Goal: Task Accomplishment & Management: Use online tool/utility

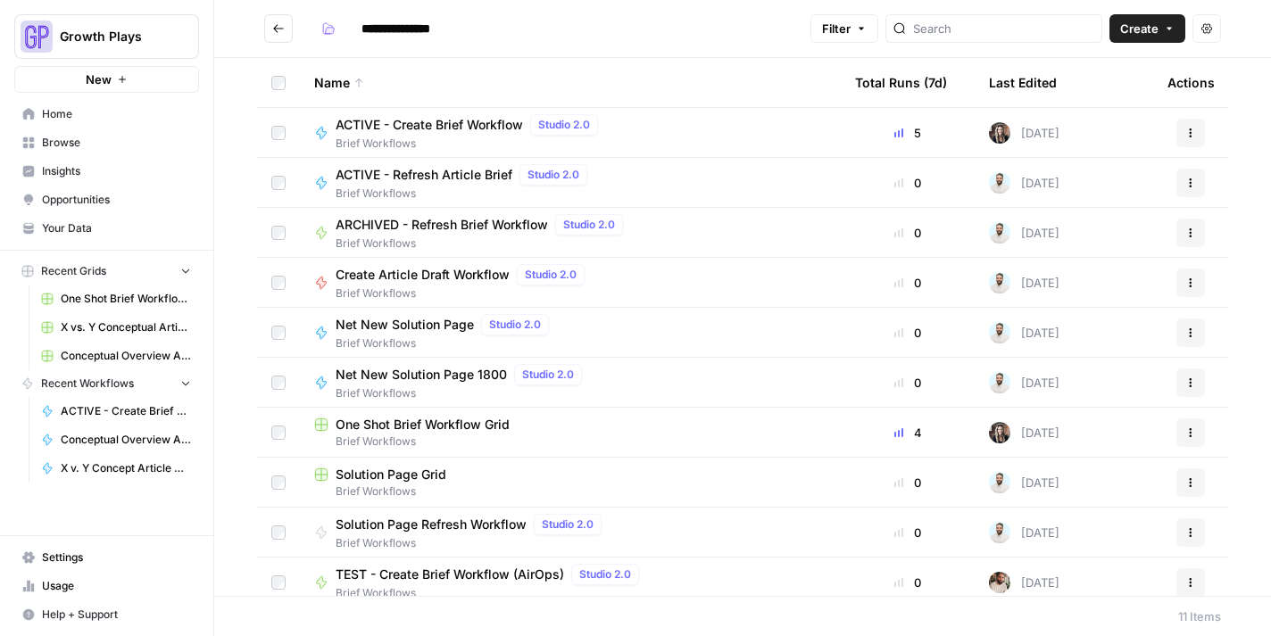
click at [92, 232] on span "Your Data" at bounding box center [116, 228] width 149 height 16
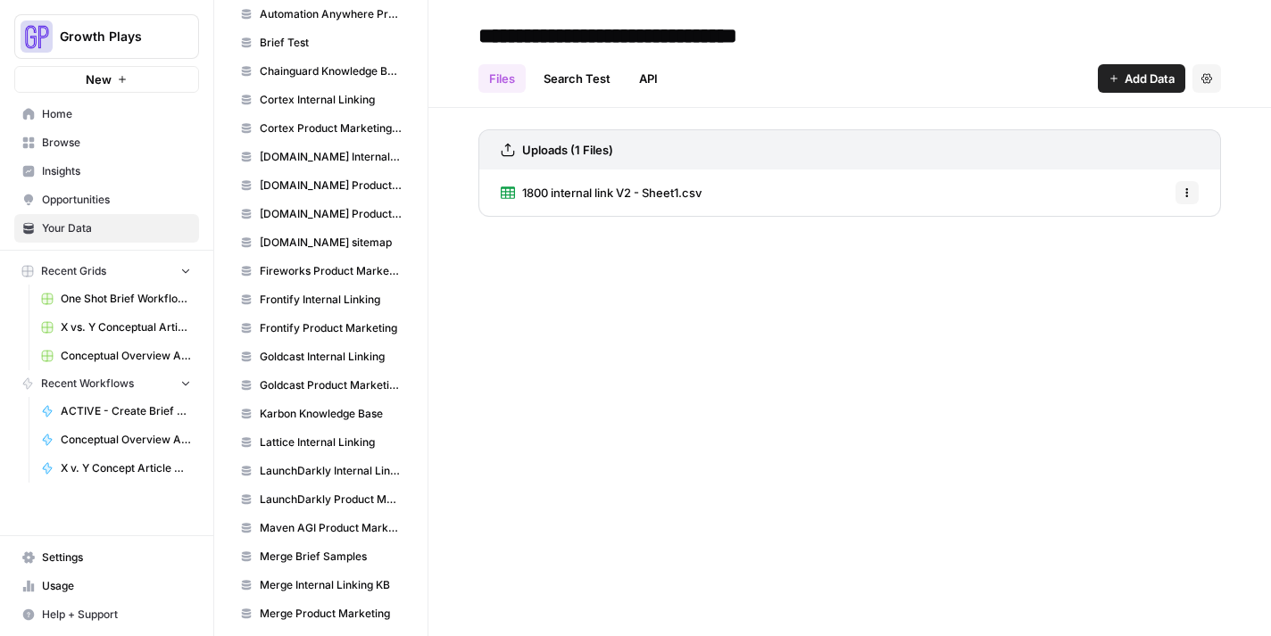
scroll to position [1523, 0]
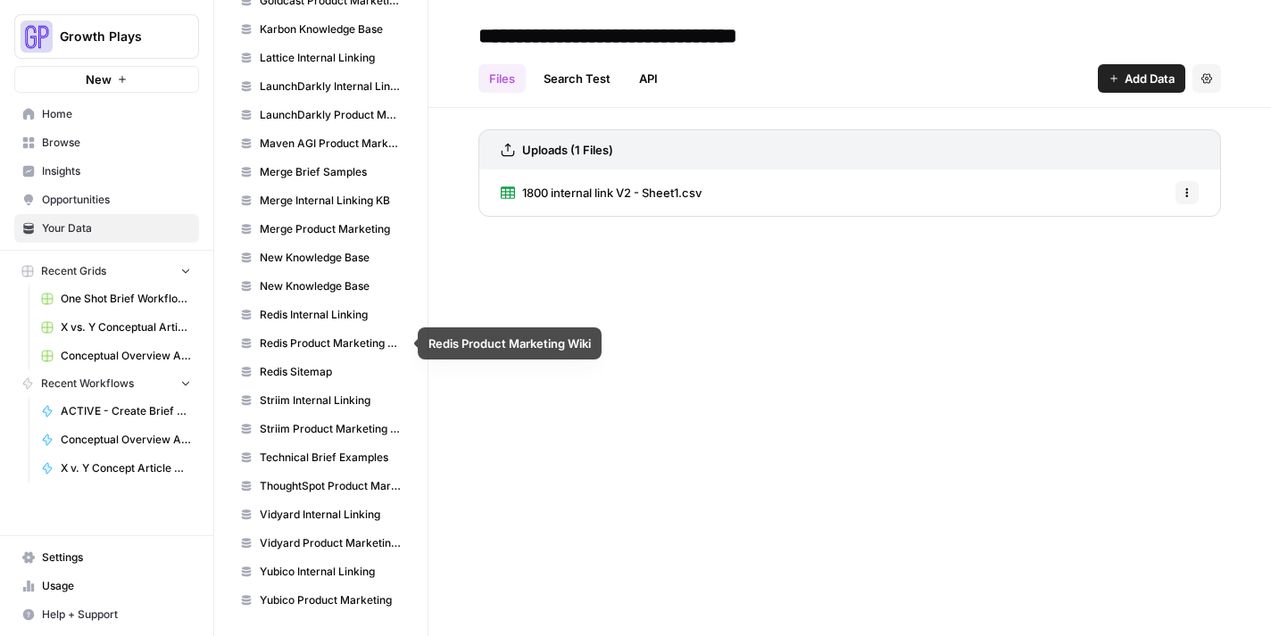
click at [310, 345] on span "Redis Product Marketing Wiki" at bounding box center [331, 344] width 142 height 16
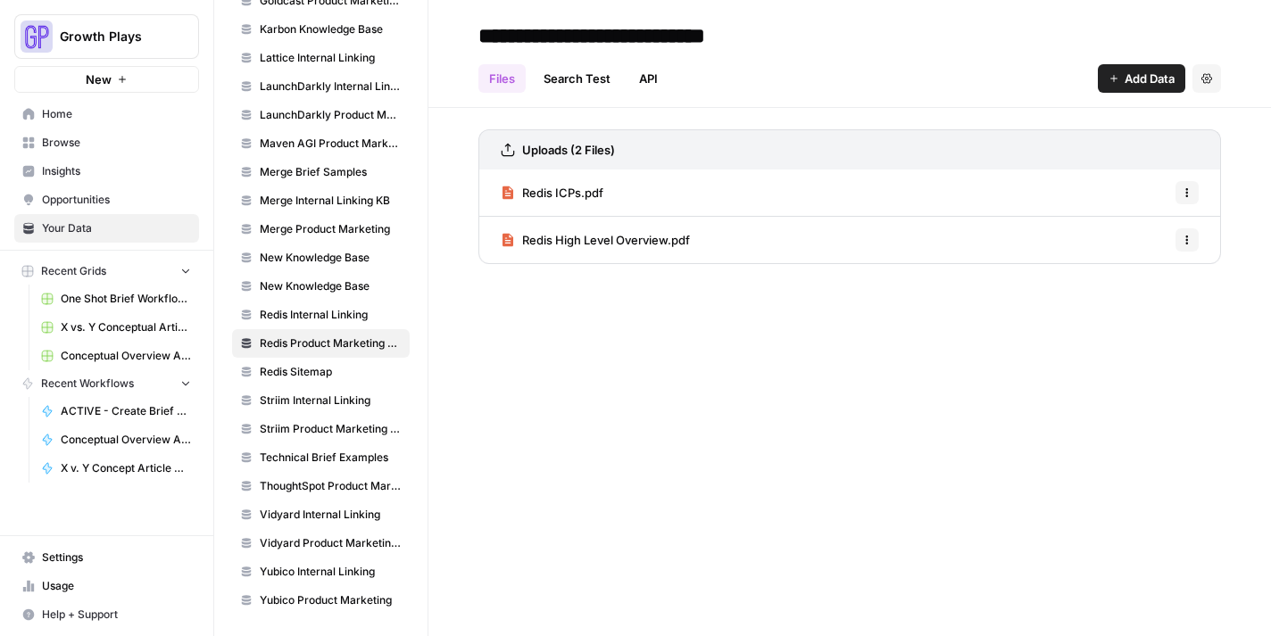
click at [1187, 193] on icon "button" at bounding box center [1187, 193] width 3 height 3
click at [1160, 231] on span "Delete File" at bounding box center [1147, 232] width 58 height 18
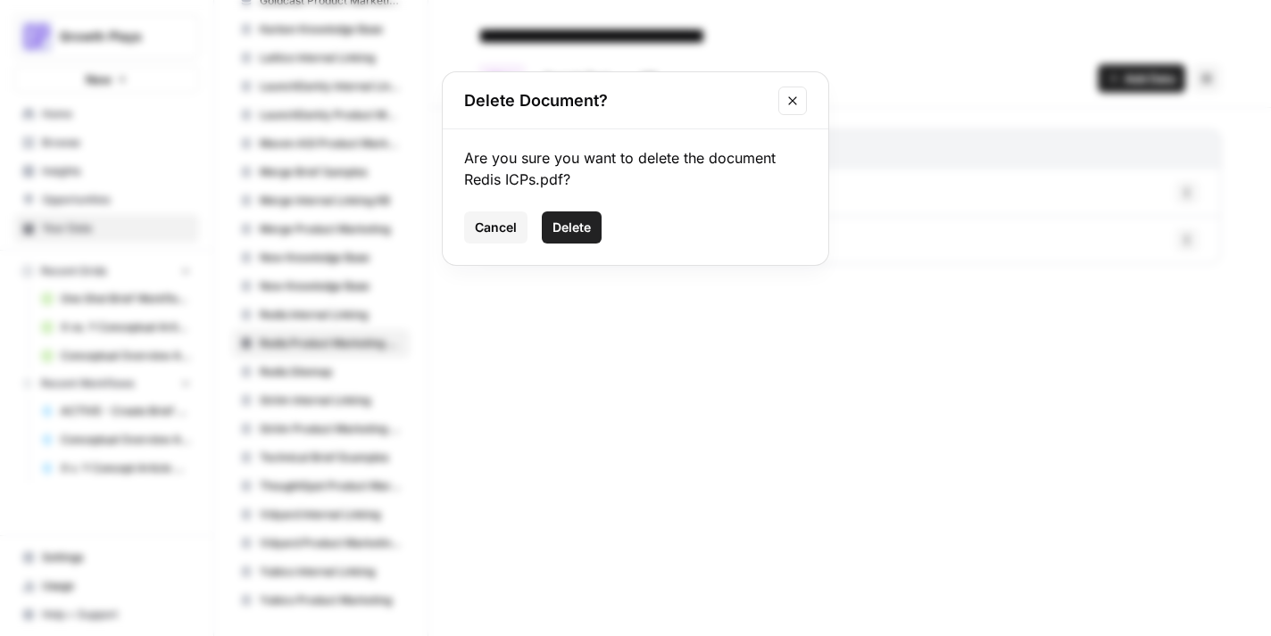
click at [574, 221] on span "Delete" at bounding box center [571, 228] width 38 height 18
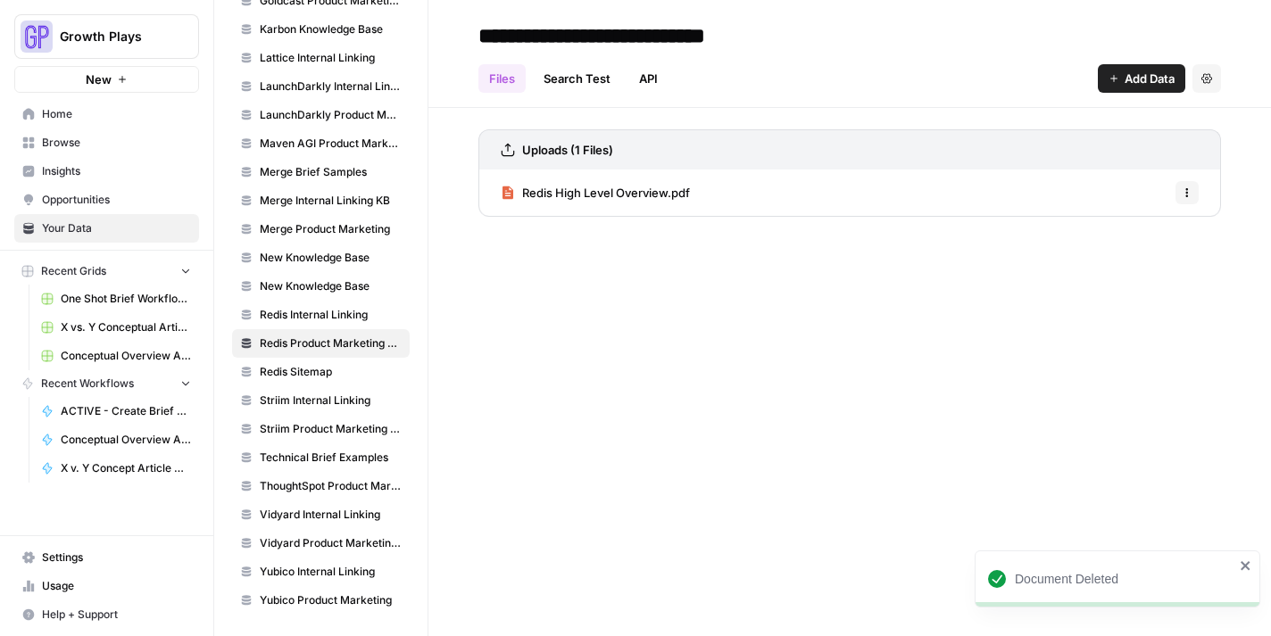
click at [1186, 198] on button "Options" at bounding box center [1186, 192] width 23 height 23
click at [1156, 237] on span "Delete File" at bounding box center [1147, 232] width 58 height 18
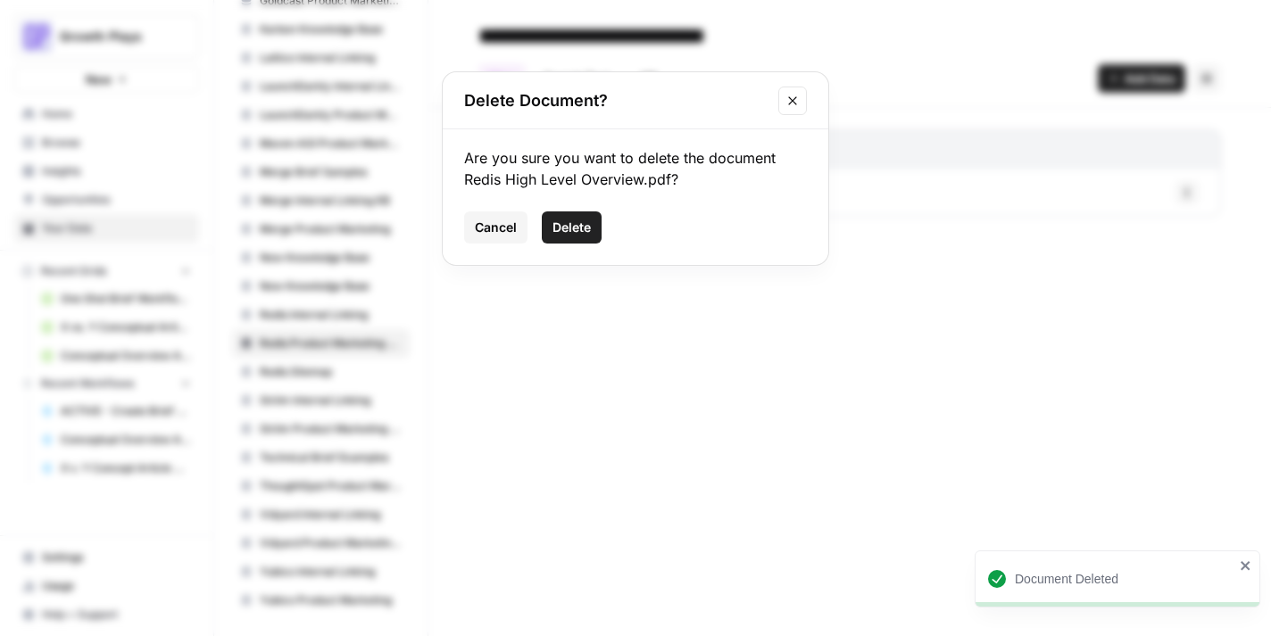
click at [559, 236] on button "Delete" at bounding box center [572, 227] width 60 height 32
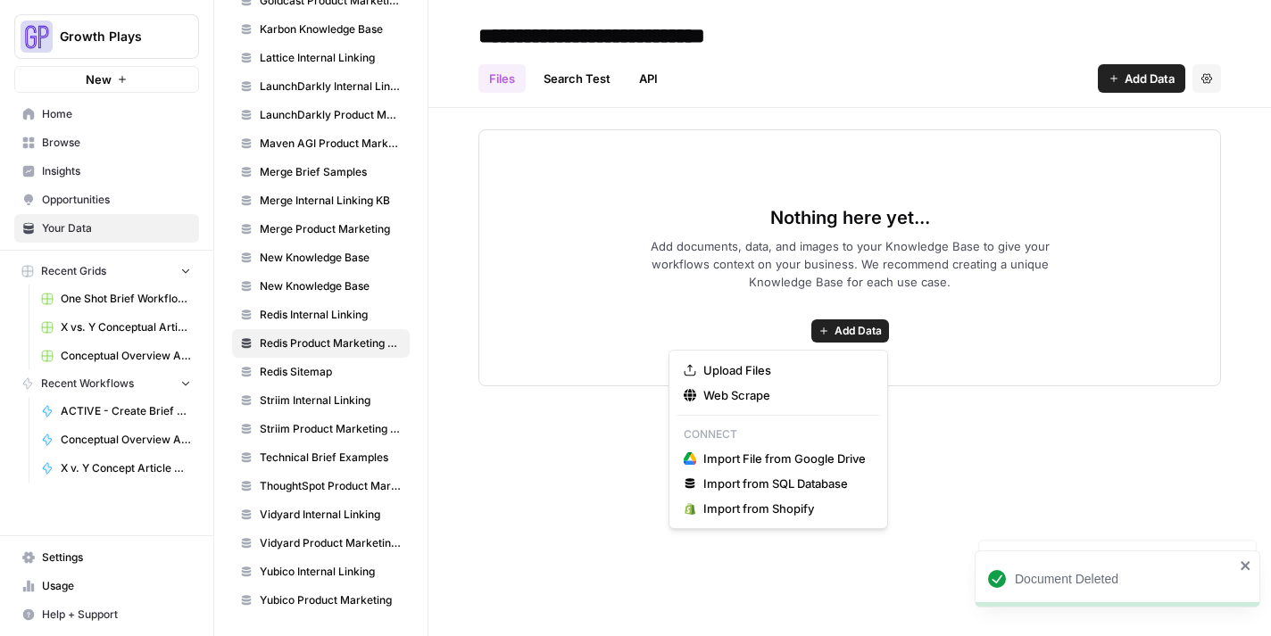
click at [844, 340] on button "Add Data" at bounding box center [850, 330] width 78 height 23
click at [787, 372] on span "Upload Files" at bounding box center [784, 370] width 162 height 18
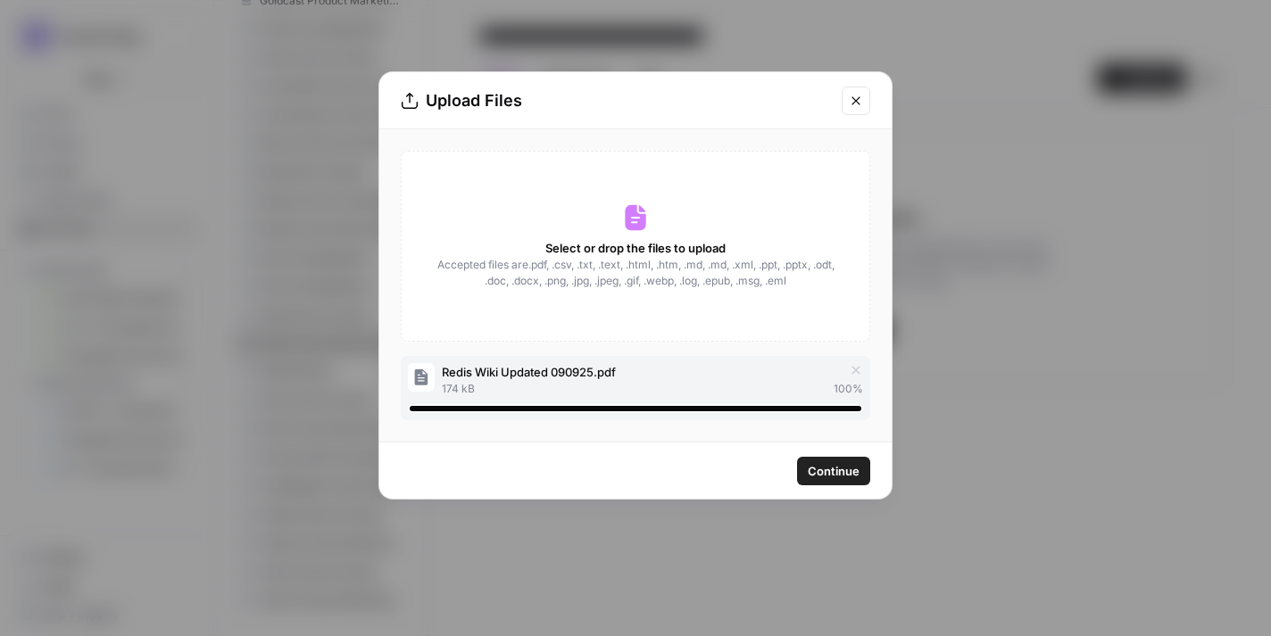
click at [834, 474] on span "Continue" at bounding box center [834, 471] width 52 height 18
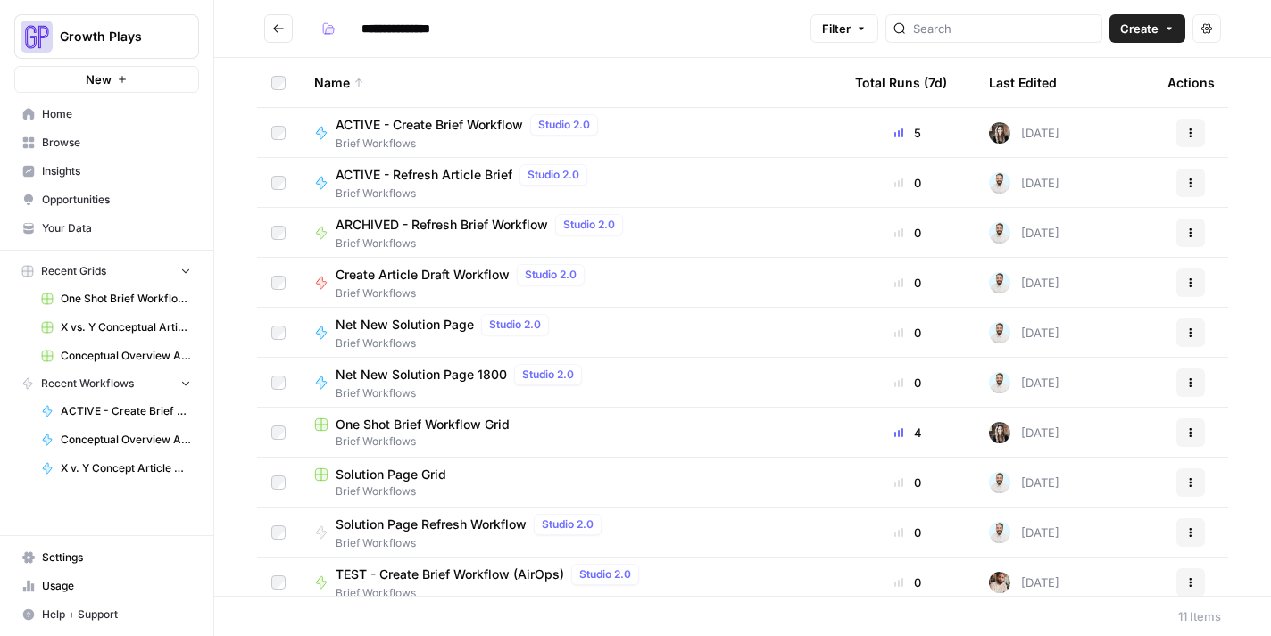
click at [101, 441] on span "Conceptual Overview Article Generator" at bounding box center [126, 440] width 130 height 16
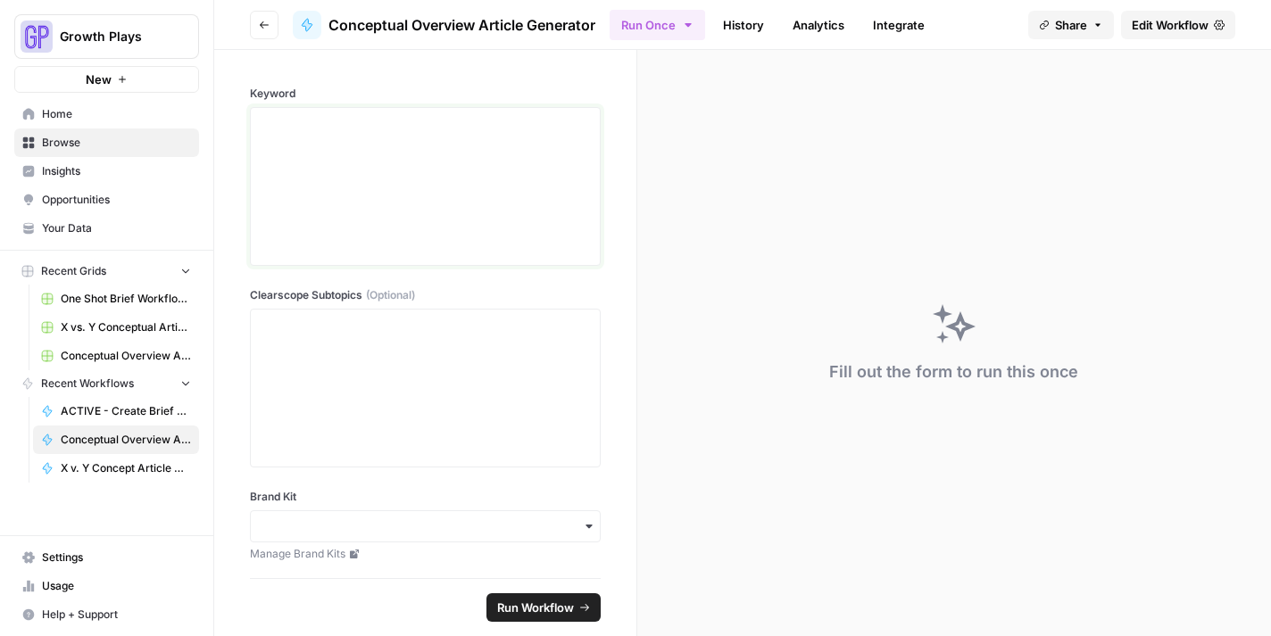
click at [331, 154] on div at bounding box center [424, 186] width 327 height 143
click at [317, 414] on div at bounding box center [424, 388] width 327 height 143
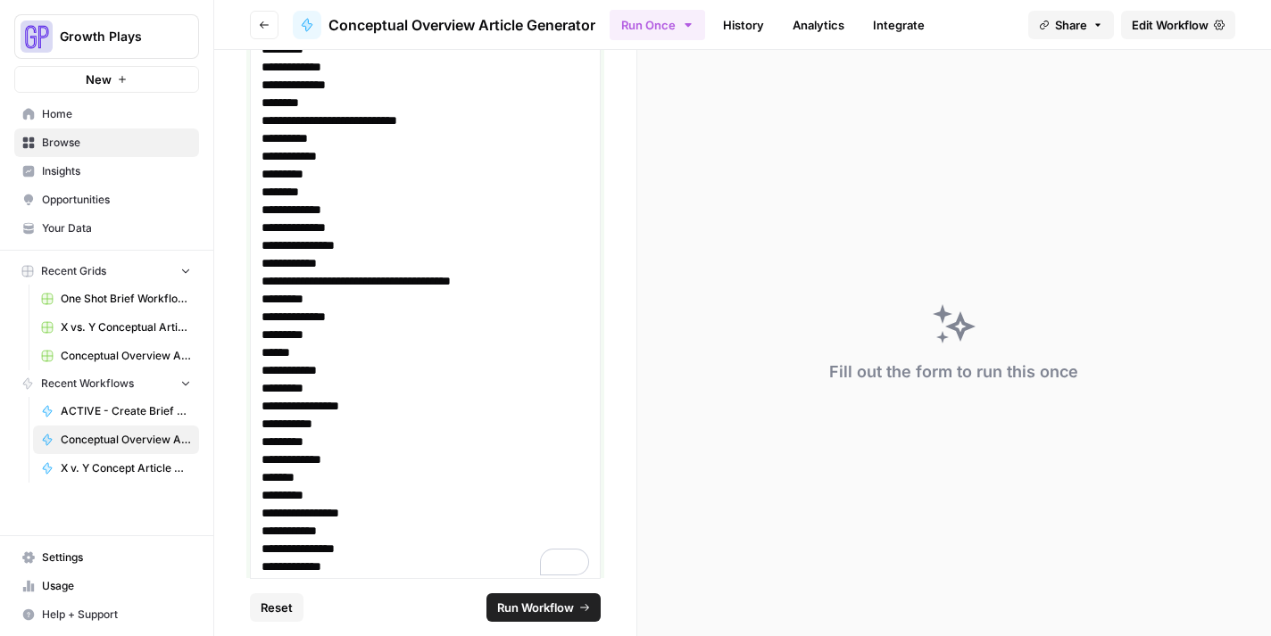
scroll to position [800, 0]
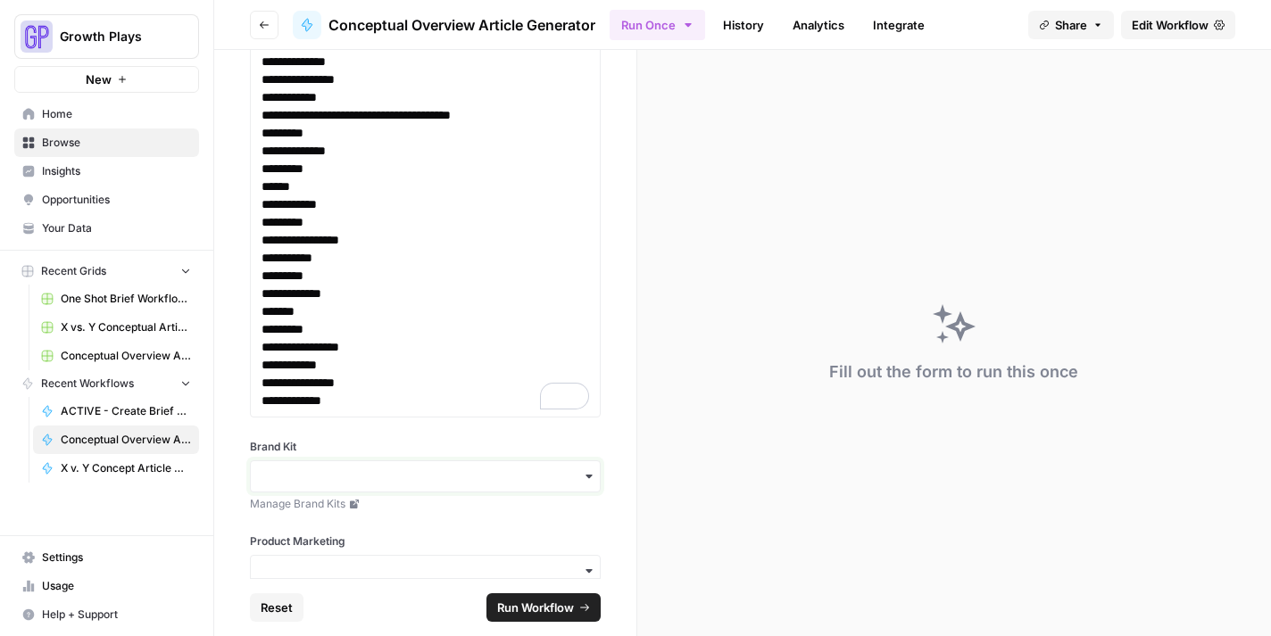
click at [347, 477] on input "Brand Kit" at bounding box center [424, 477] width 327 height 18
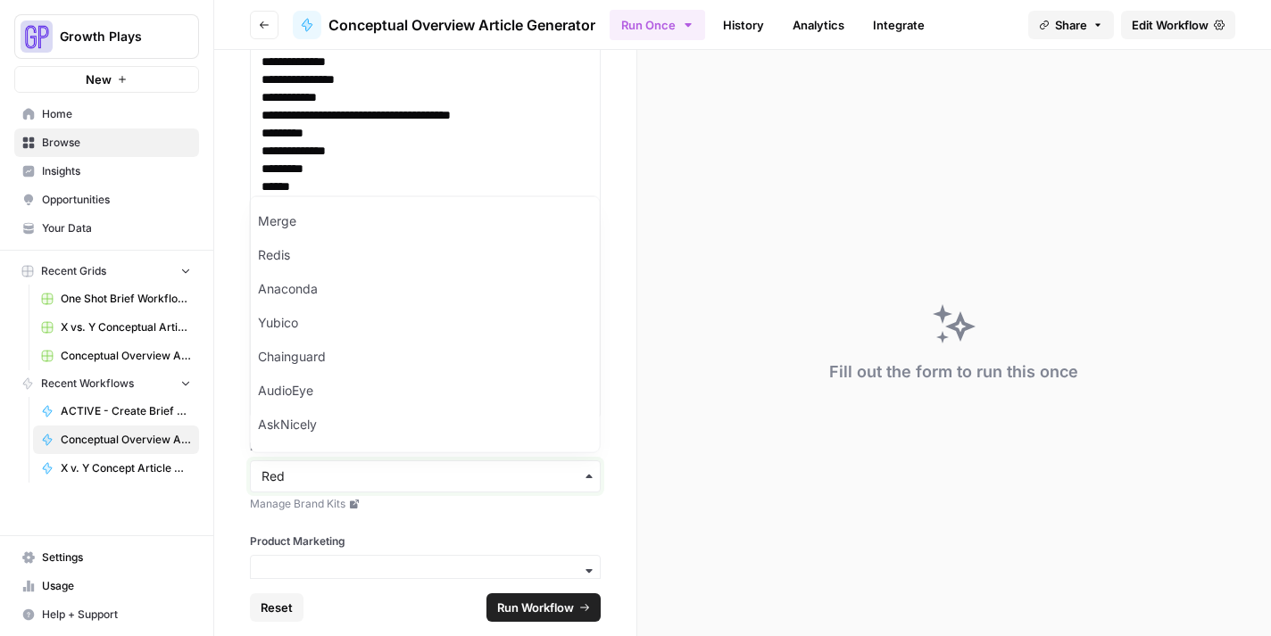
type input "Red"
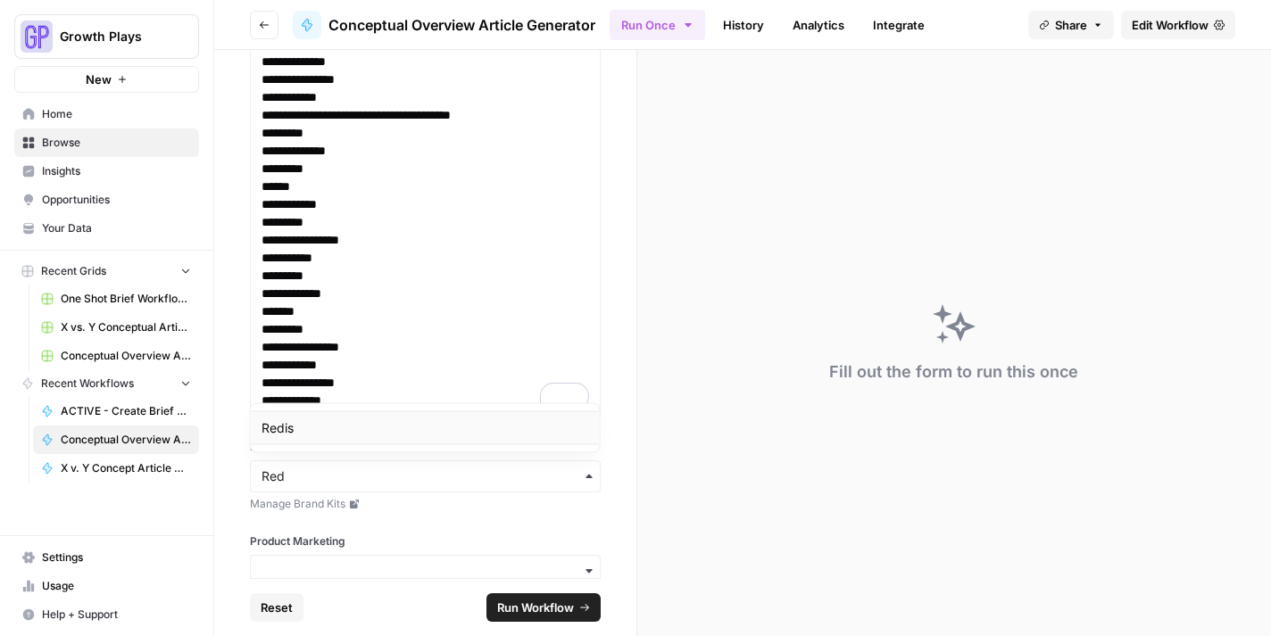
click at [307, 426] on div "Redis" at bounding box center [425, 428] width 349 height 34
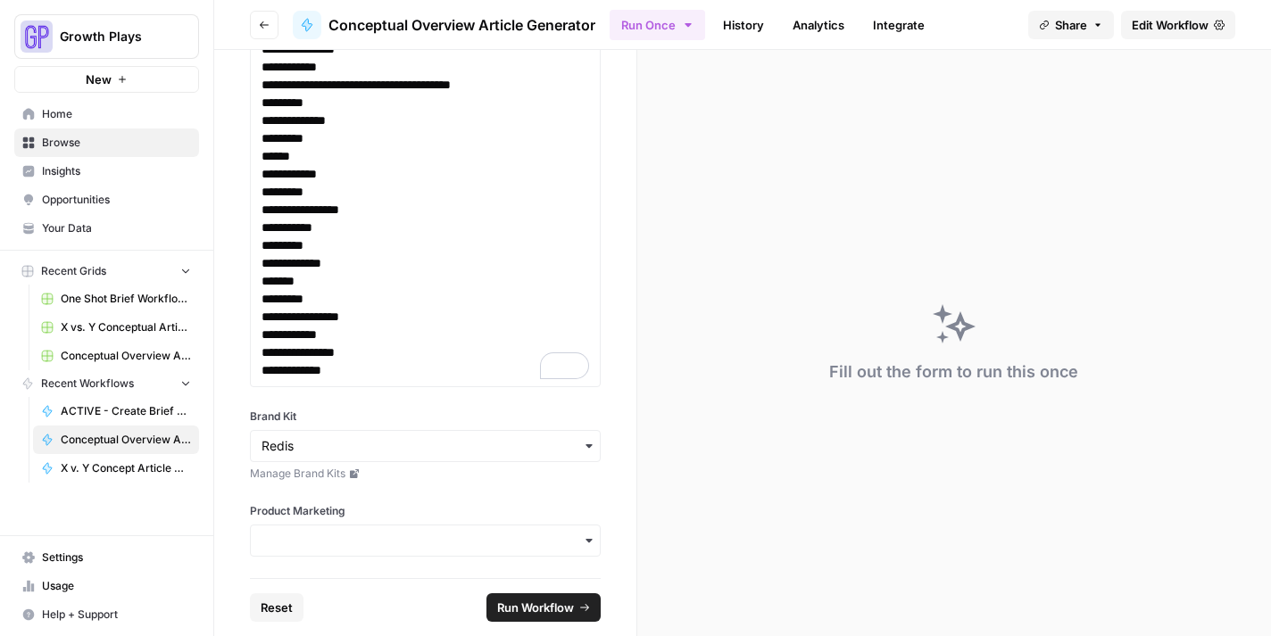
scroll to position [828, 0]
click at [305, 548] on input "Product Marketing" at bounding box center [424, 543] width 327 height 18
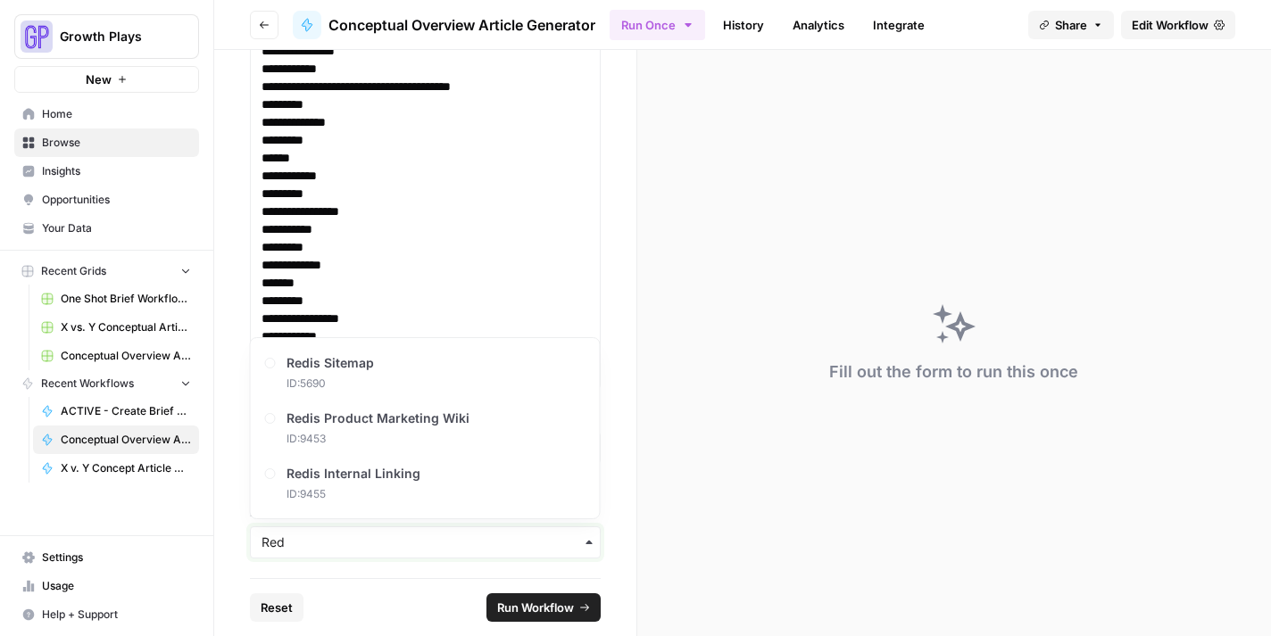
type input "Red"
click at [326, 422] on span "Redis Product Marketing Wiki" at bounding box center [382, 419] width 183 height 18
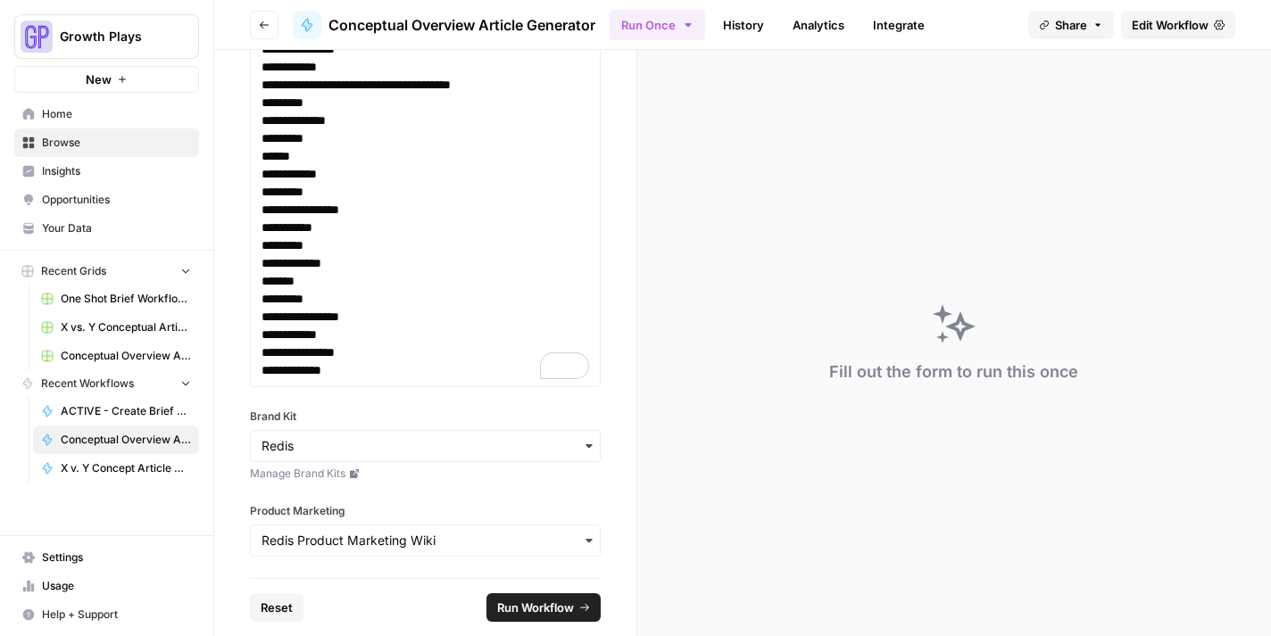
scroll to position [830, 0]
click at [517, 603] on span "Run Workflow" at bounding box center [535, 608] width 77 height 18
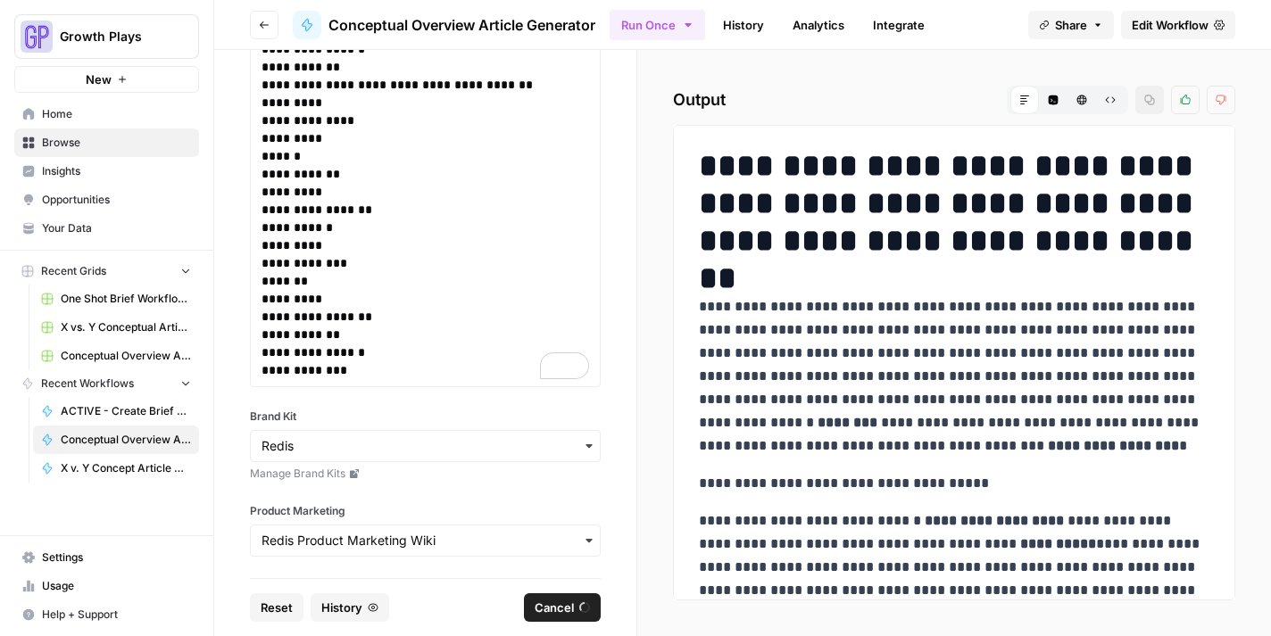
click at [551, 610] on span "Cancel" at bounding box center [554, 608] width 39 height 18
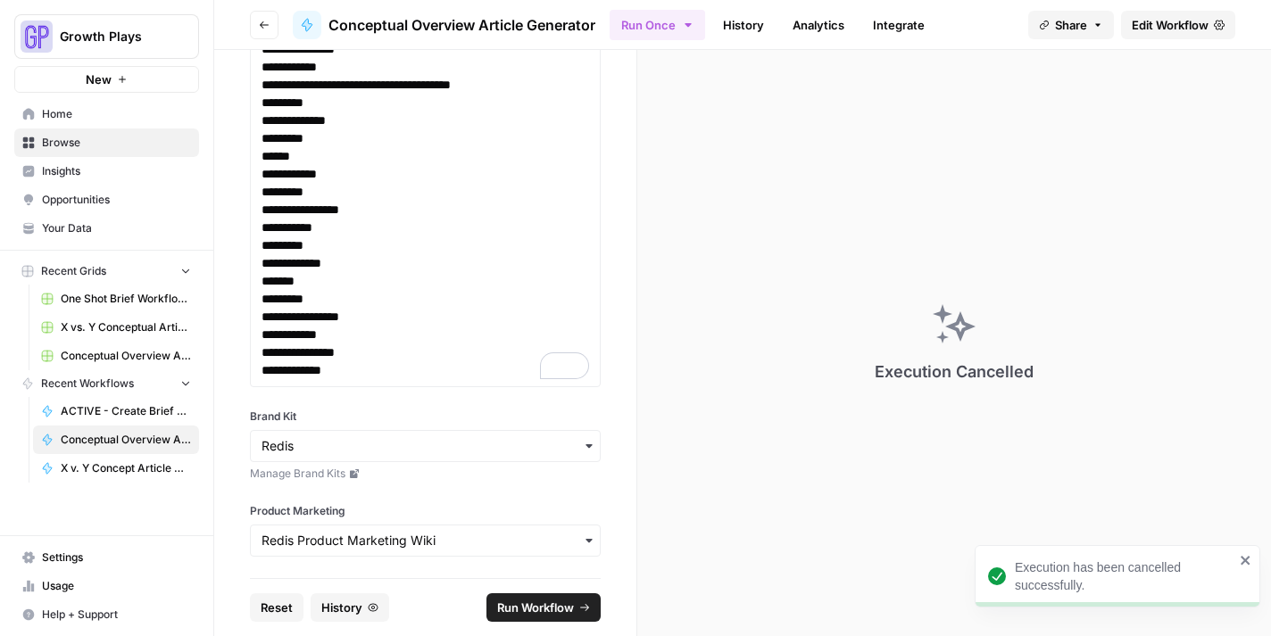
click at [115, 478] on link "X v. Y Concept Article Generator" at bounding box center [116, 468] width 166 height 29
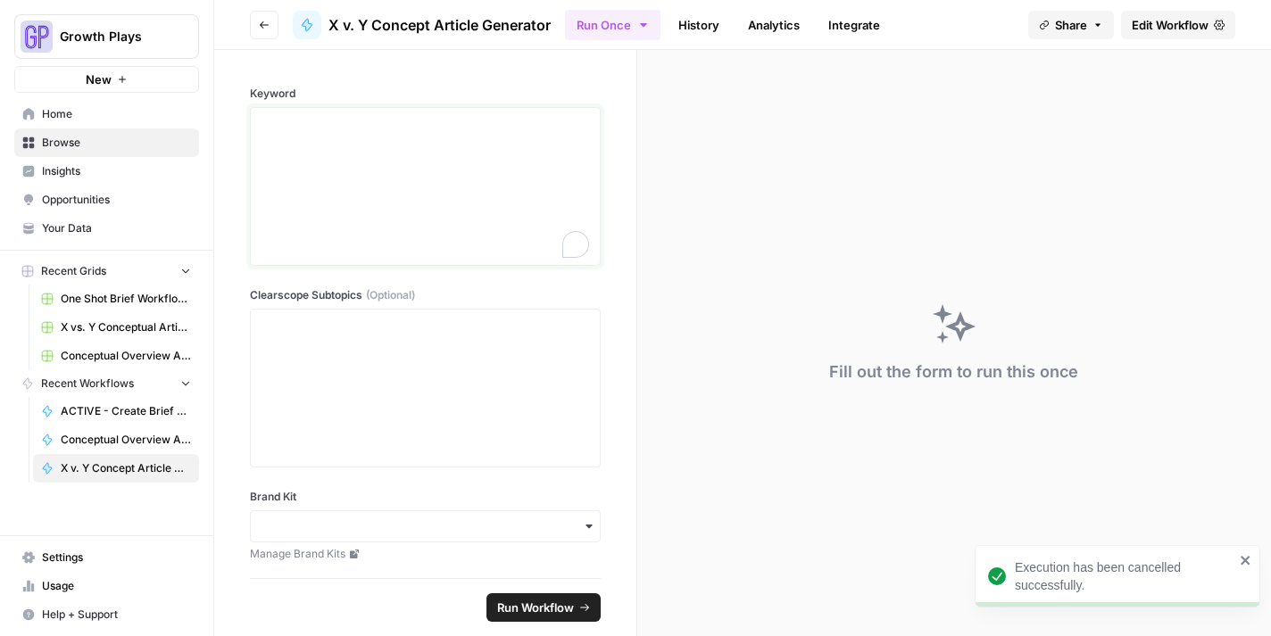
click at [315, 159] on div "To enrich screen reader interactions, please activate Accessibility in Grammarl…" at bounding box center [424, 186] width 327 height 143
click at [327, 385] on div at bounding box center [424, 388] width 327 height 143
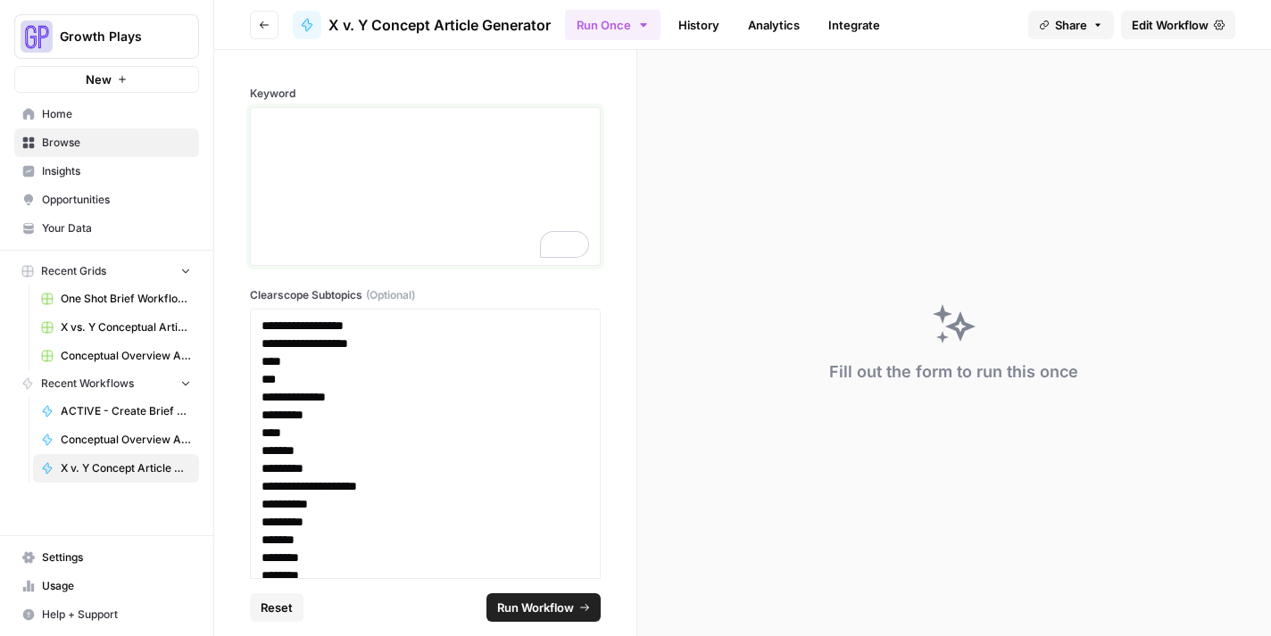
click at [450, 117] on p "To enrich screen reader interactions, please activate Accessibility in Grammarl…" at bounding box center [424, 124] width 327 height 18
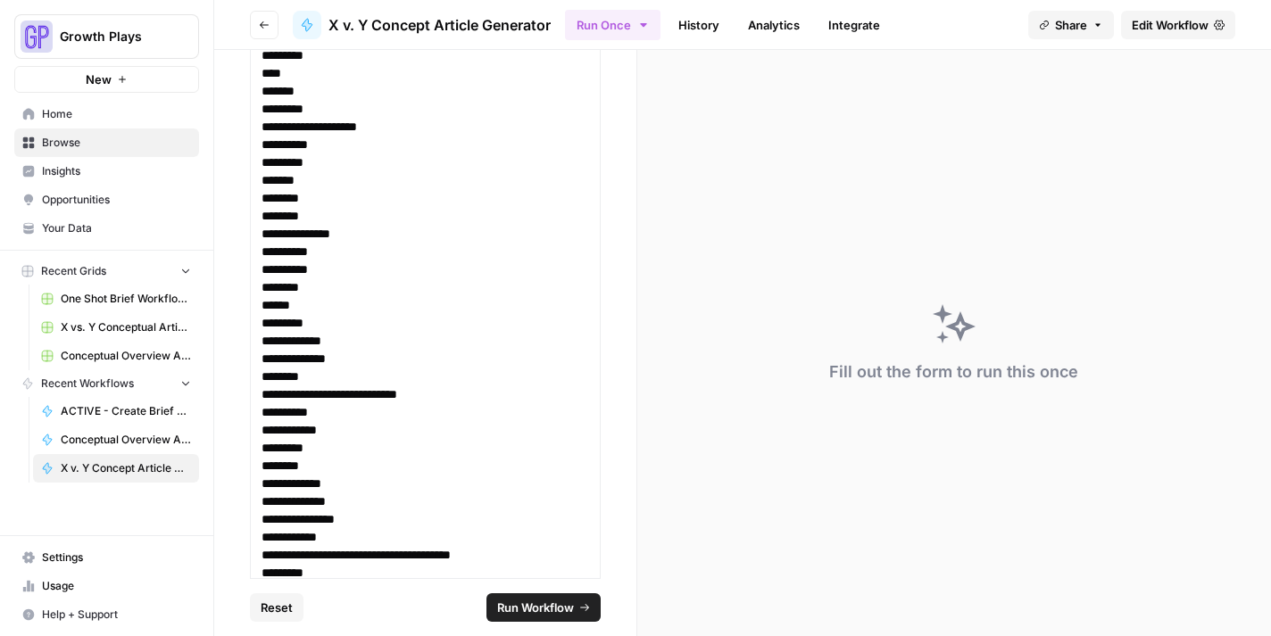
scroll to position [830, 0]
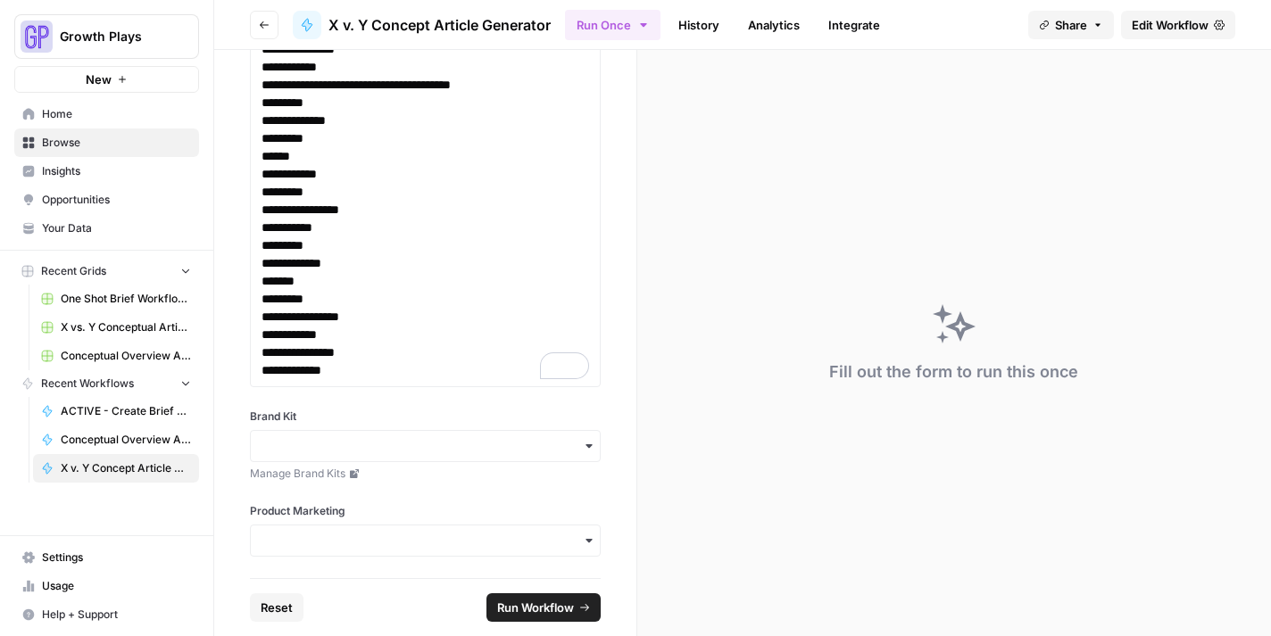
click at [390, 470] on link "Manage Brand Kits" at bounding box center [425, 474] width 351 height 16
click at [416, 455] on div "button" at bounding box center [425, 446] width 351 height 32
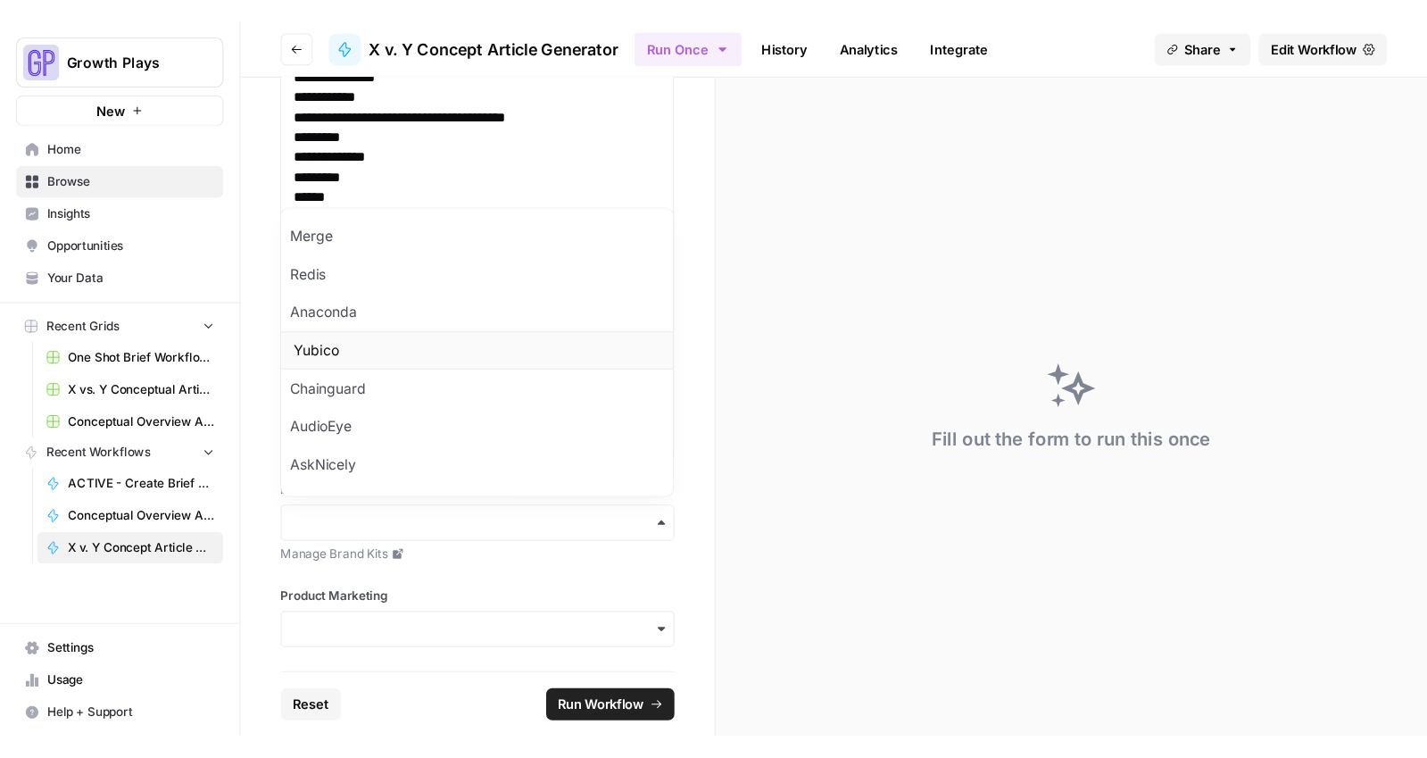
scroll to position [23, 0]
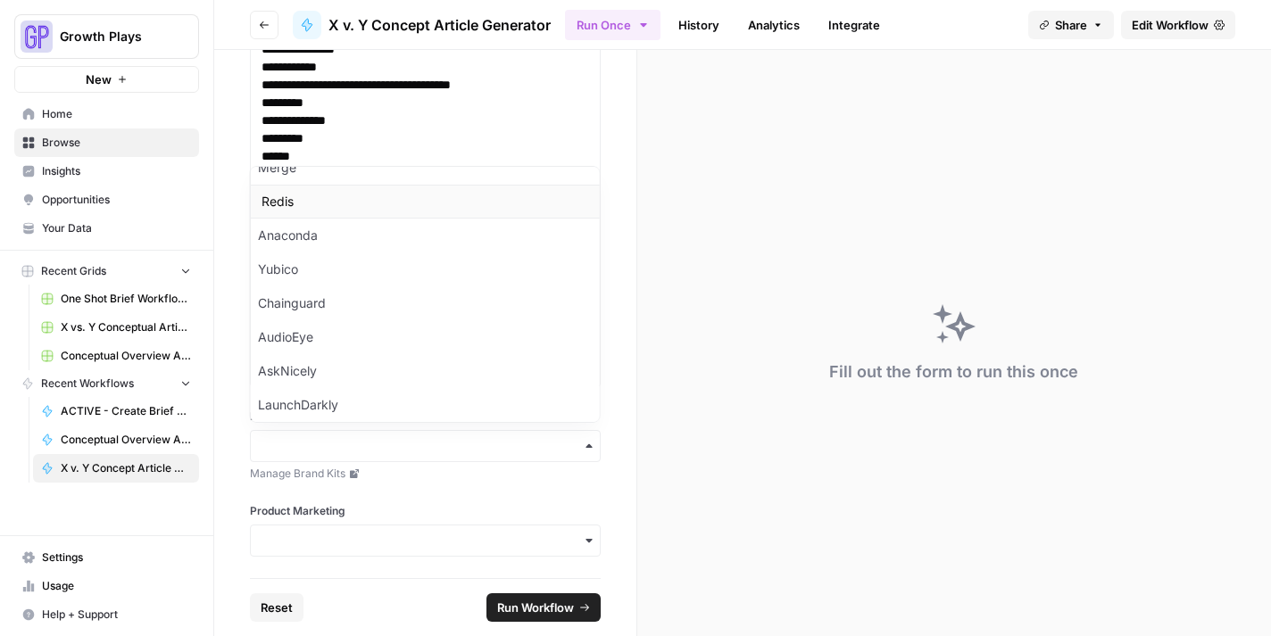
click at [291, 212] on div "Redis" at bounding box center [425, 202] width 349 height 34
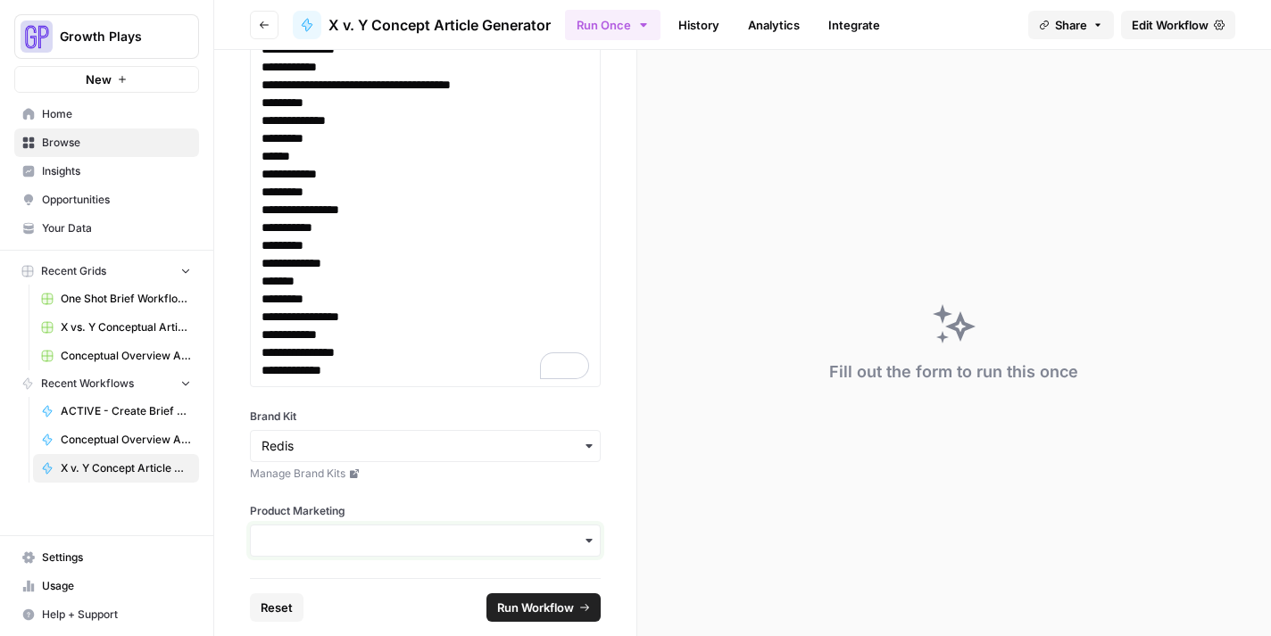
click at [291, 544] on input "Product Marketing" at bounding box center [424, 541] width 327 height 18
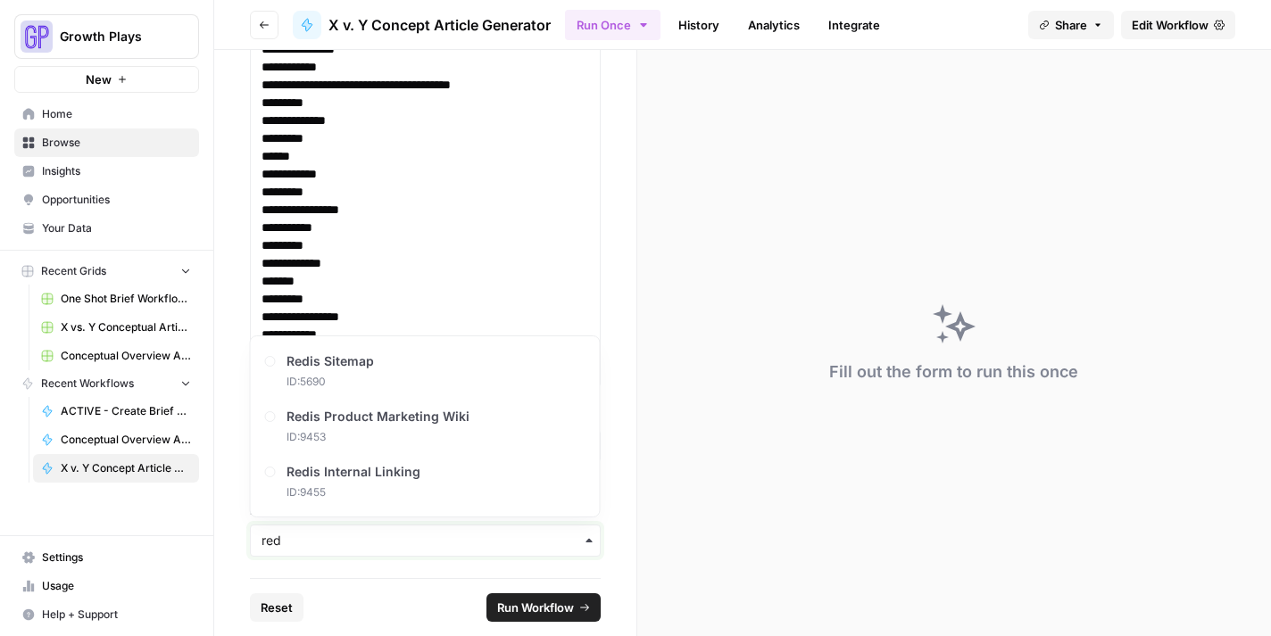
type input "red"
click at [310, 415] on span "Redis Product Marketing Wiki" at bounding box center [382, 417] width 183 height 18
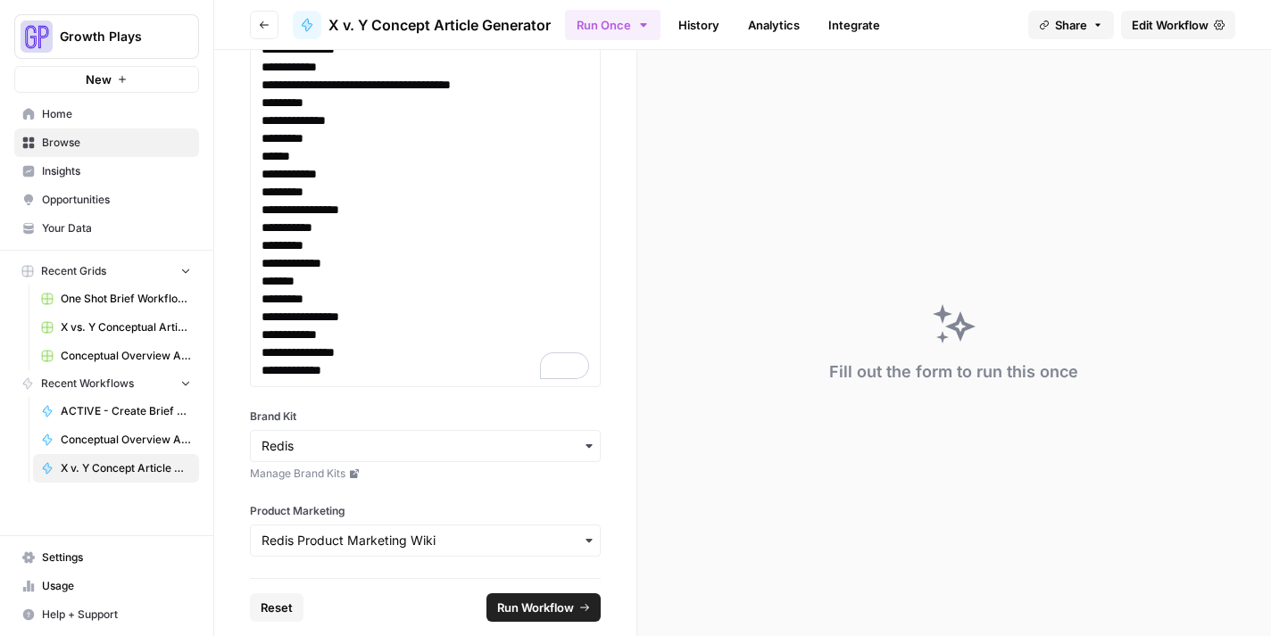
click at [527, 614] on span "Run Workflow" at bounding box center [535, 608] width 77 height 18
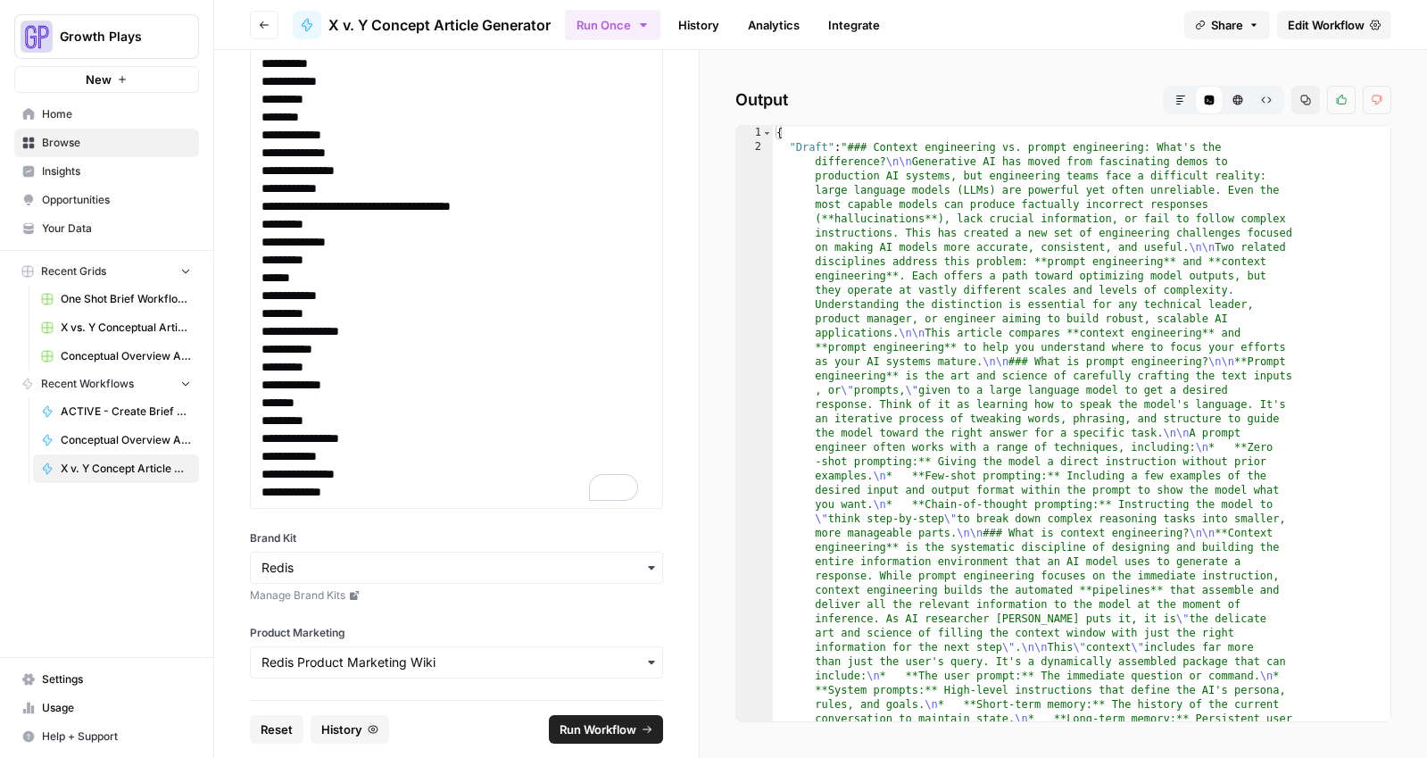
scroll to position [709, 0]
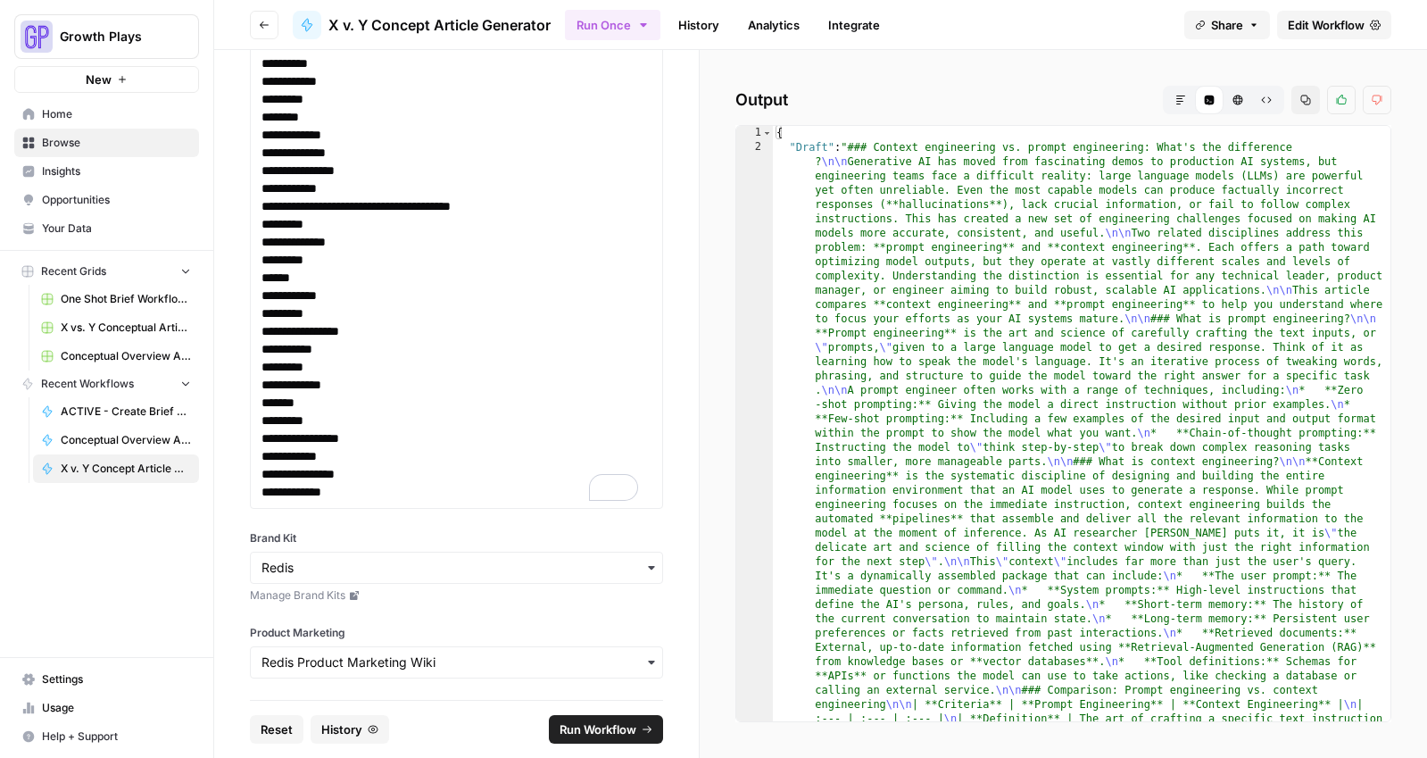
click at [1187, 102] on button "Markdown" at bounding box center [1180, 100] width 29 height 29
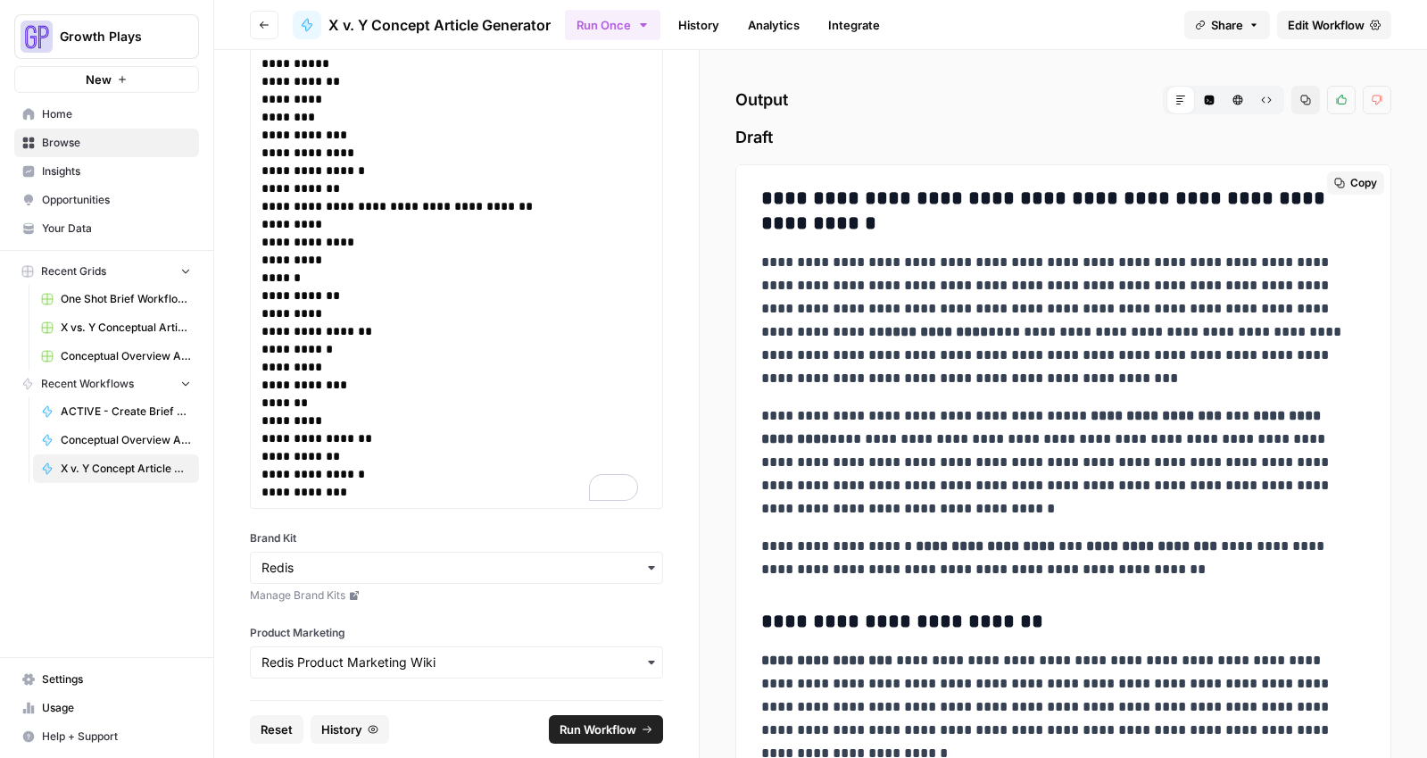
click at [1270, 181] on span "Copy" at bounding box center [1363, 183] width 27 height 16
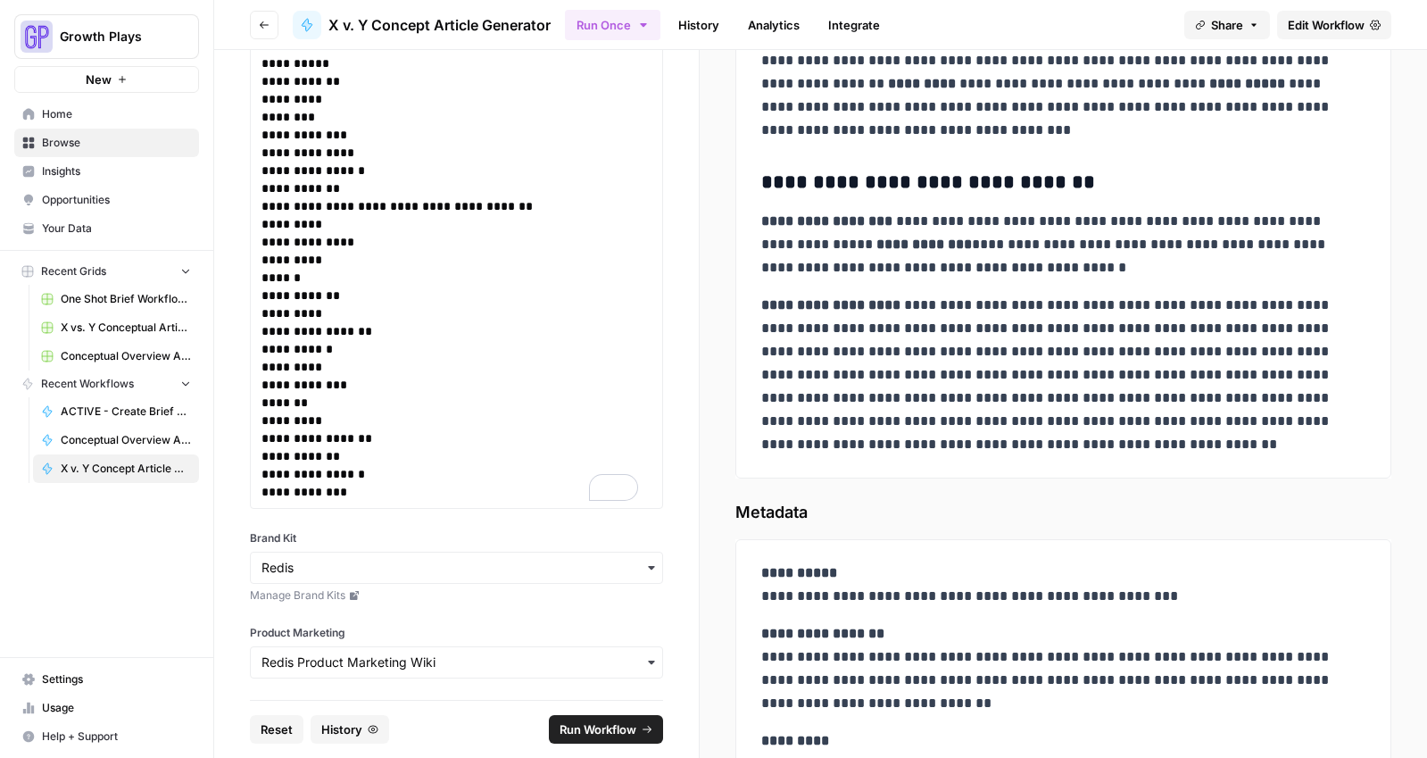
scroll to position [6658, 0]
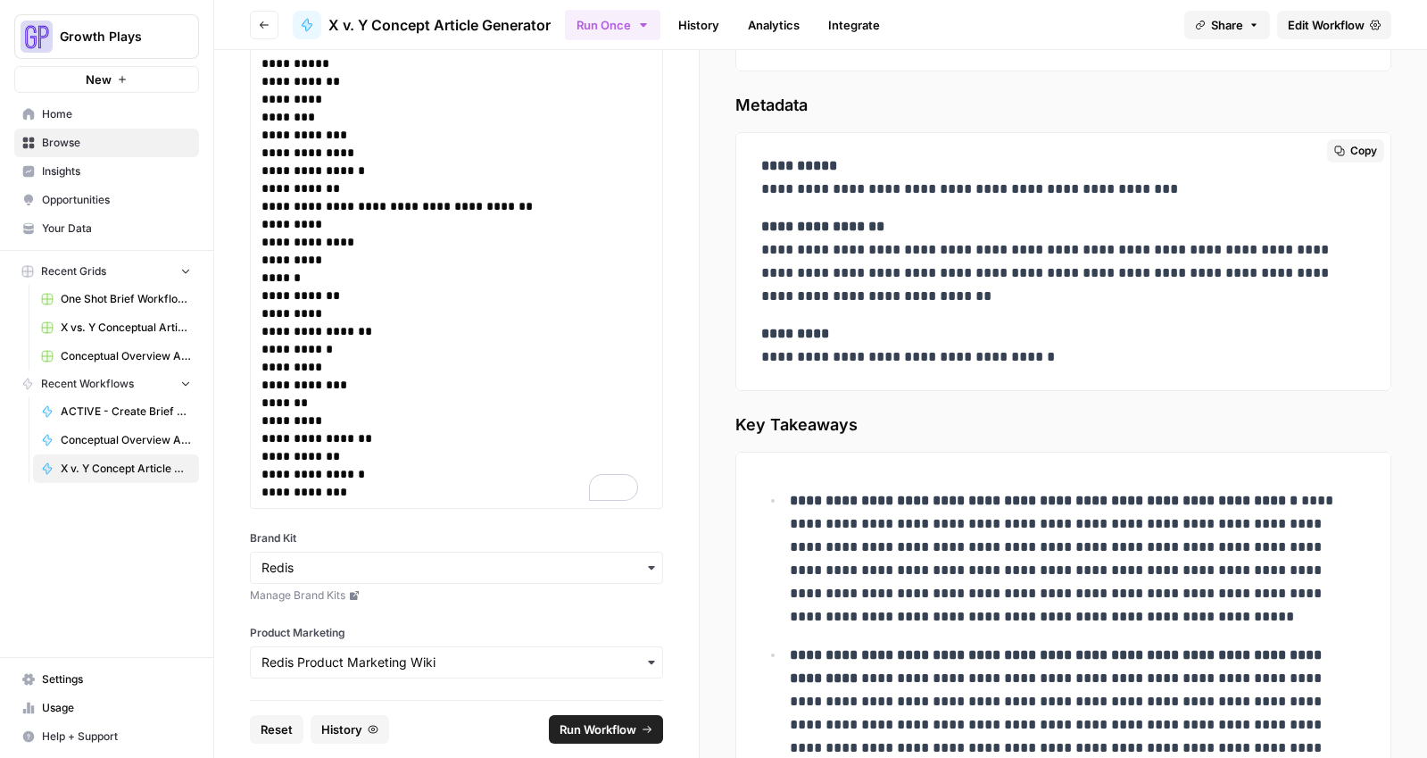
click at [766, 192] on p "**********" at bounding box center [1056, 177] width 591 height 46
click at [763, 192] on p "**********" at bounding box center [1056, 177] width 591 height 46
click at [762, 192] on p "**********" at bounding box center [1056, 177] width 591 height 46
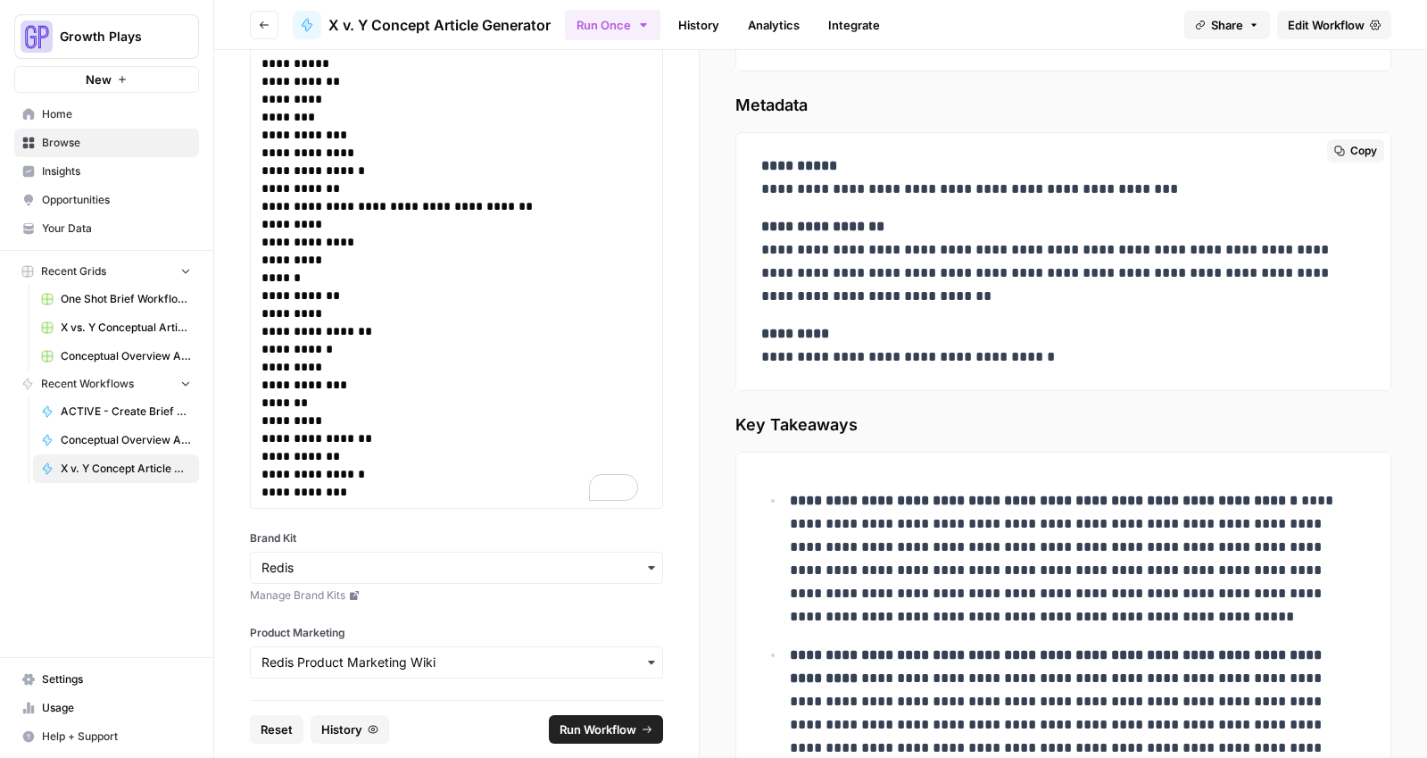
click at [775, 192] on p "**********" at bounding box center [1056, 177] width 591 height 46
click at [841, 154] on p "**********" at bounding box center [1056, 177] width 591 height 46
drag, startPoint x: 759, startPoint y: 192, endPoint x: 1186, endPoint y: 179, distance: 426.7
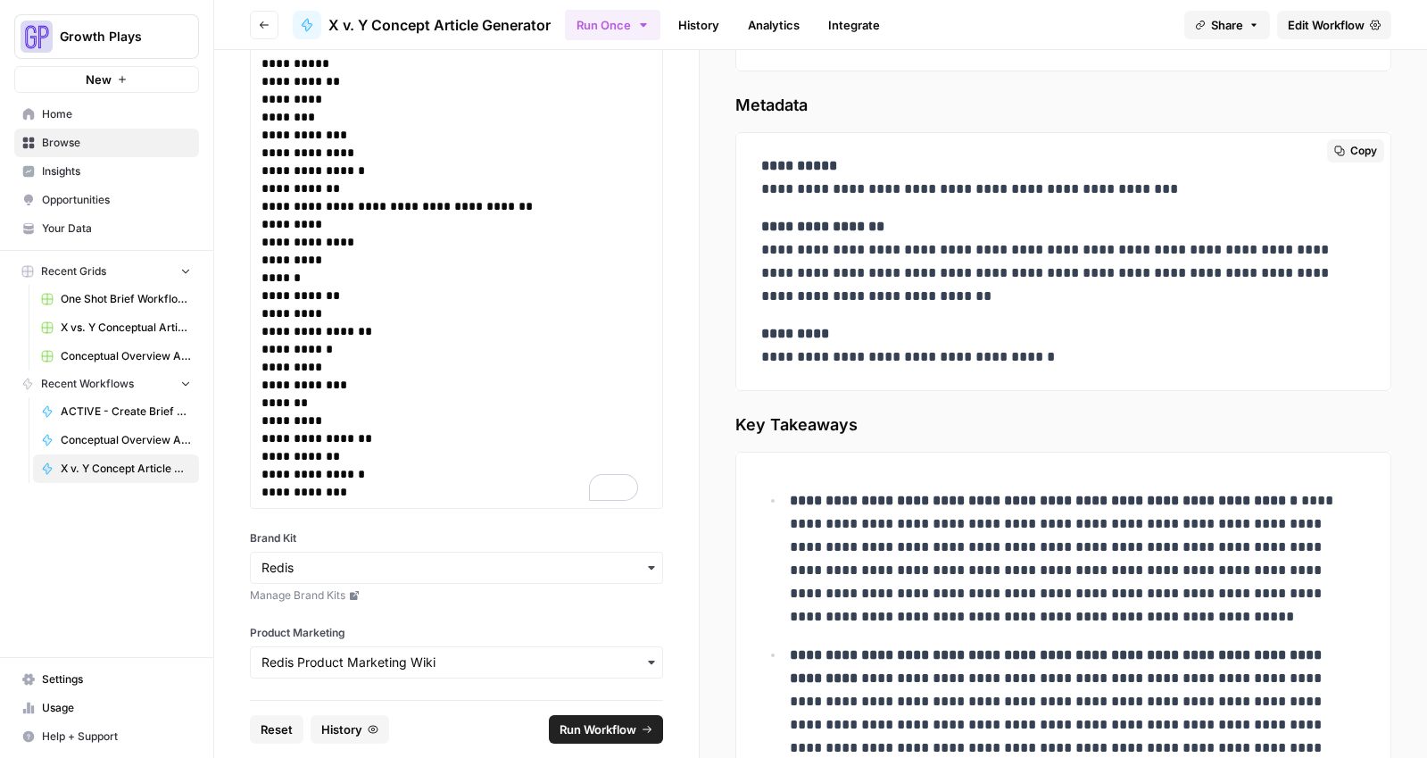
click at [1186, 179] on div "**********" at bounding box center [1063, 261] width 626 height 228
copy p "**********"
drag, startPoint x: 762, startPoint y: 252, endPoint x: 981, endPoint y: 312, distance: 226.9
click at [981, 312] on div "**********" at bounding box center [1063, 261] width 626 height 228
copy p "**********"
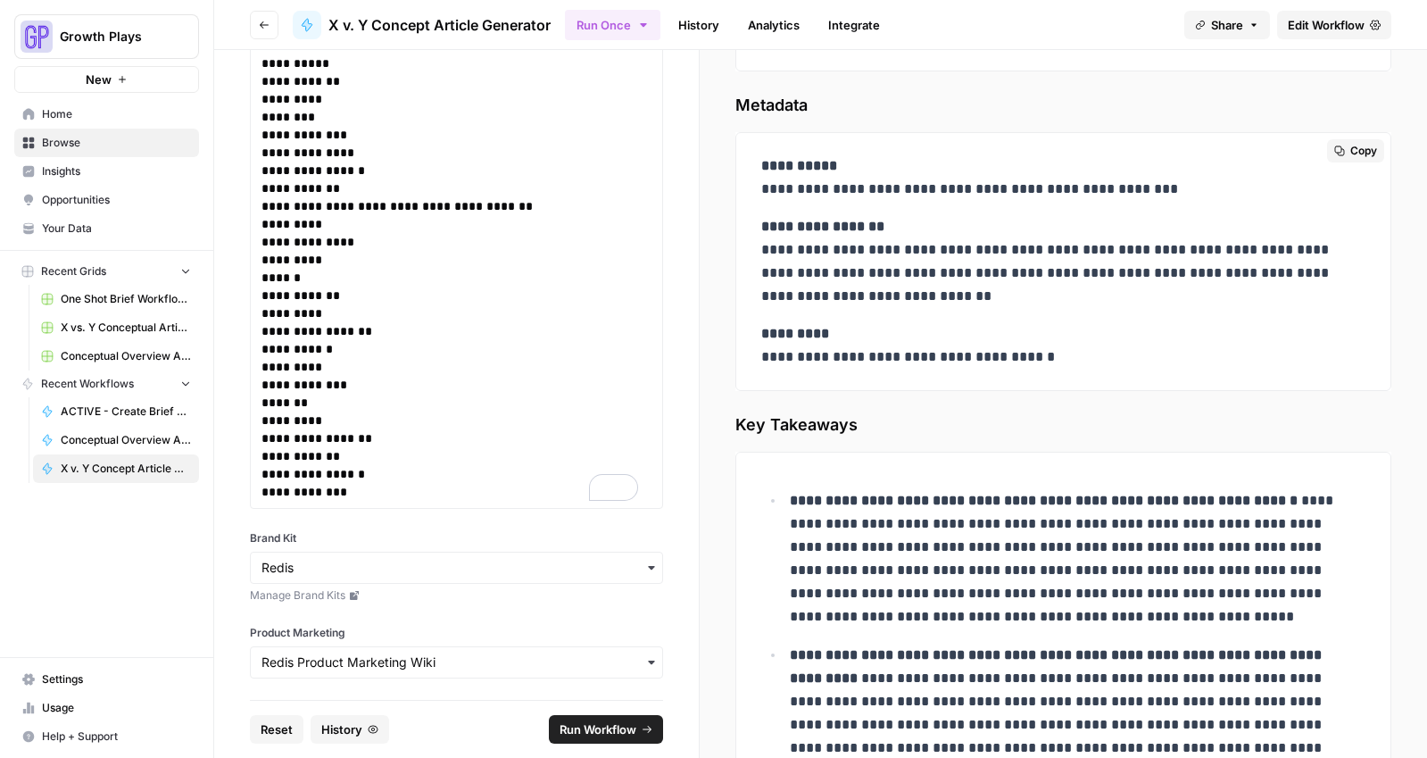
drag, startPoint x: 764, startPoint y: 357, endPoint x: 1124, endPoint y: 355, distance: 360.5
click at [1124, 355] on p "**********" at bounding box center [1056, 345] width 591 height 46
copy p "**********"
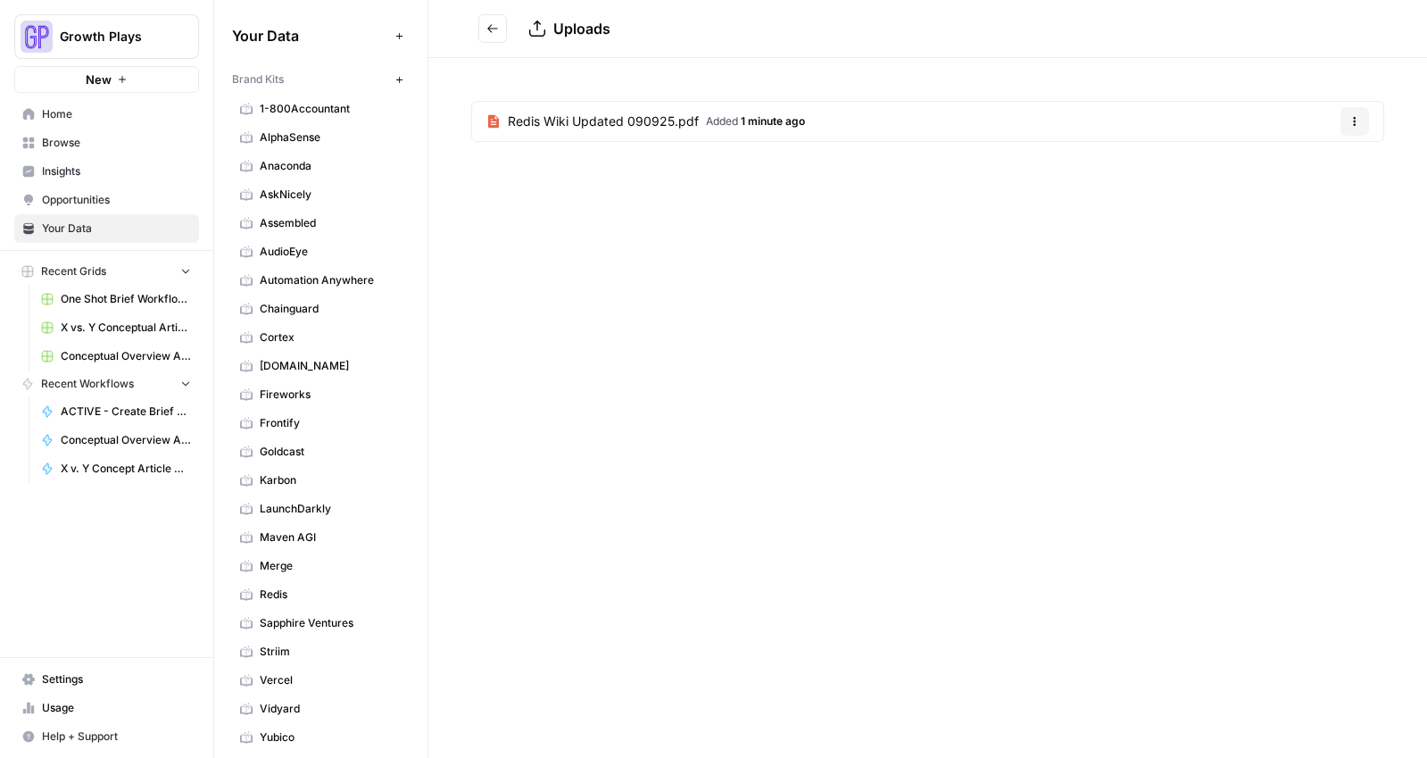
scroll to position [1402, 0]
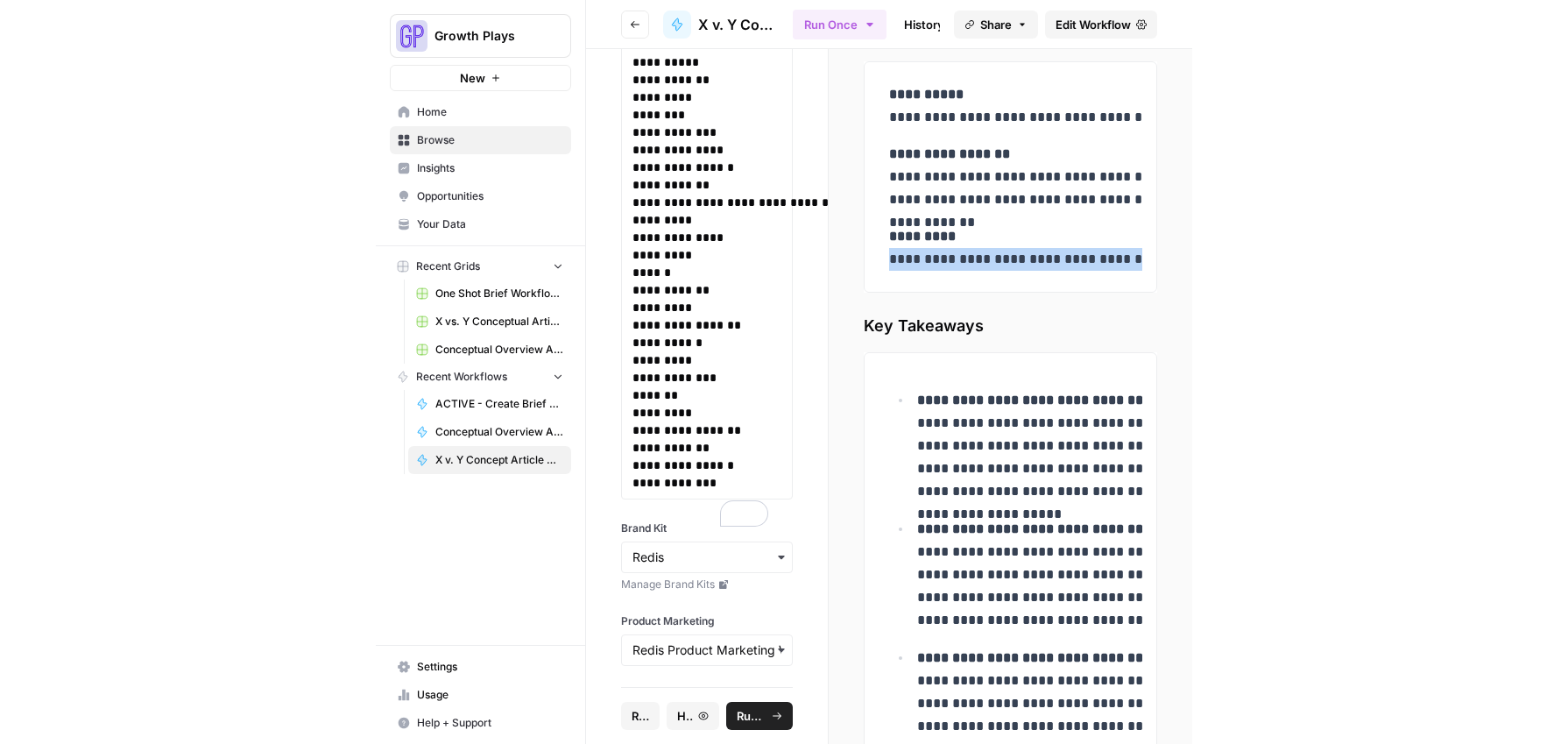
scroll to position [14412, 0]
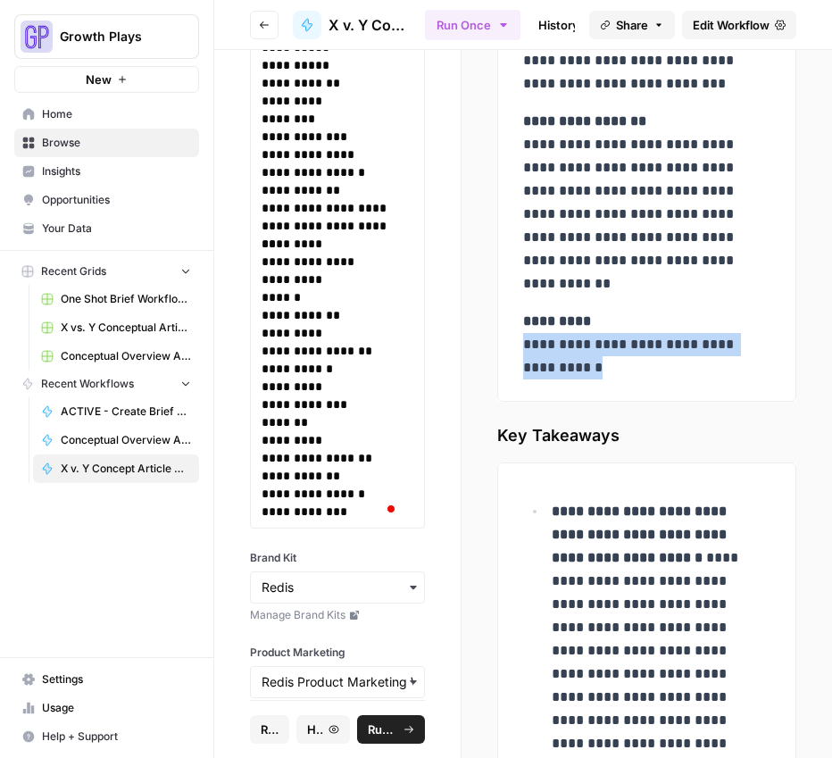
click at [155, 460] on span "X v. Y Concept Article Generator" at bounding box center [126, 468] width 130 height 16
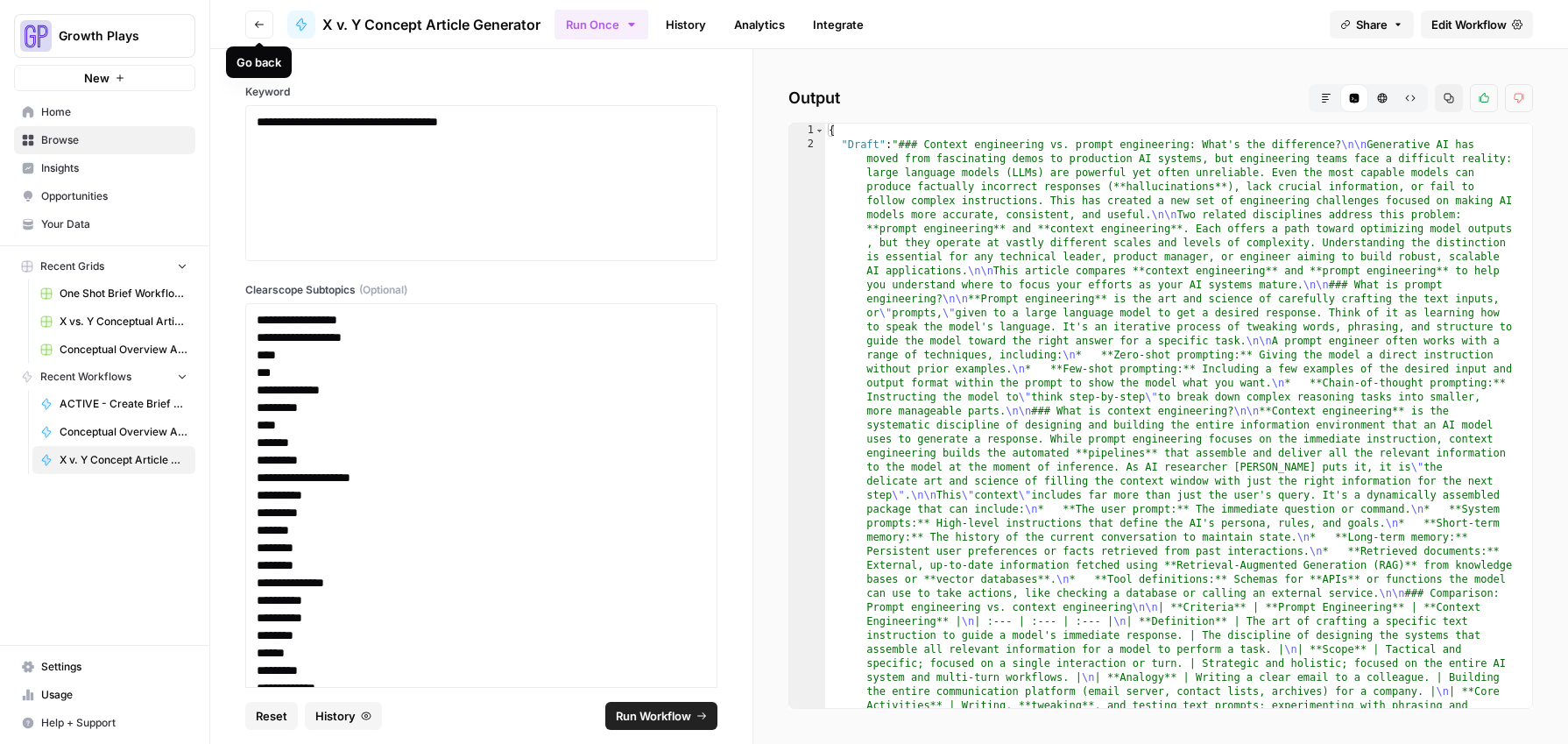
click at [252, 21] on button "Go back" at bounding box center [259, 25] width 28 height 28
click at [69, 105] on span "Home" at bounding box center [114, 112] width 146 height 16
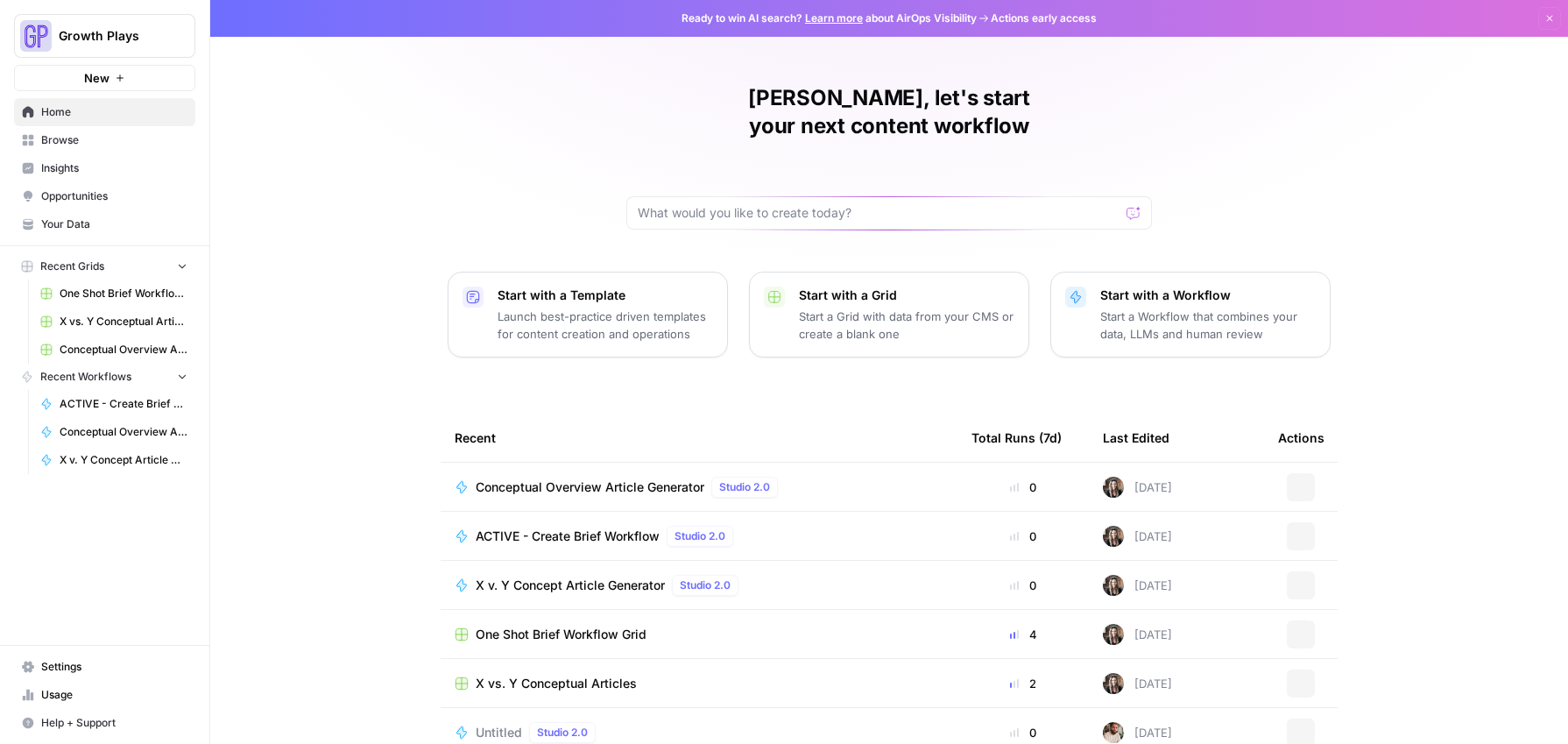
click at [102, 446] on link "X v. Y Concept Article Generator" at bounding box center [114, 459] width 163 height 28
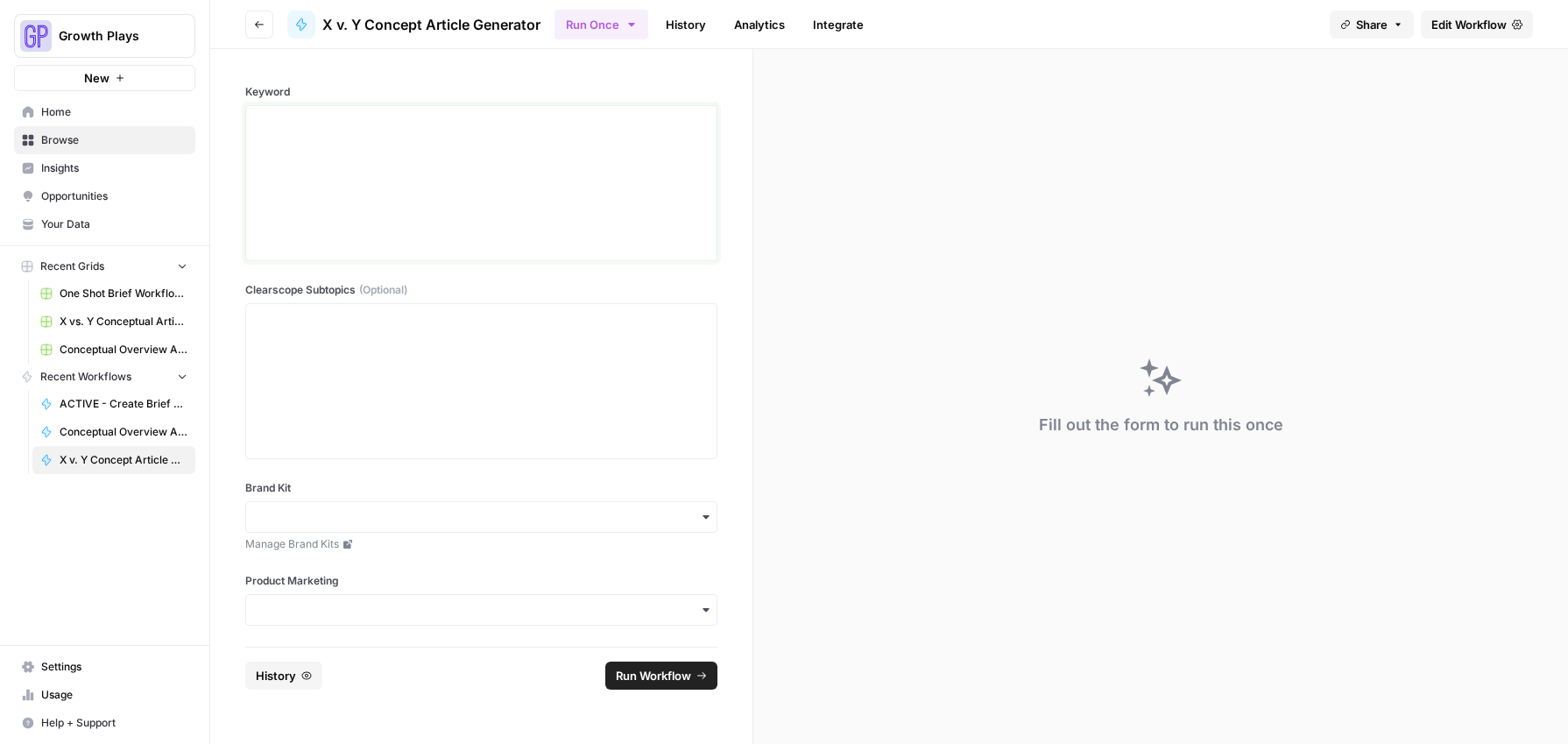
click at [329, 205] on div at bounding box center [481, 183] width 450 height 140
drag, startPoint x: 351, startPoint y: 419, endPoint x: 470, endPoint y: 419, distance: 119.0
click at [351, 419] on div "To enrich screen reader interactions, please activate Accessibility in Grammarl…" at bounding box center [481, 381] width 450 height 140
click at [501, 377] on div "To enrich screen reader interactions, please activate Accessibility in Grammarl…" at bounding box center [481, 381] width 450 height 140
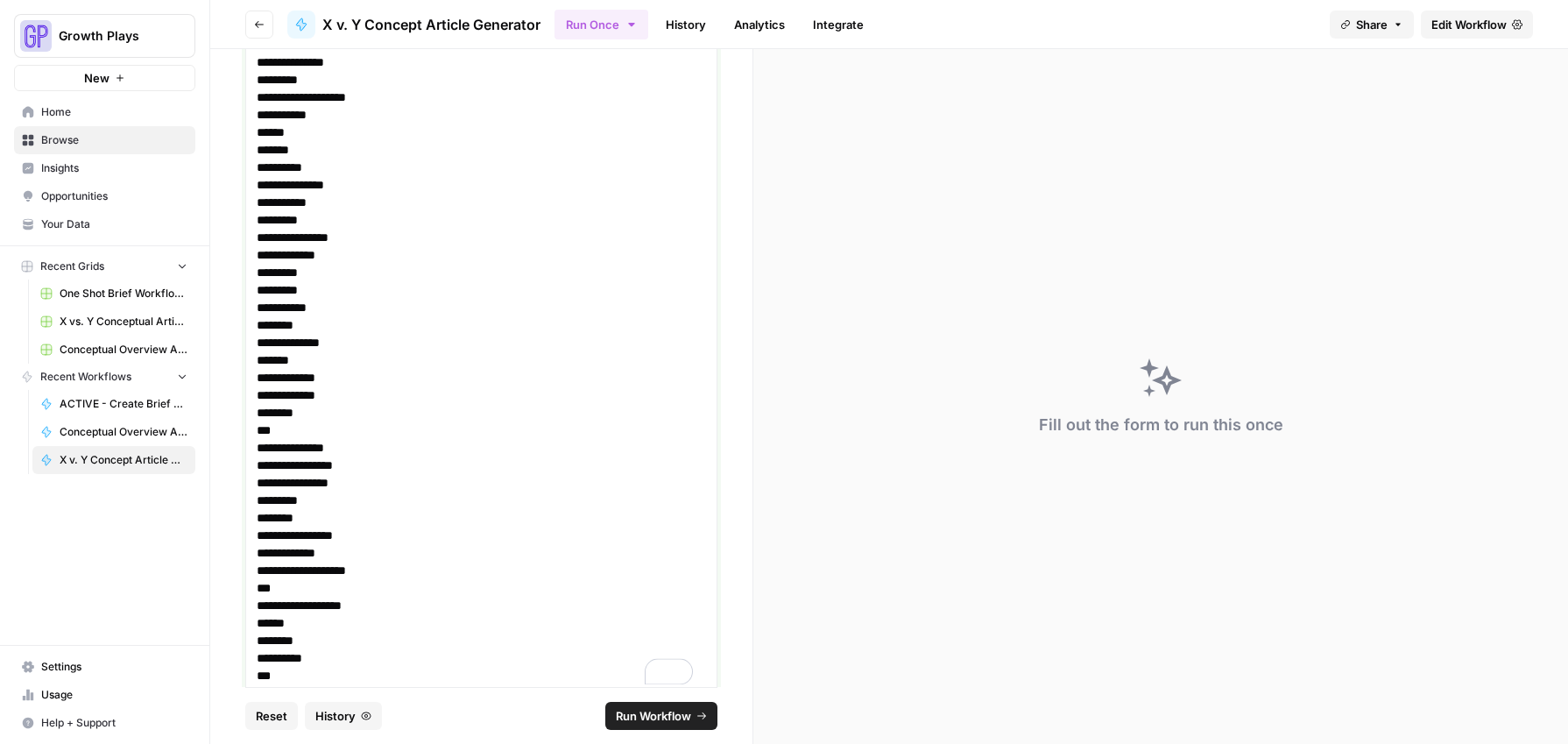
scroll to position [783, 0]
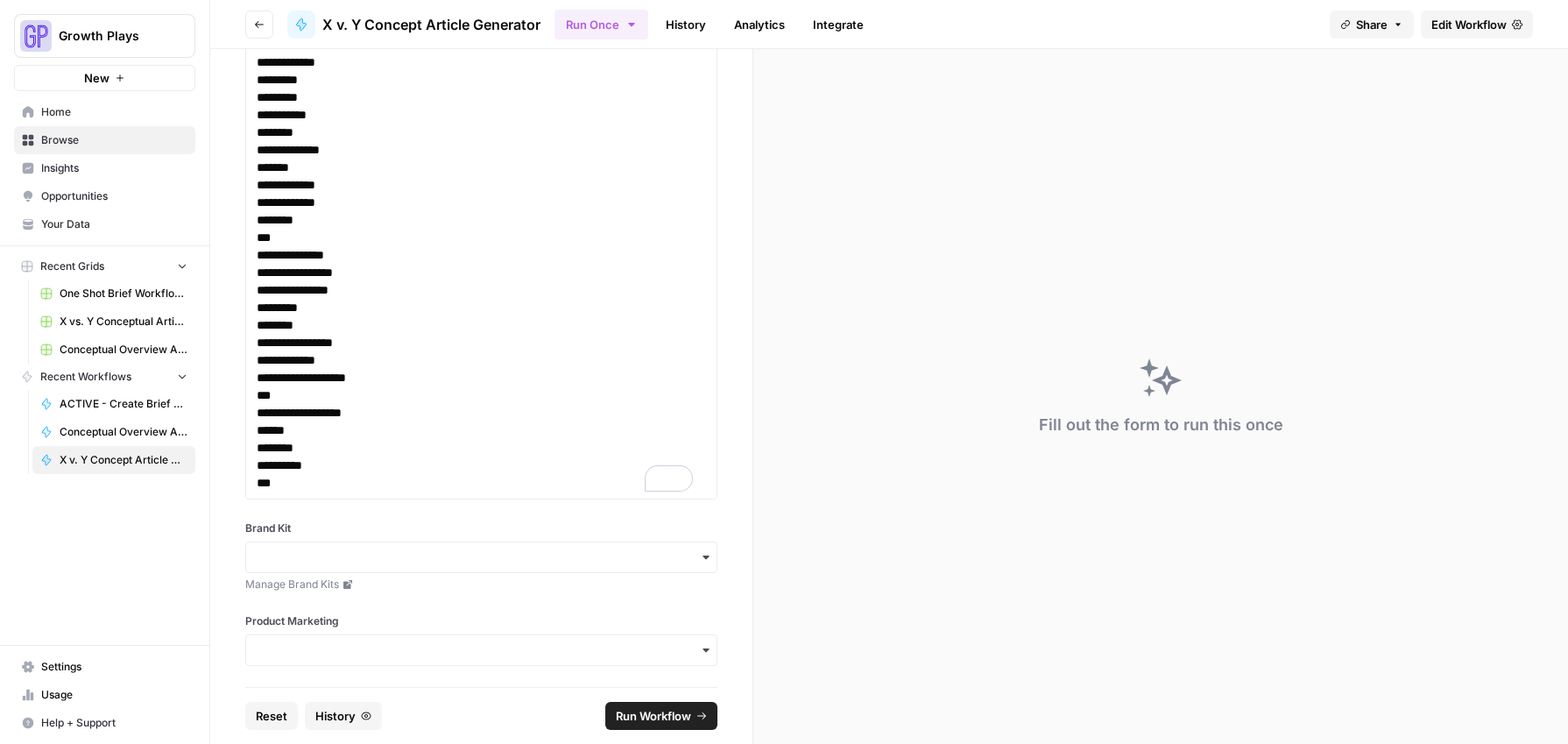
click at [288, 574] on div "Brand Kit Manage Brand Kits" at bounding box center [481, 556] width 472 height 72
click at [291, 552] on input "Brand Kit" at bounding box center [481, 558] width 450 height 18
type input "red"
click at [280, 515] on div "Redis" at bounding box center [475, 509] width 458 height 33
click at [294, 656] on input "Product Marketing" at bounding box center [481, 650] width 450 height 18
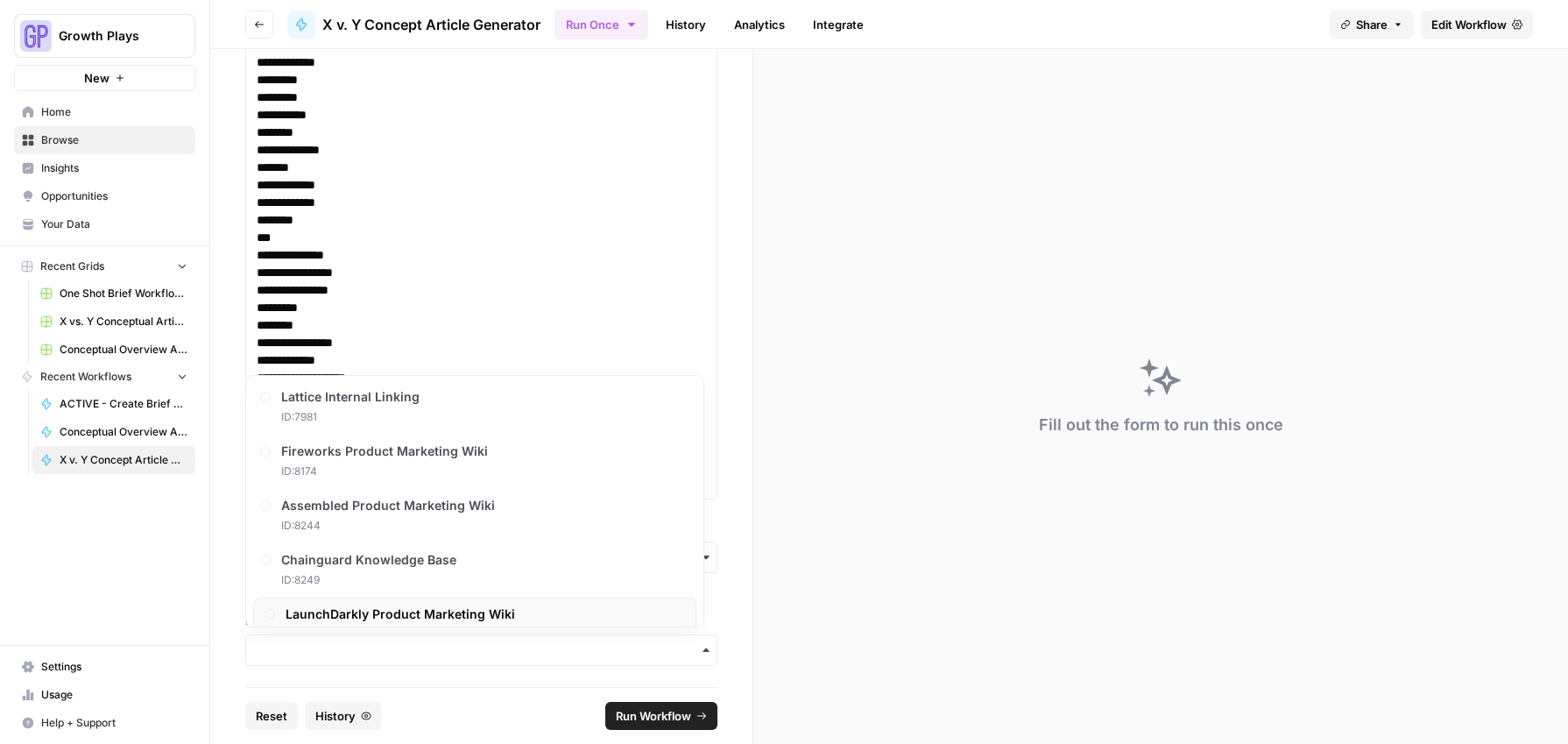
scroll to position [1167, 0]
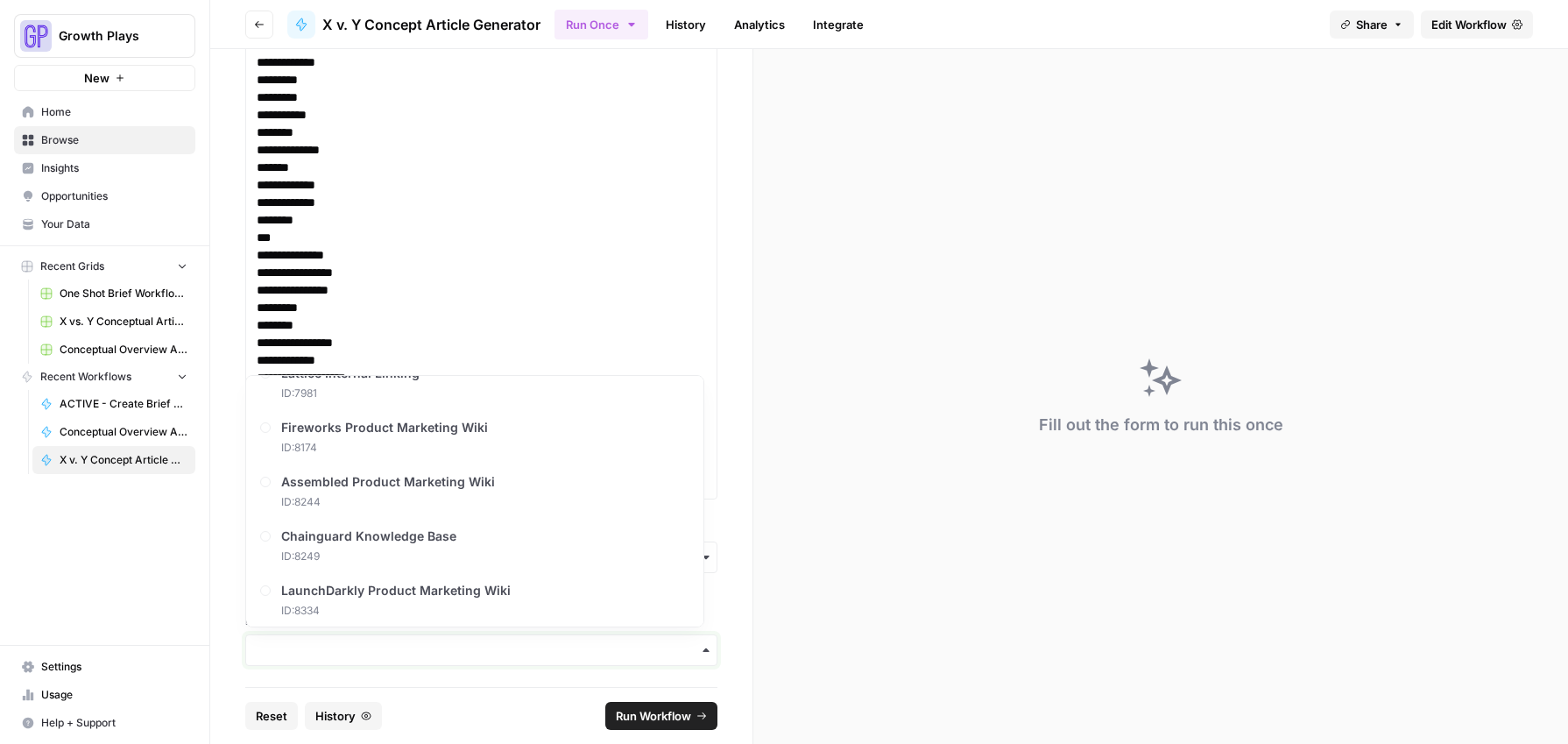
click at [304, 648] on input "Product Marketing" at bounding box center [481, 650] width 450 height 18
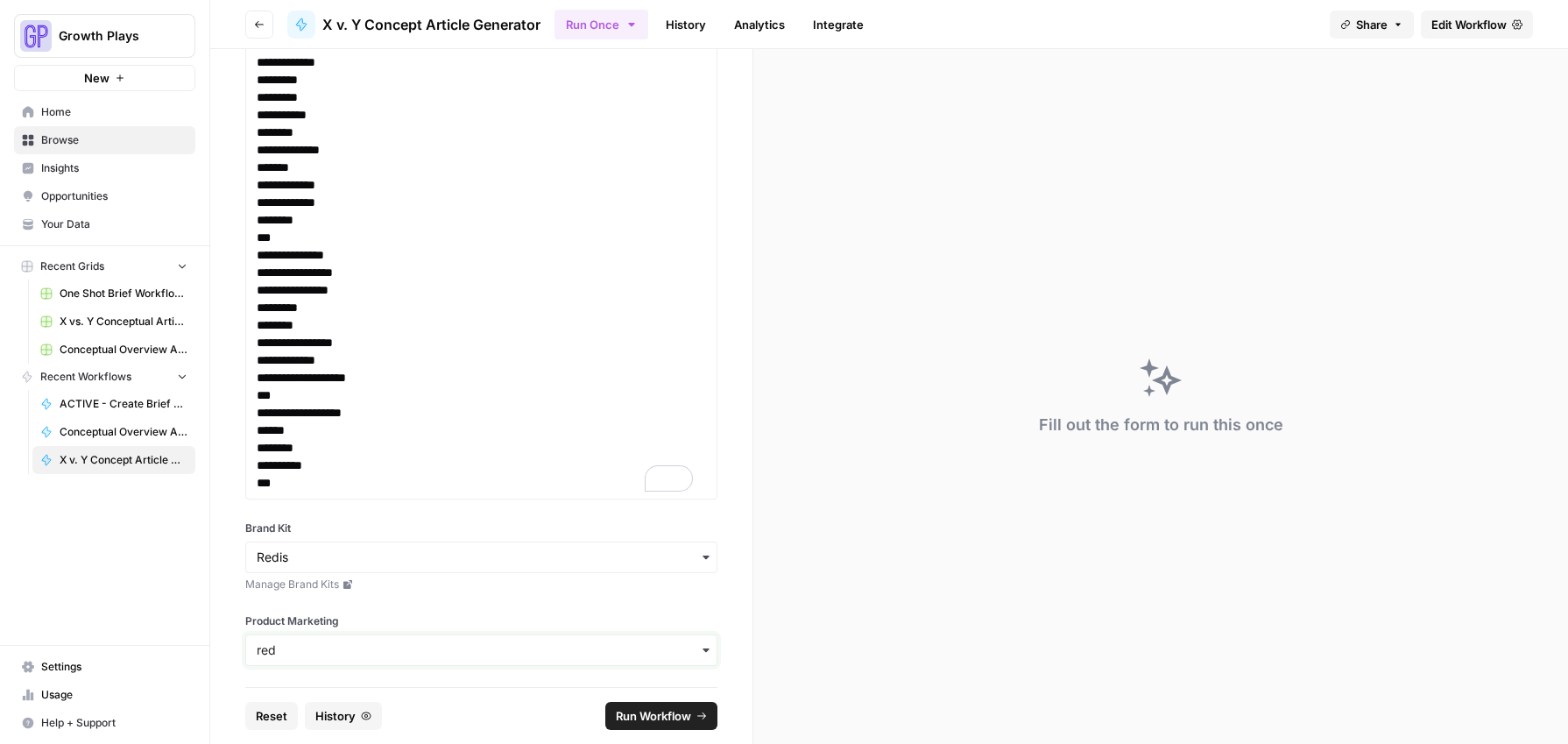
type input "red"
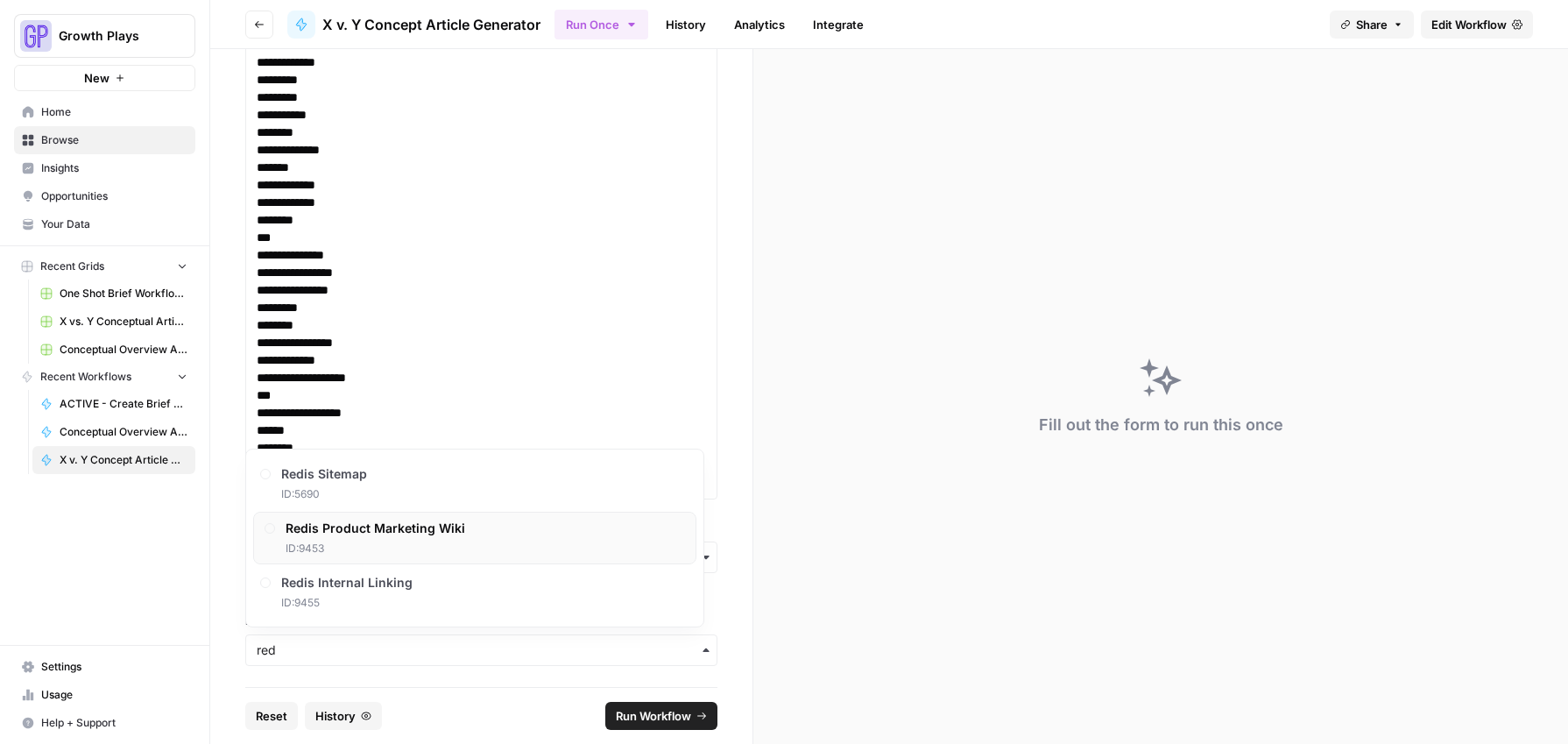
click at [302, 543] on span "ID: 9453" at bounding box center [375, 549] width 180 height 16
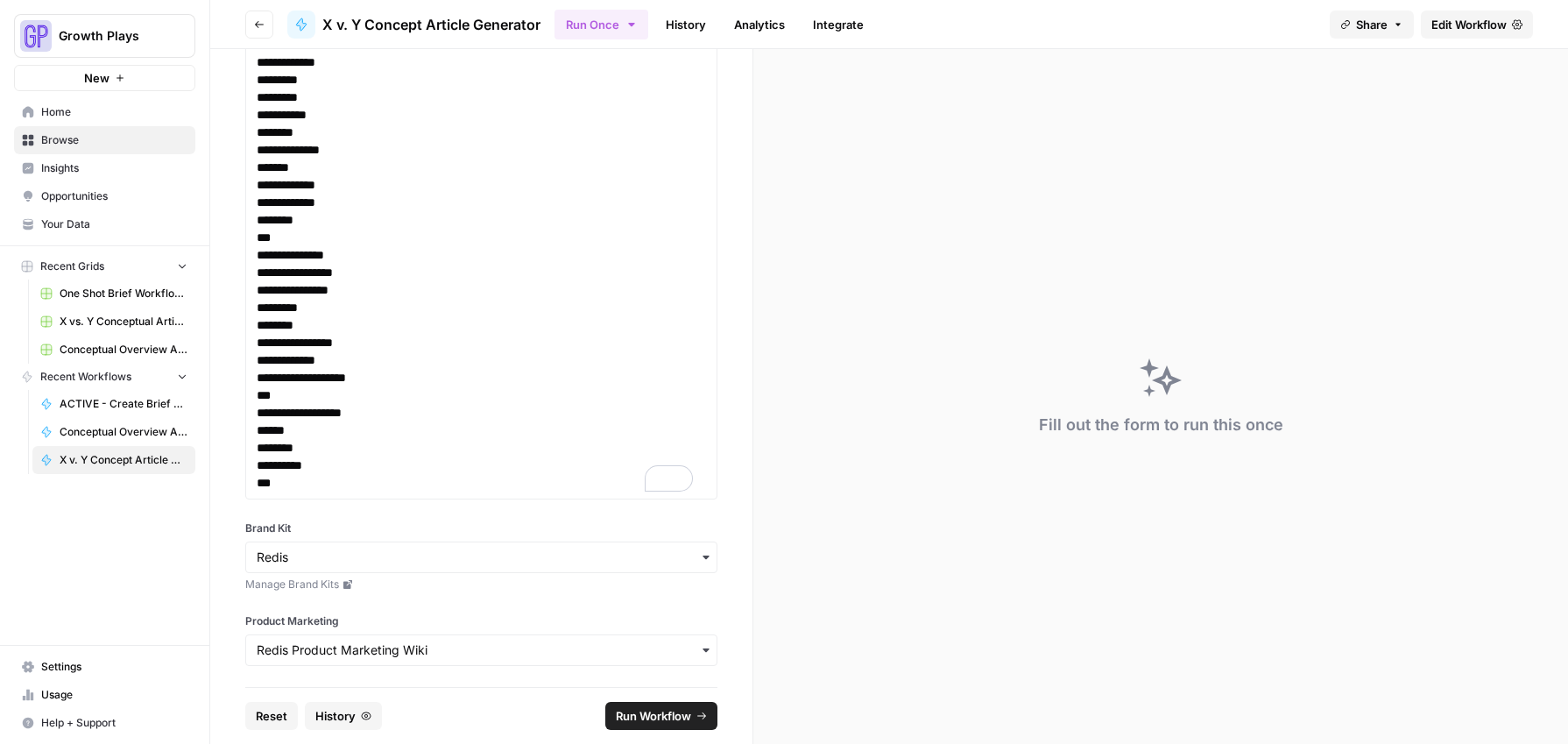
click at [644, 711] on span "Run Workflow" at bounding box center [653, 716] width 76 height 18
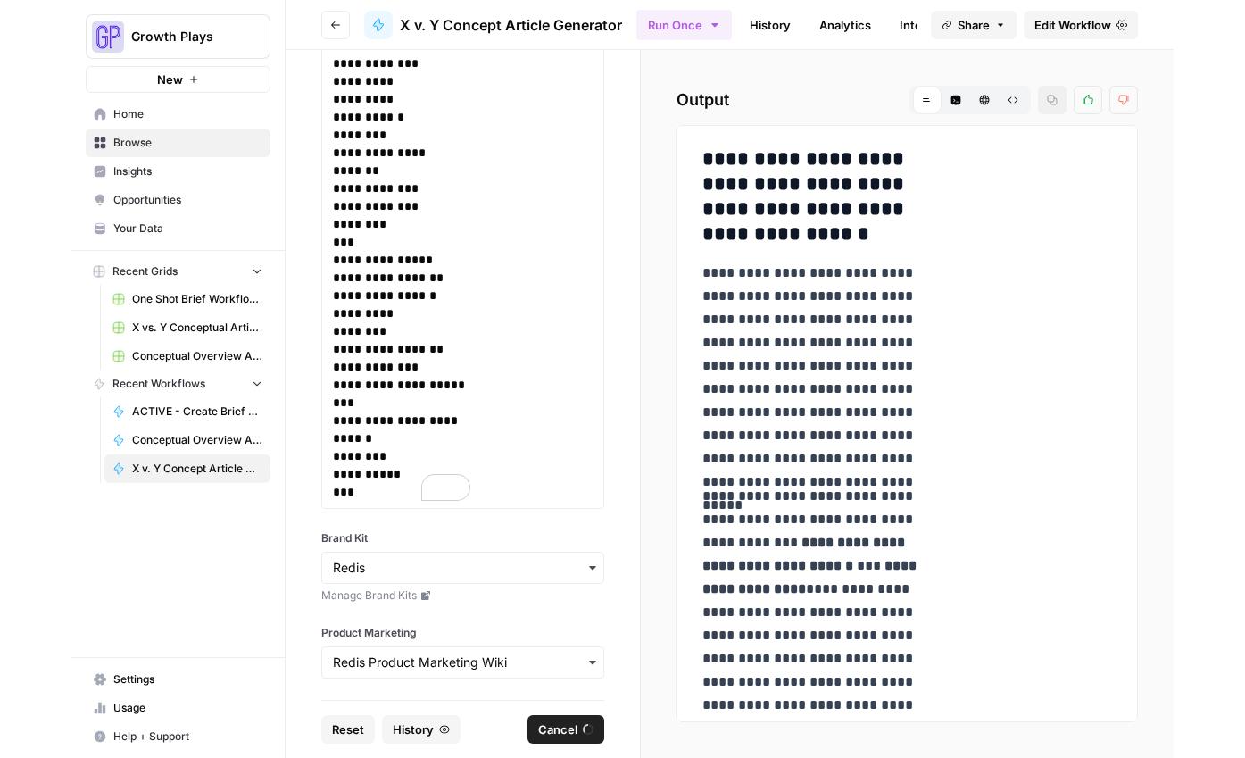
scroll to position [798, 0]
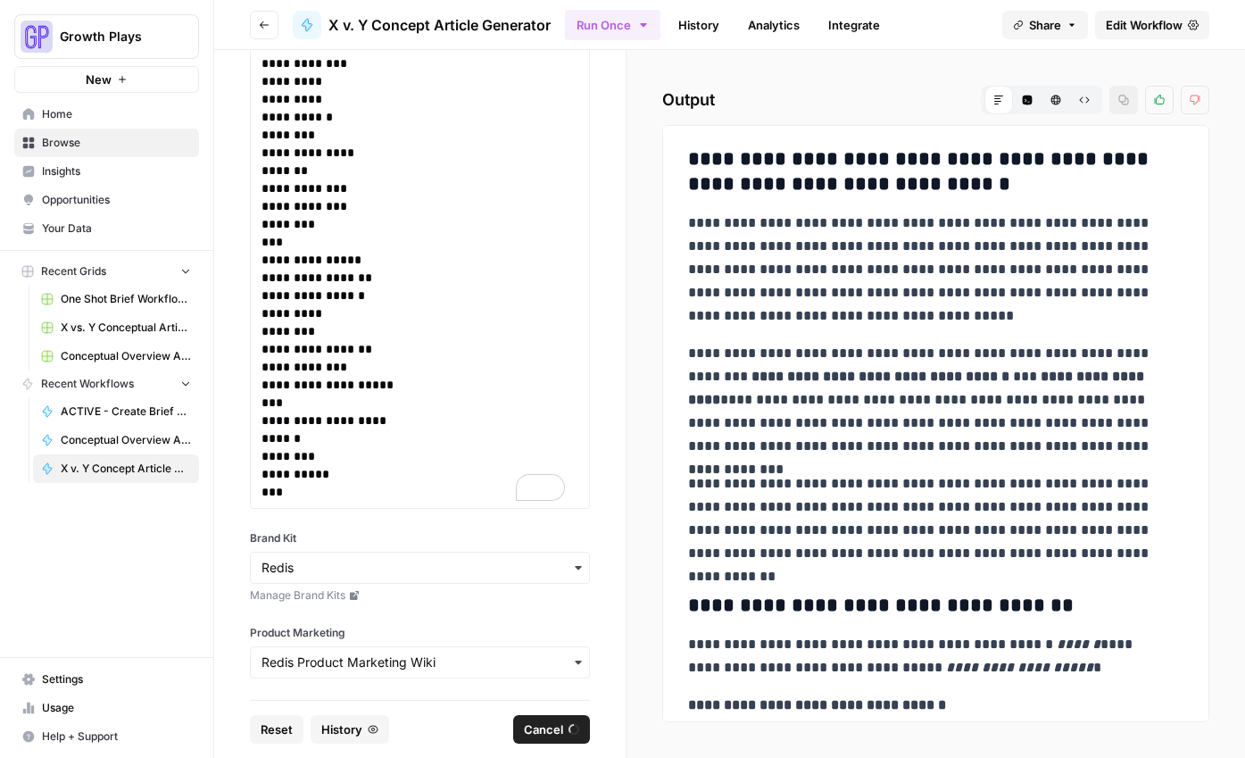
click at [1001, 102] on icon at bounding box center [998, 100] width 11 height 11
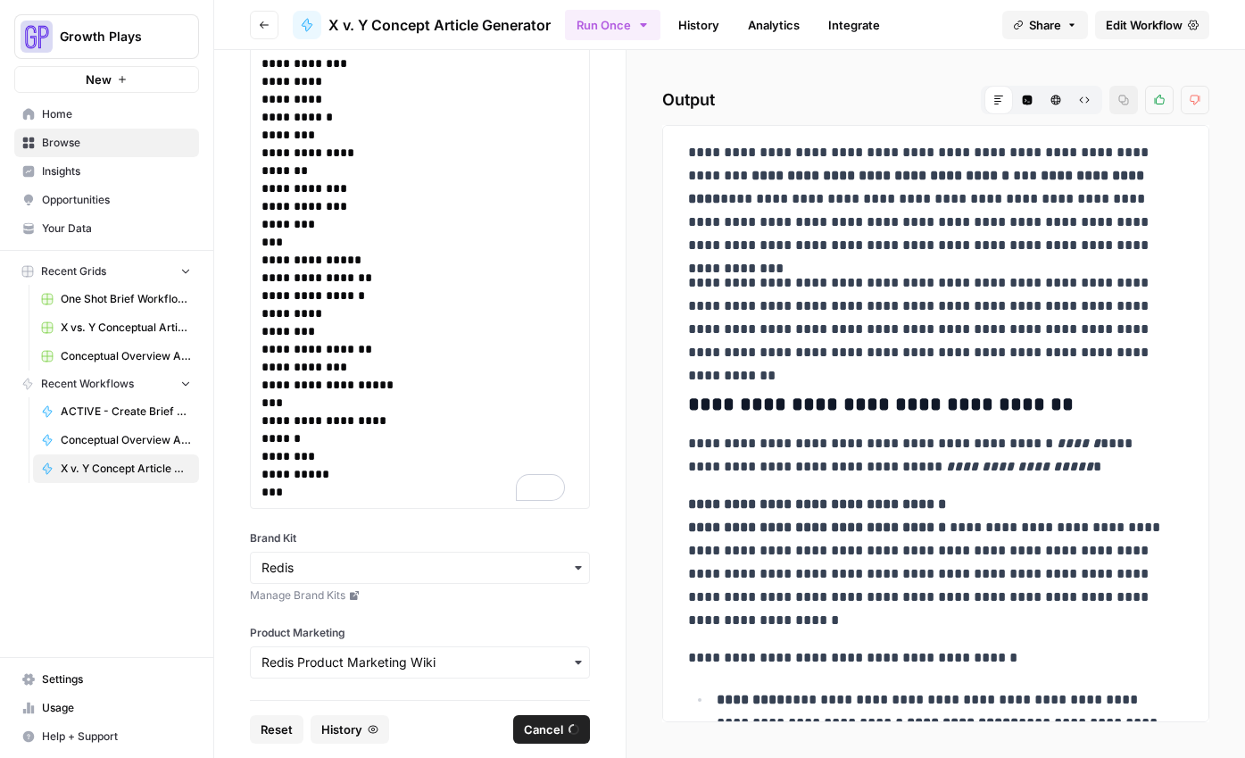
scroll to position [0, 0]
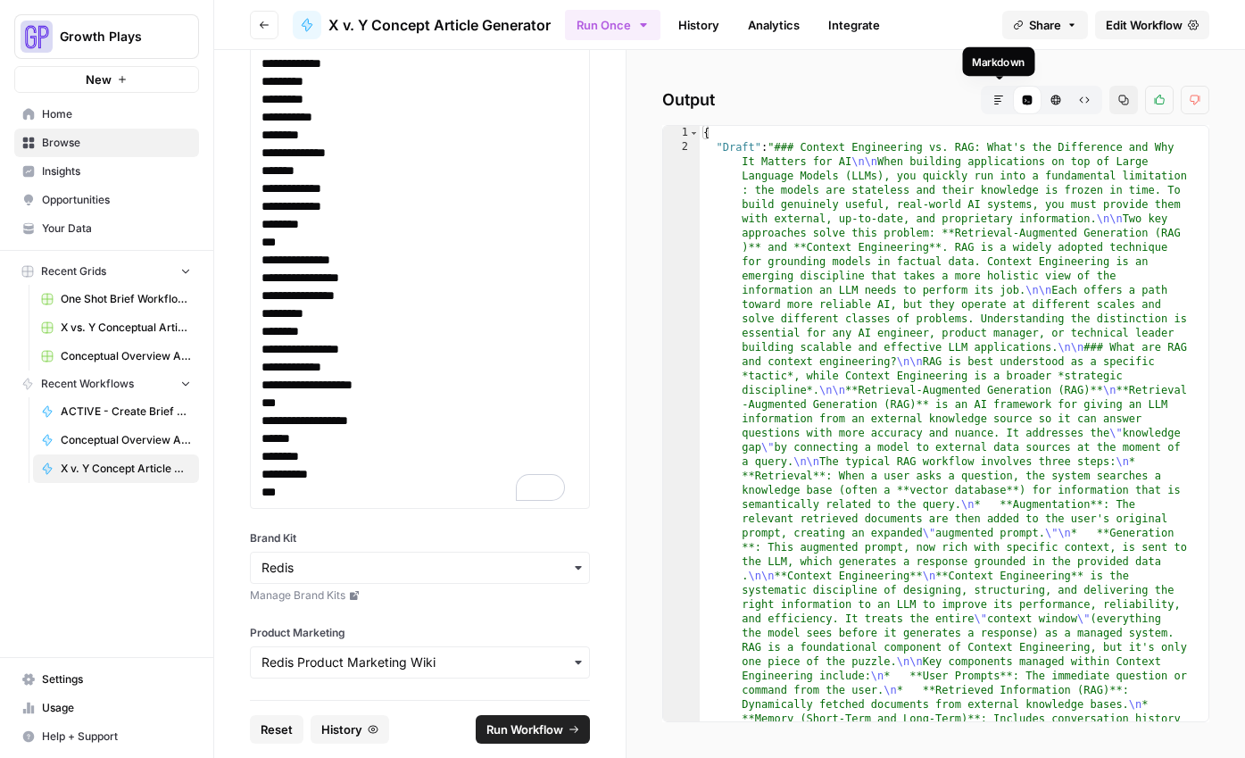
click at [1009, 101] on button "Markdown" at bounding box center [998, 100] width 29 height 29
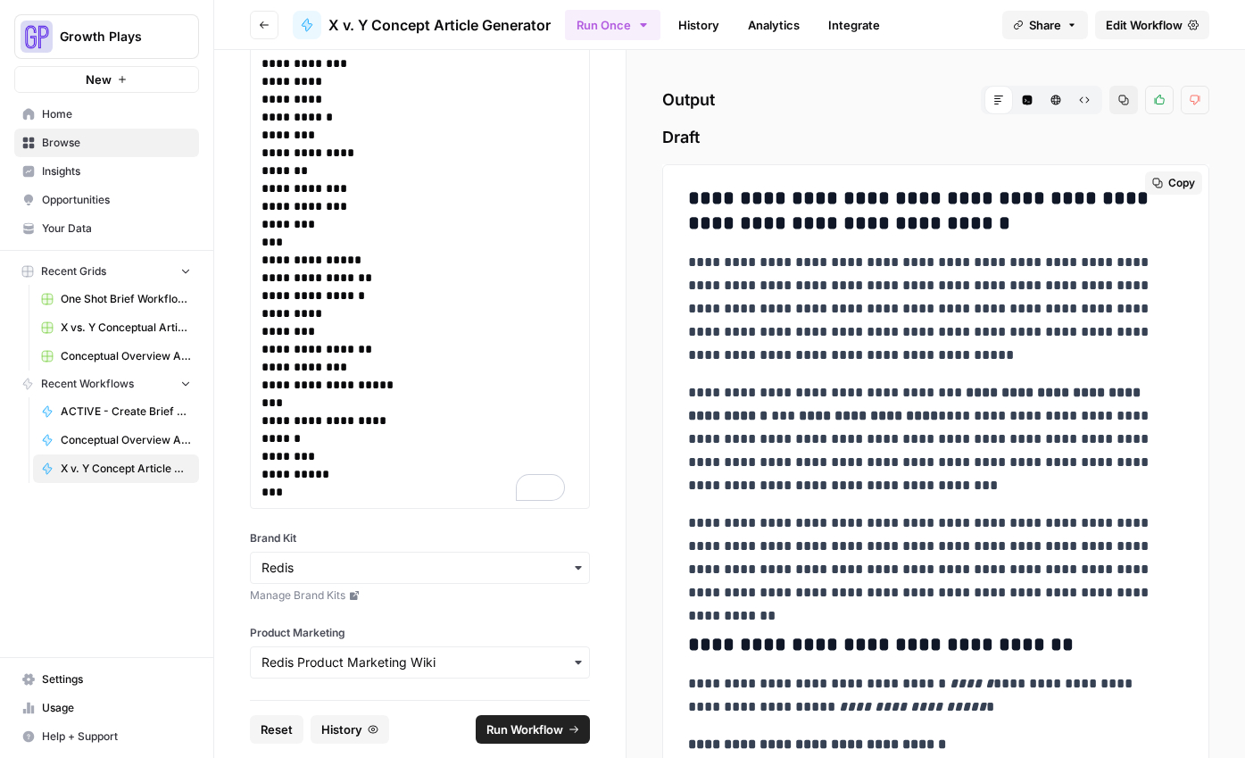
click at [1168, 175] on span "Copy" at bounding box center [1181, 183] width 27 height 16
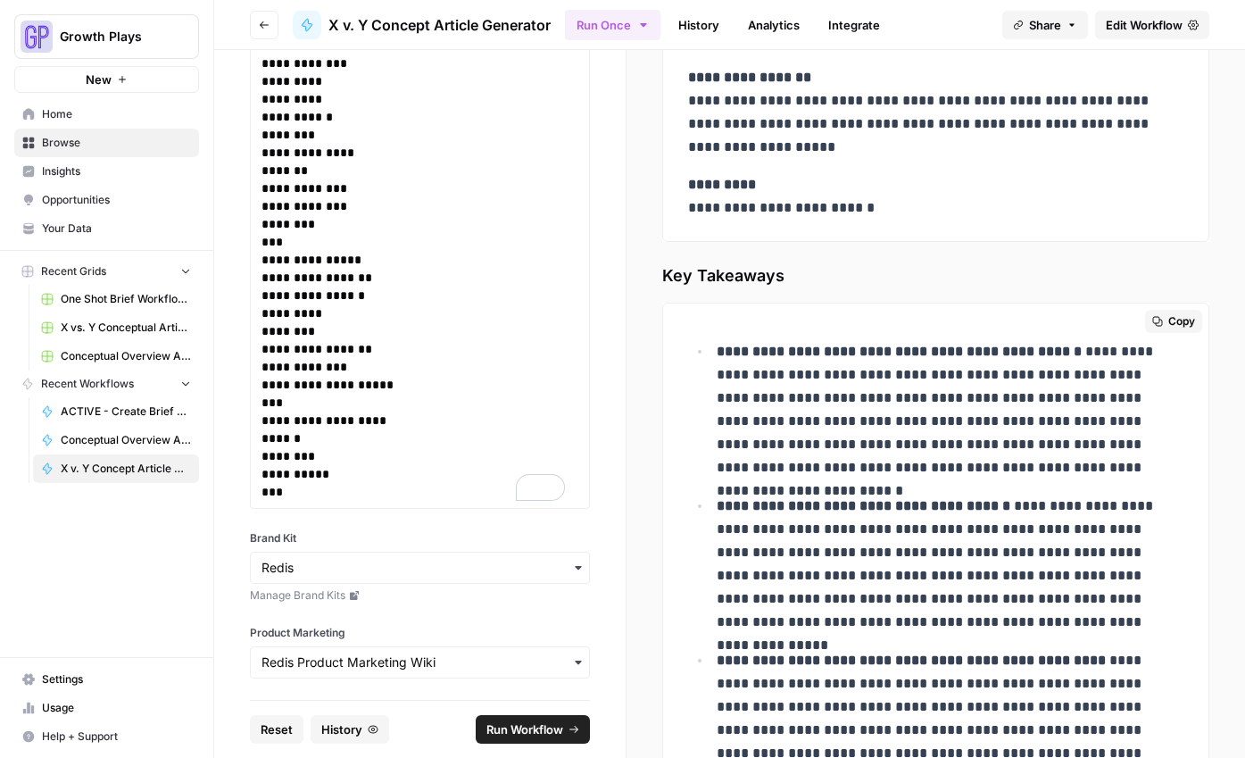
scroll to position [7753, 0]
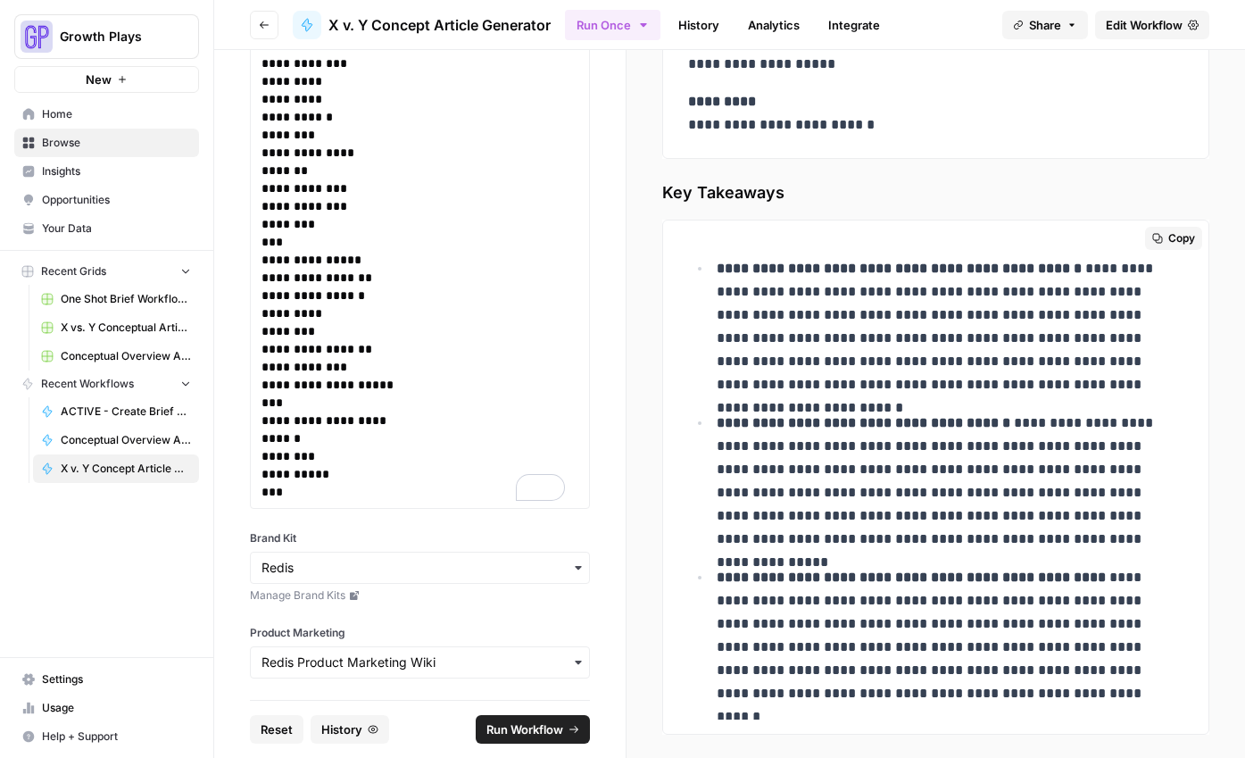
click at [1150, 236] on button "Copy" at bounding box center [1173, 238] width 57 height 23
click at [685, 301] on div "**********" at bounding box center [935, 477] width 517 height 485
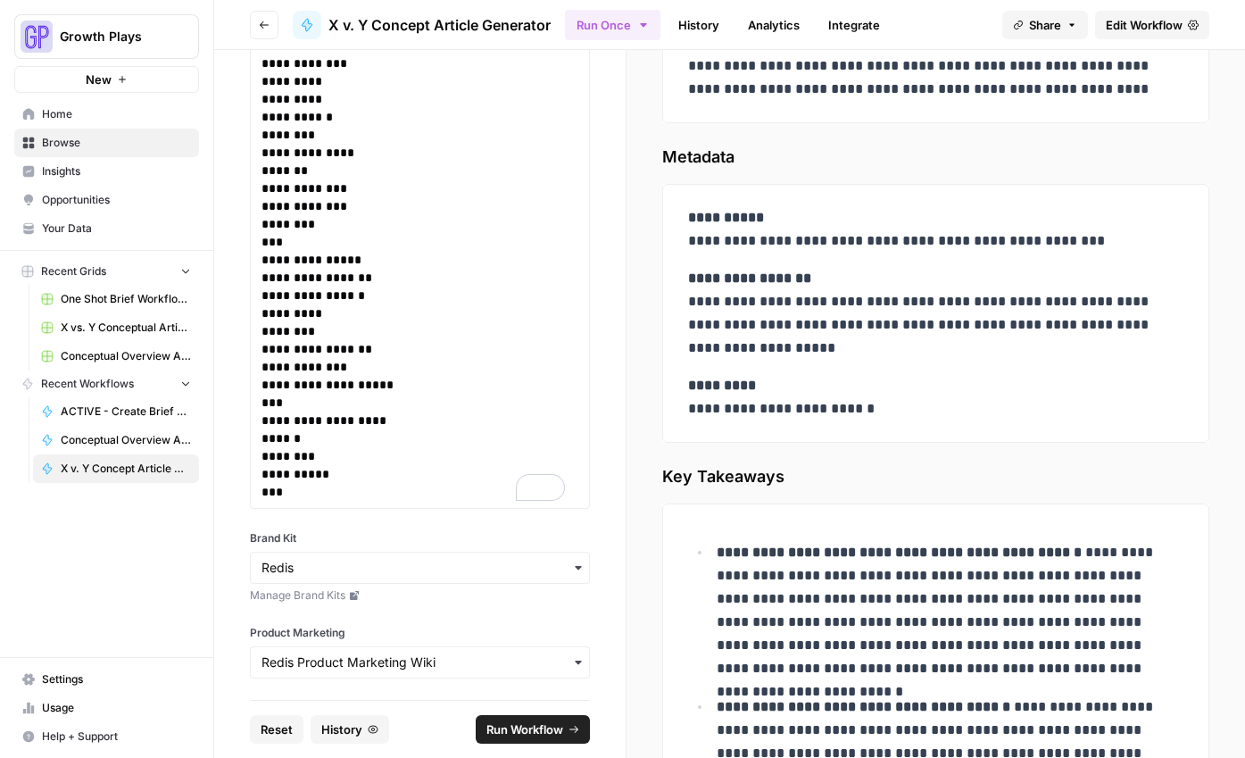
scroll to position [7388, 0]
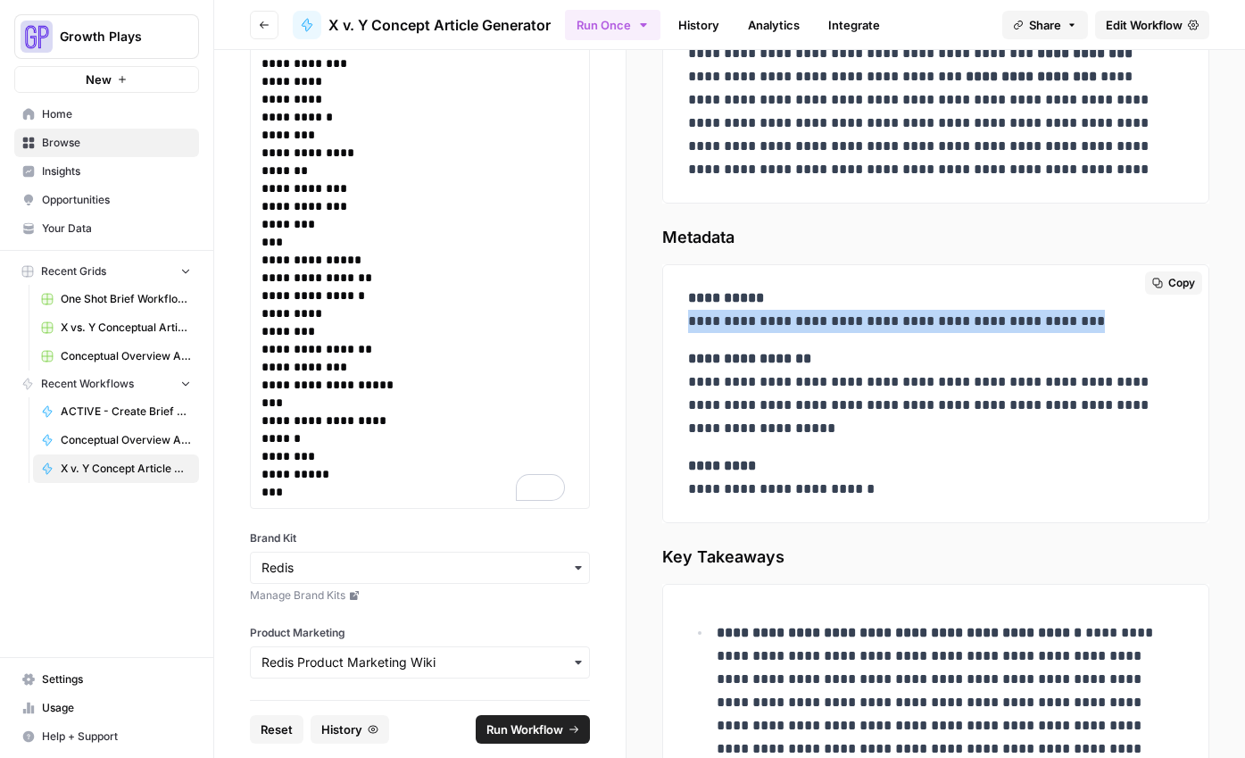
drag, startPoint x: 690, startPoint y: 324, endPoint x: 1100, endPoint y: 317, distance: 410.5
click at [1100, 317] on p "**********" at bounding box center [929, 309] width 482 height 46
copy p "**********"
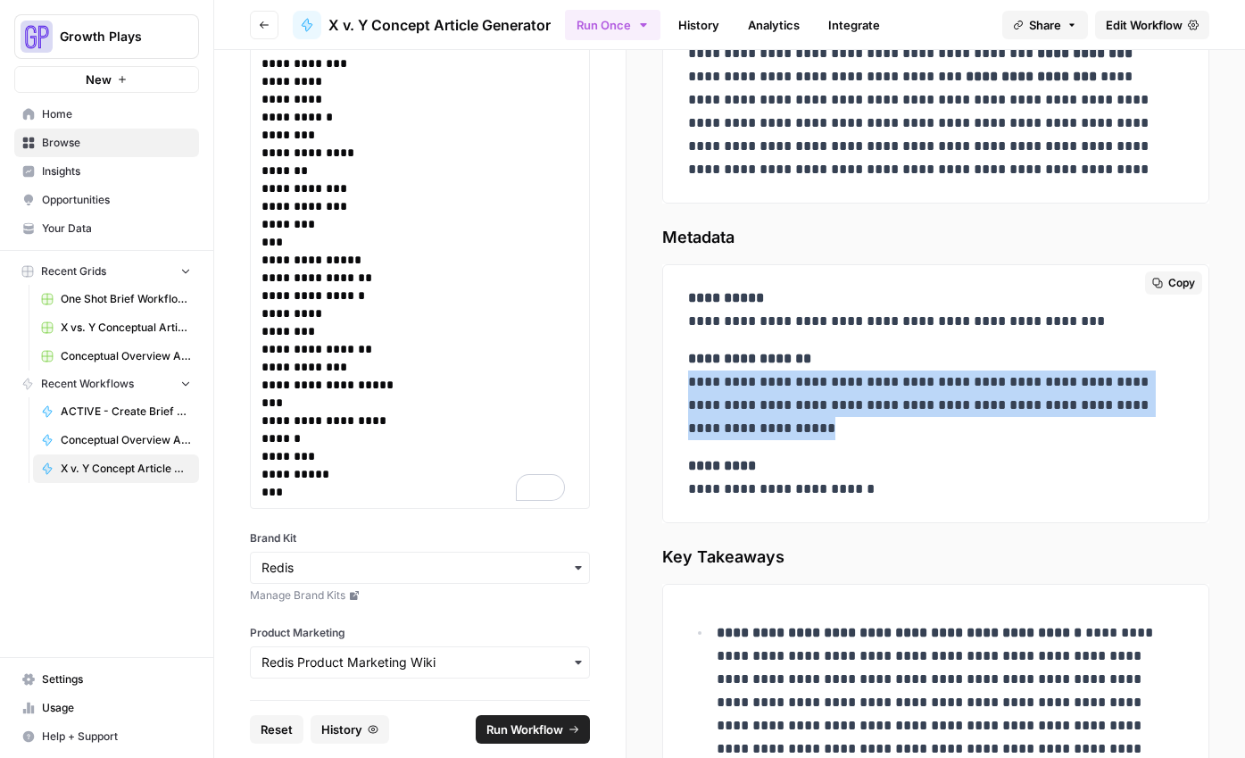
drag, startPoint x: 718, startPoint y: 400, endPoint x: 849, endPoint y: 440, distance: 137.2
click at [849, 441] on div "**********" at bounding box center [935, 393] width 517 height 228
copy p "**********"
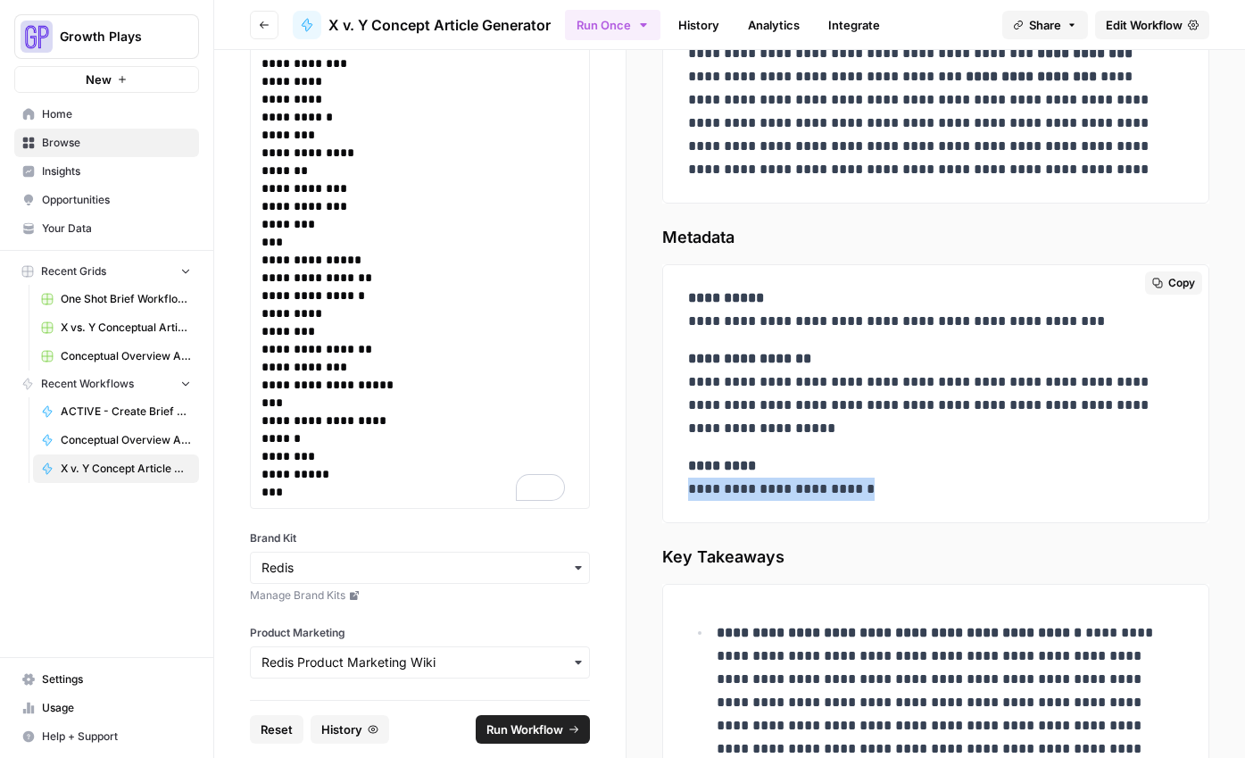
drag, startPoint x: 689, startPoint y: 494, endPoint x: 883, endPoint y: 494, distance: 194.5
click at [883, 494] on p "**********" at bounding box center [929, 477] width 482 height 46
copy p "**********"
click at [119, 465] on span "X v. Y Concept Article Generator" at bounding box center [126, 468] width 130 height 16
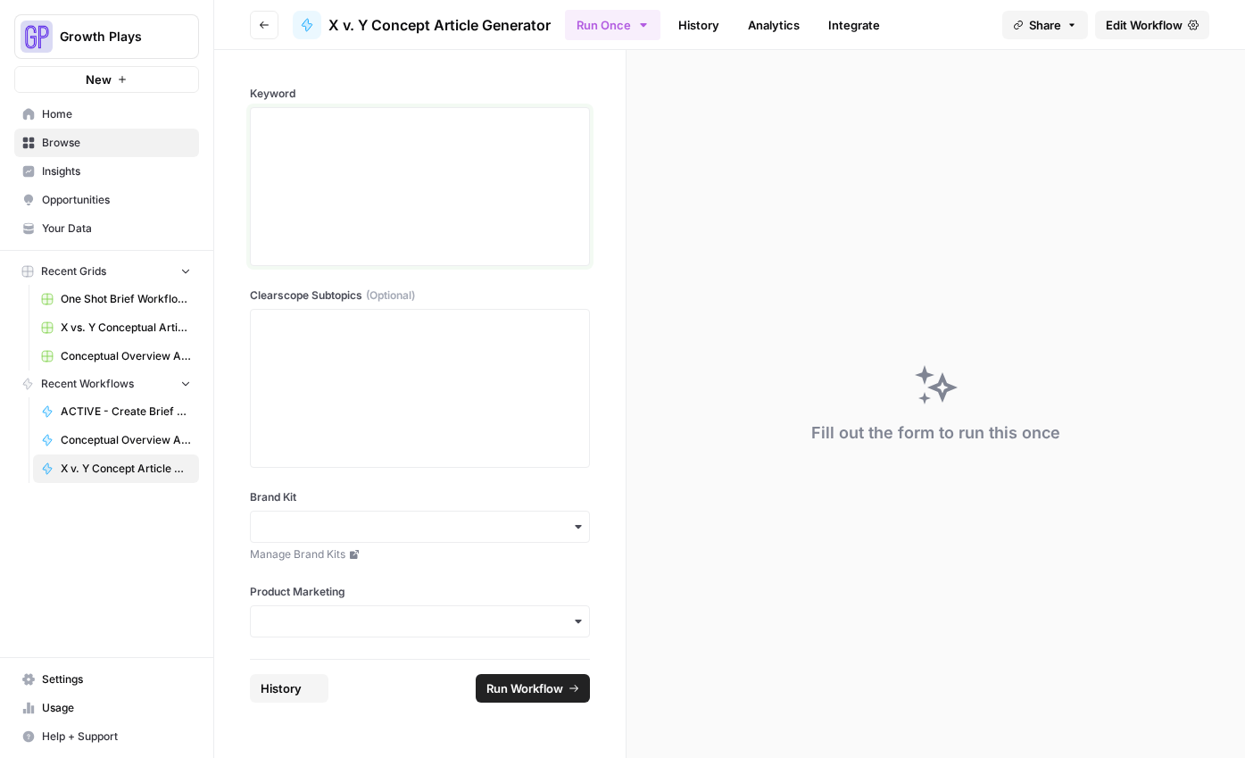
click at [329, 169] on div at bounding box center [419, 186] width 317 height 143
click at [300, 362] on div "To enrich screen reader interactions, please activate Accessibility in Grammarl…" at bounding box center [419, 388] width 317 height 143
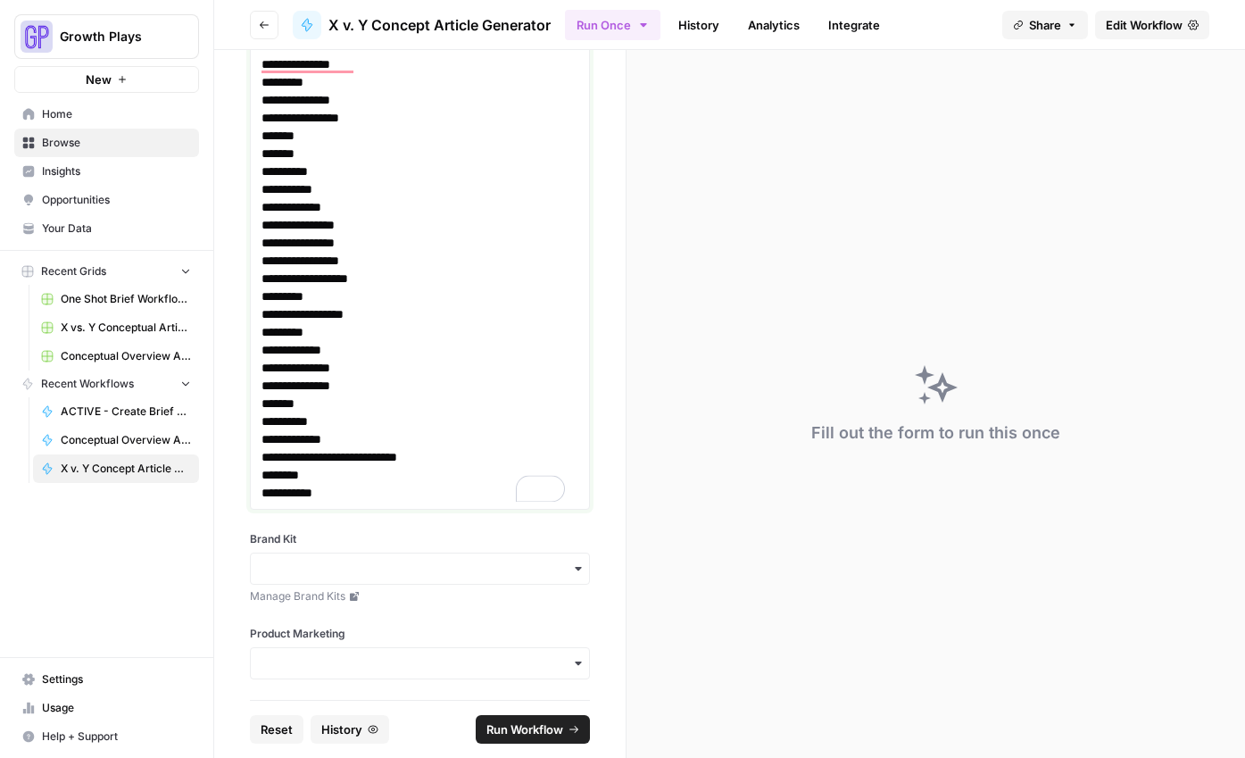
scroll to position [798, 0]
click at [126, 441] on span "Conceptual Overview Article Generator" at bounding box center [126, 440] width 130 height 16
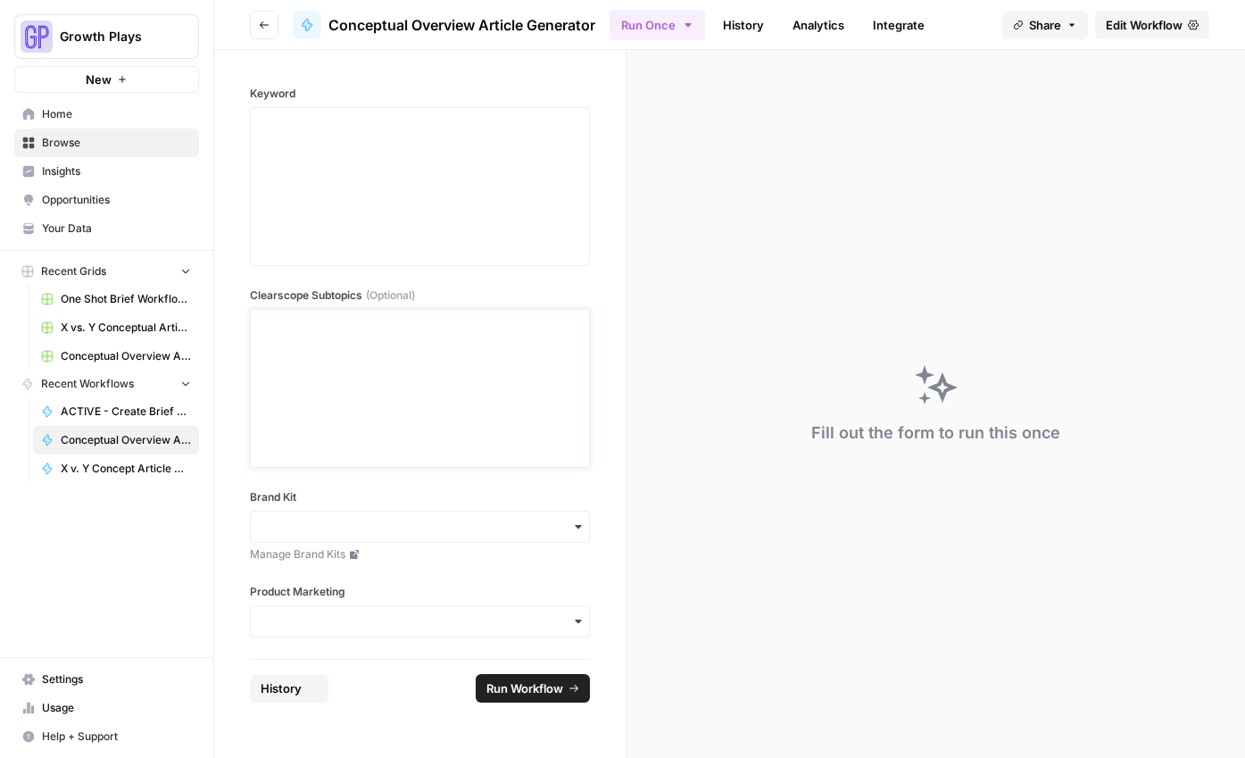
click at [327, 453] on div at bounding box center [419, 388] width 317 height 143
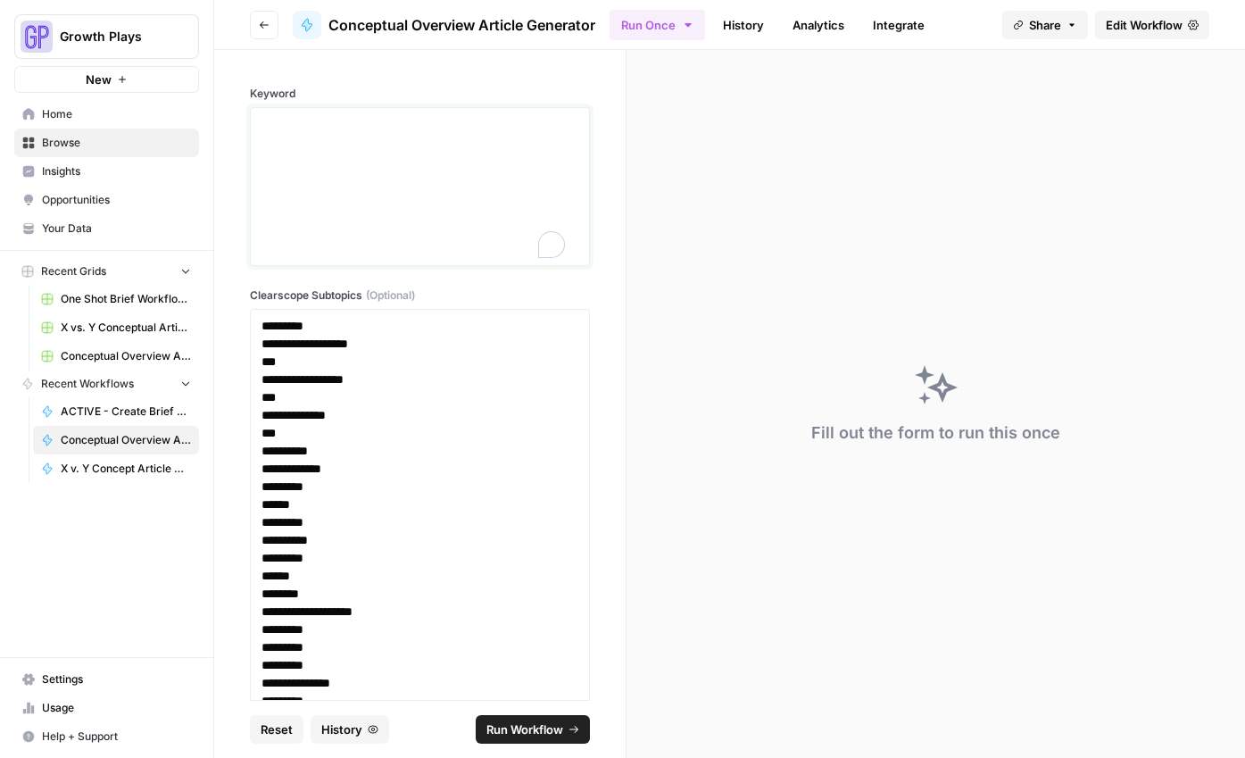
click at [349, 167] on div "To enrich screen reader interactions, please activate Accessibility in Grammarl…" at bounding box center [419, 186] width 317 height 143
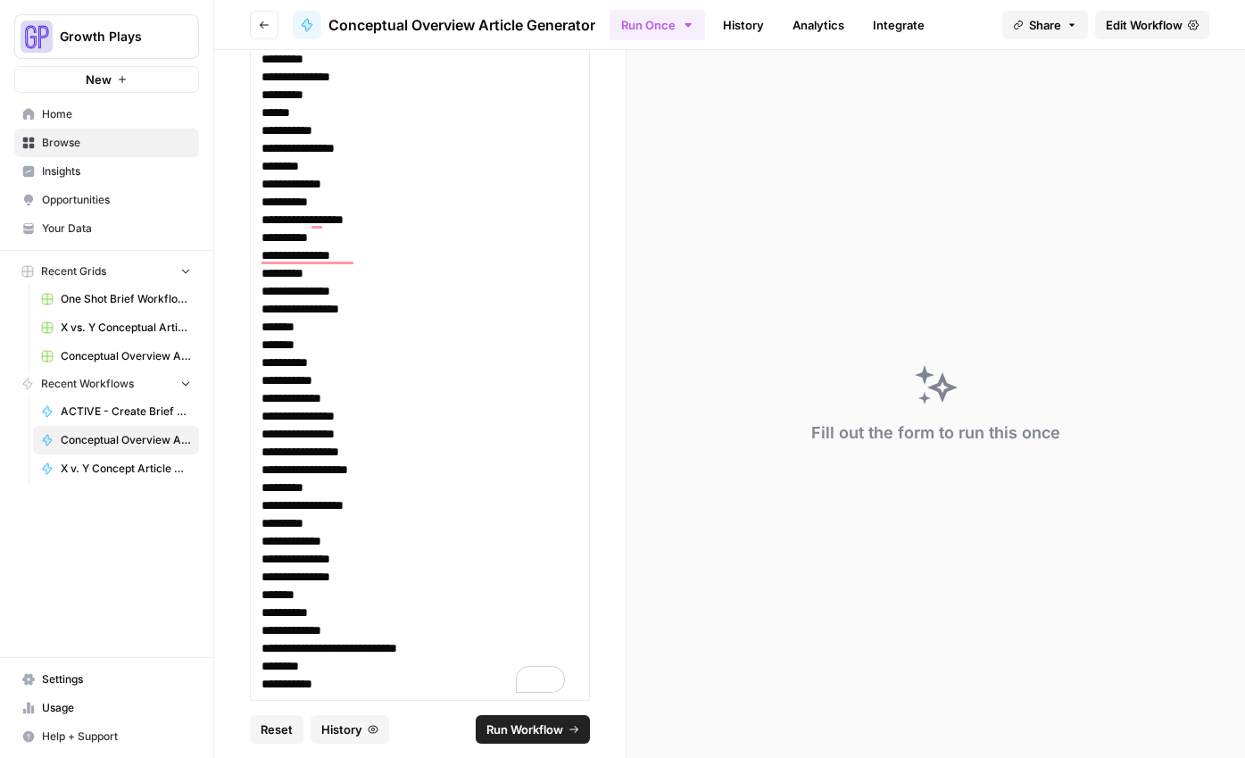
scroll to position [798, 0]
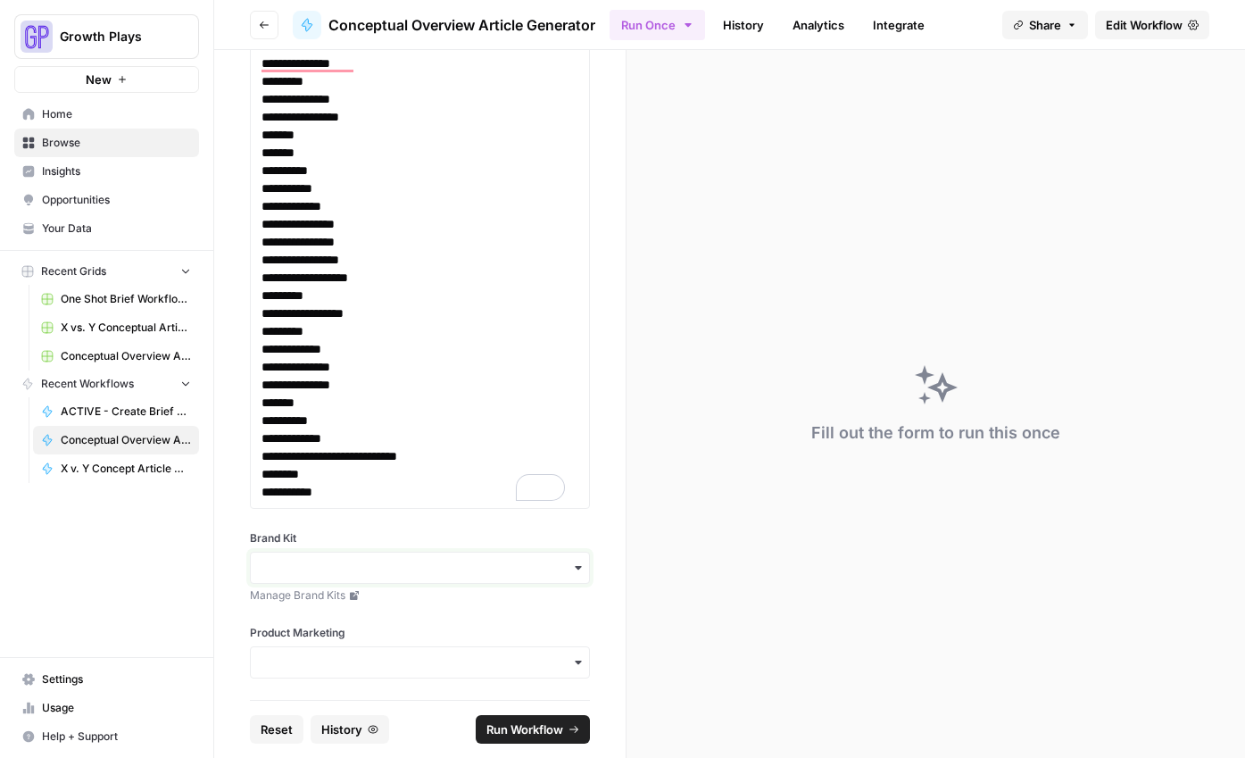
click at [378, 559] on input "Brand Kit" at bounding box center [419, 568] width 317 height 18
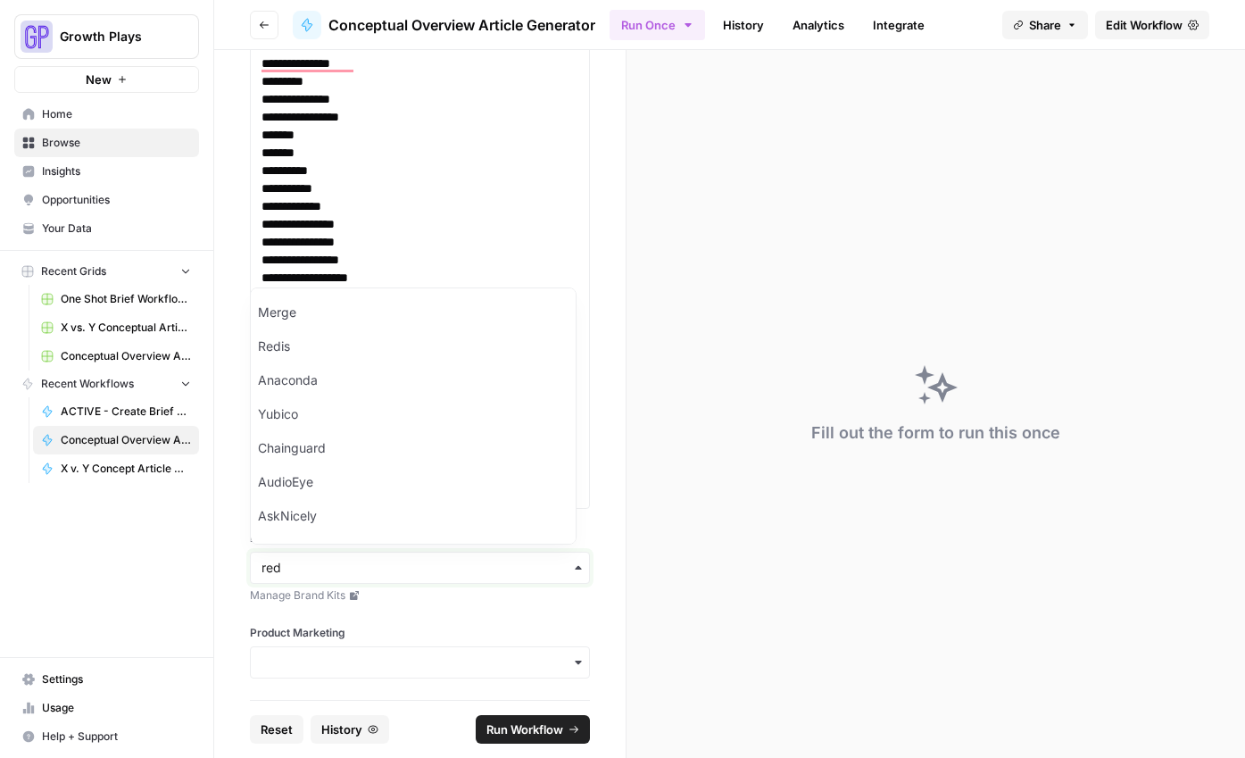
type input "red"
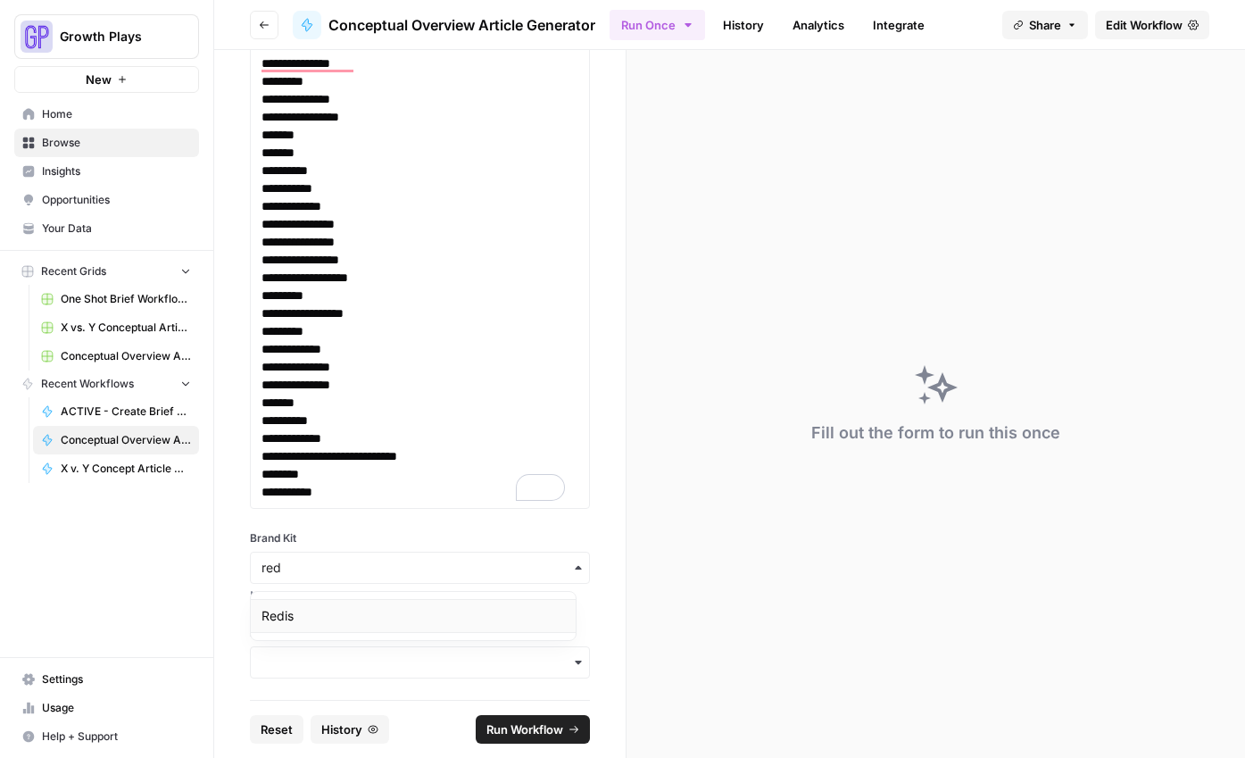
click at [292, 627] on div "Redis" at bounding box center [413, 616] width 325 height 34
click at [299, 656] on input "Product Marketing" at bounding box center [419, 662] width 317 height 18
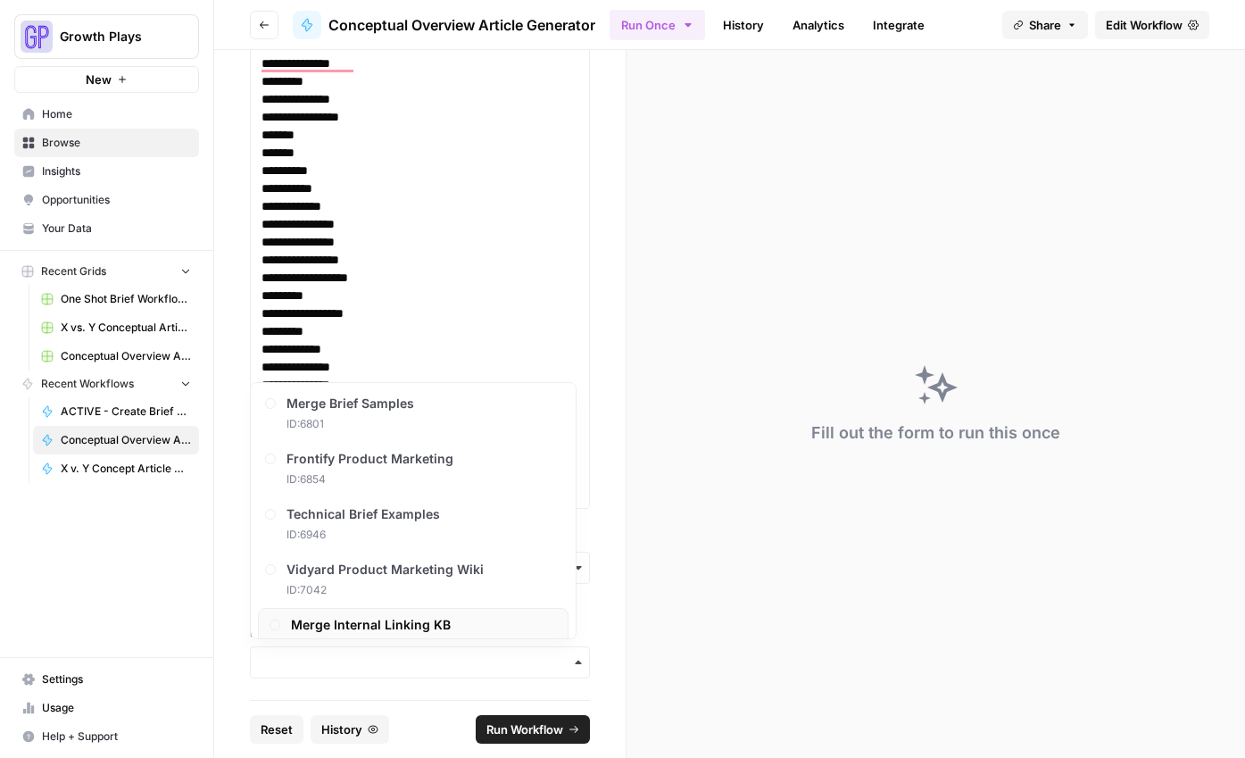
scroll to position [360, 0]
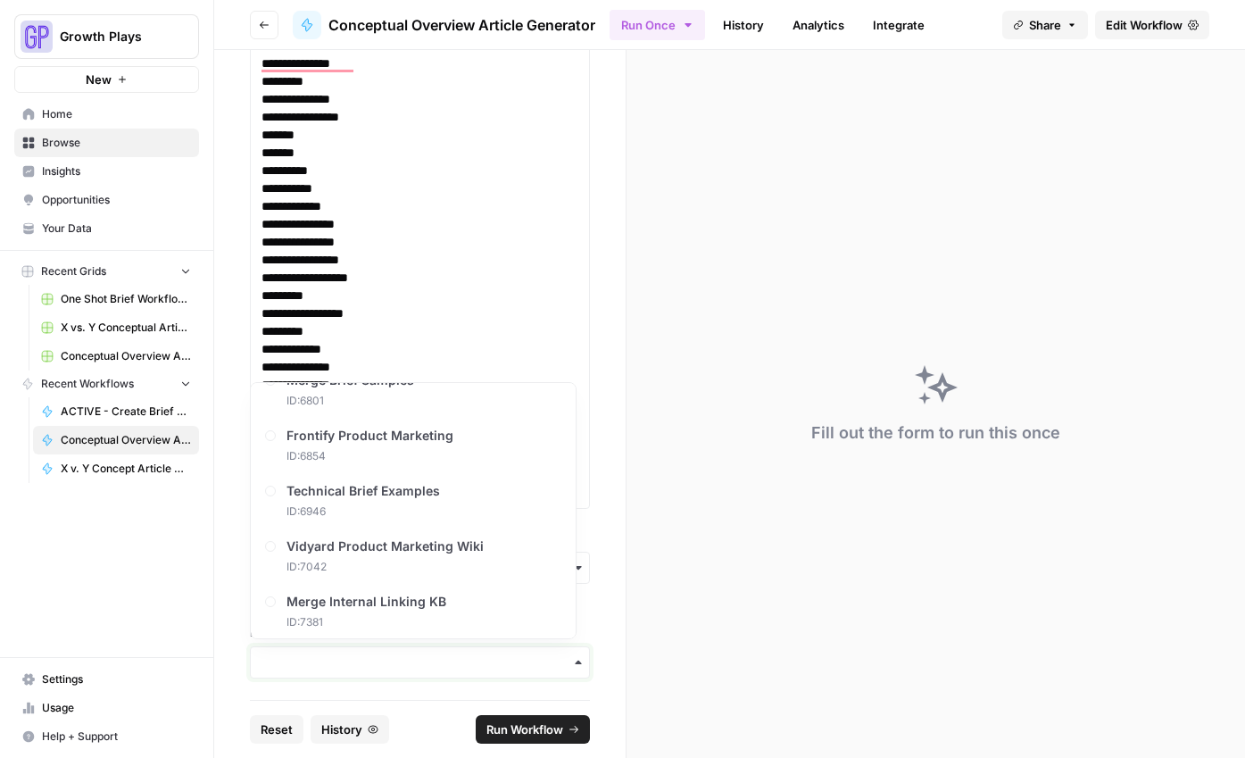
click at [329, 653] on input "Product Marketing" at bounding box center [419, 662] width 317 height 18
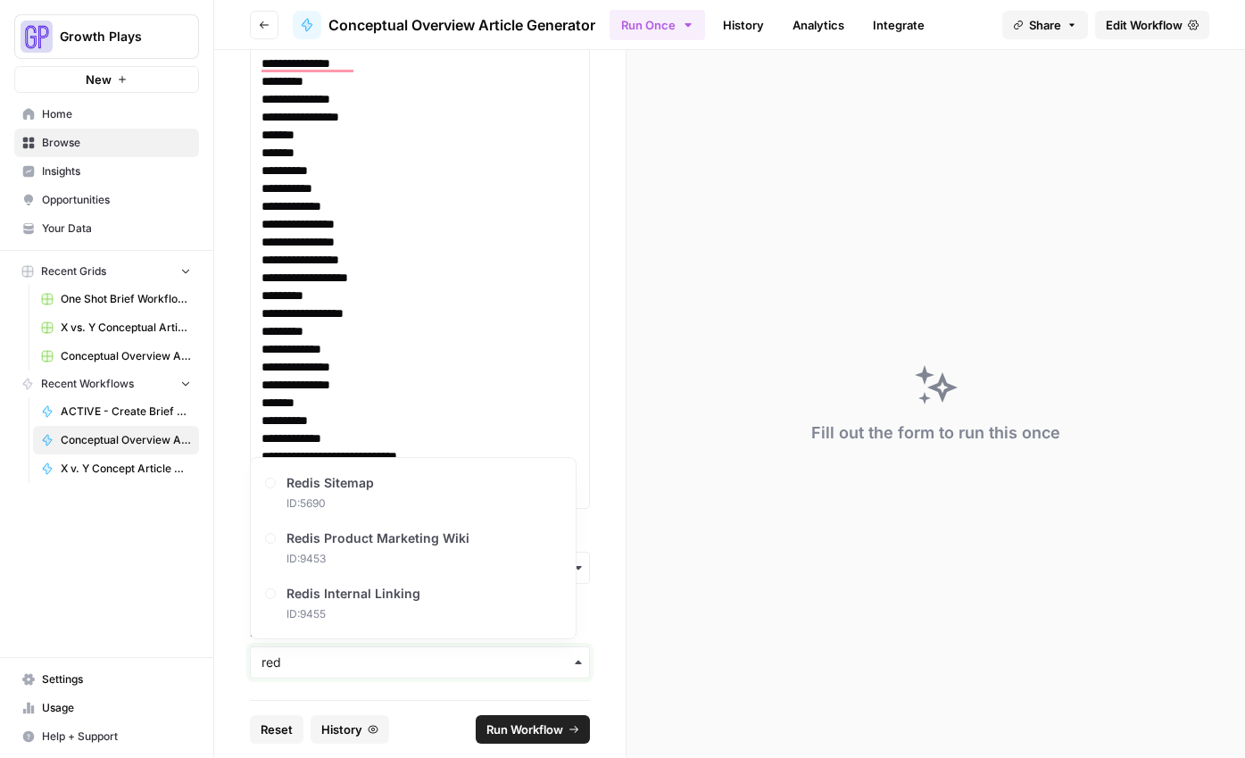
type input "red"
click at [309, 565] on span "ID: 9453" at bounding box center [382, 559] width 183 height 16
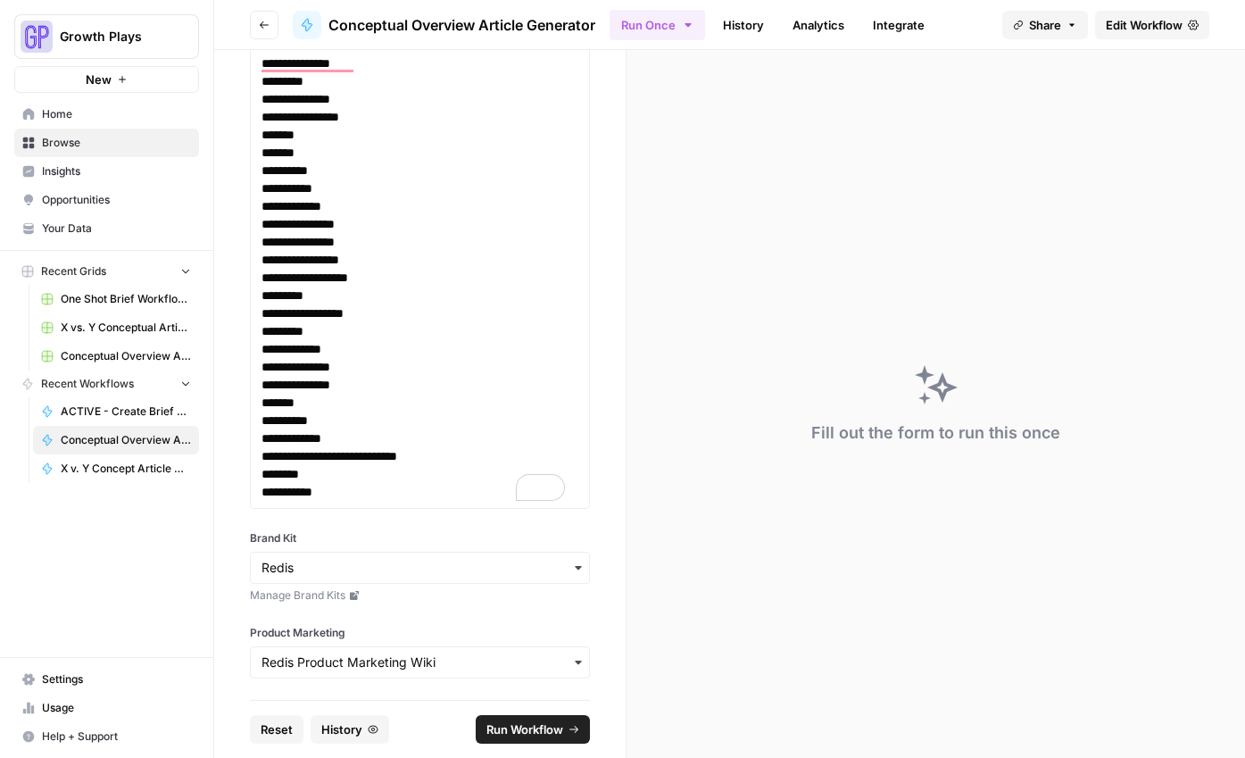
click at [513, 734] on span "Run Workflow" at bounding box center [524, 729] width 77 height 18
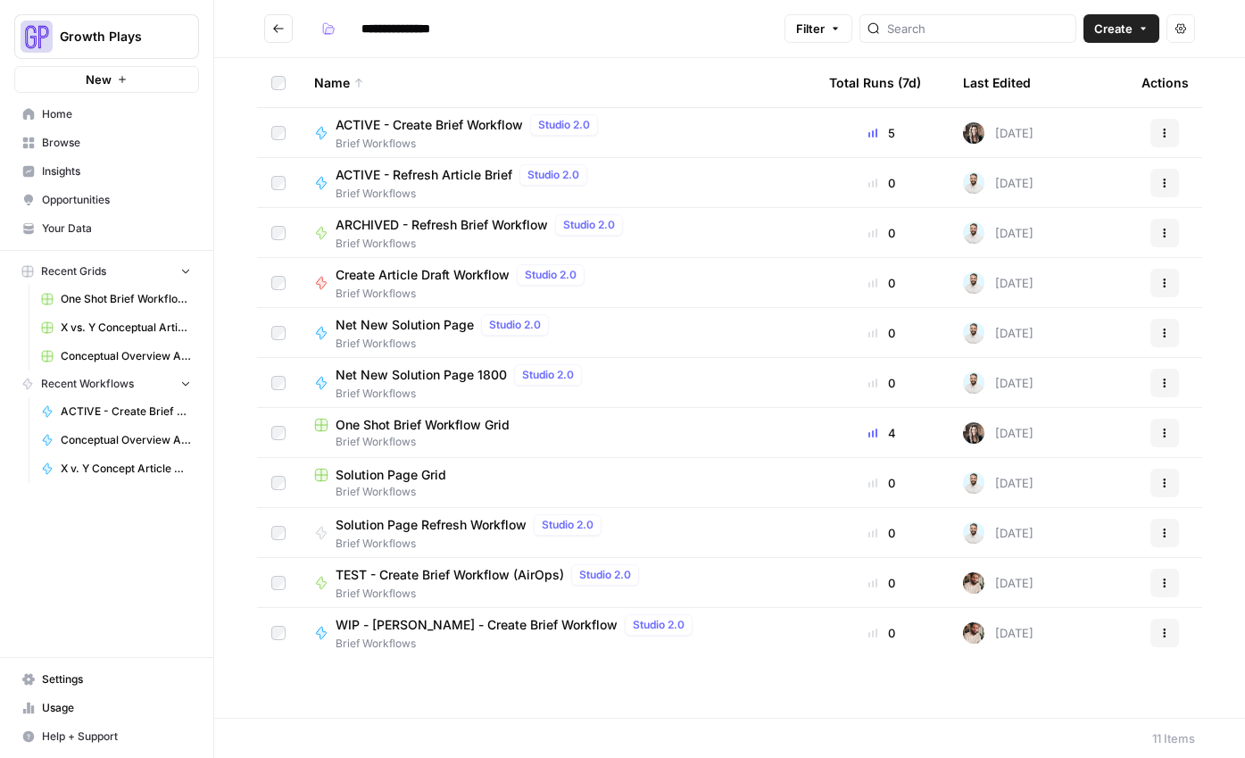
click at [94, 434] on span "Conceptual Overview Article Generator" at bounding box center [126, 440] width 130 height 16
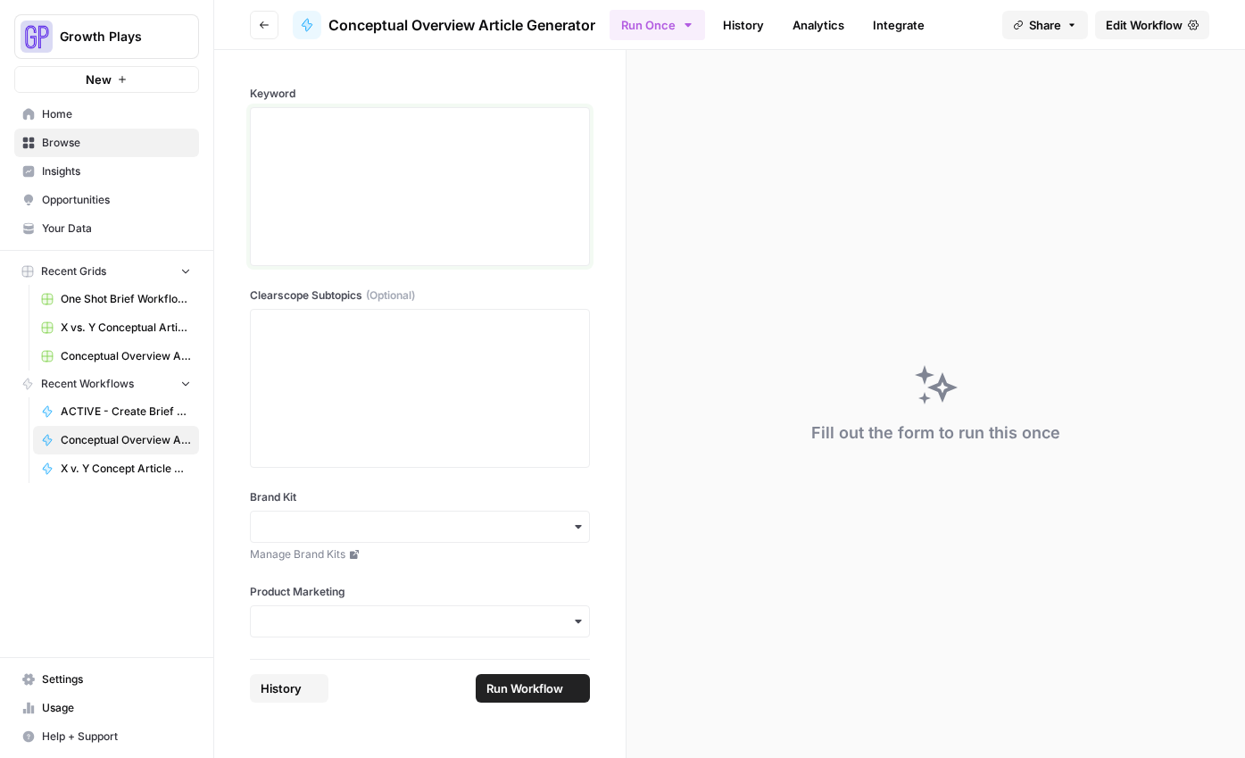
click at [336, 134] on div at bounding box center [419, 186] width 317 height 143
click at [482, 340] on div at bounding box center [419, 388] width 317 height 143
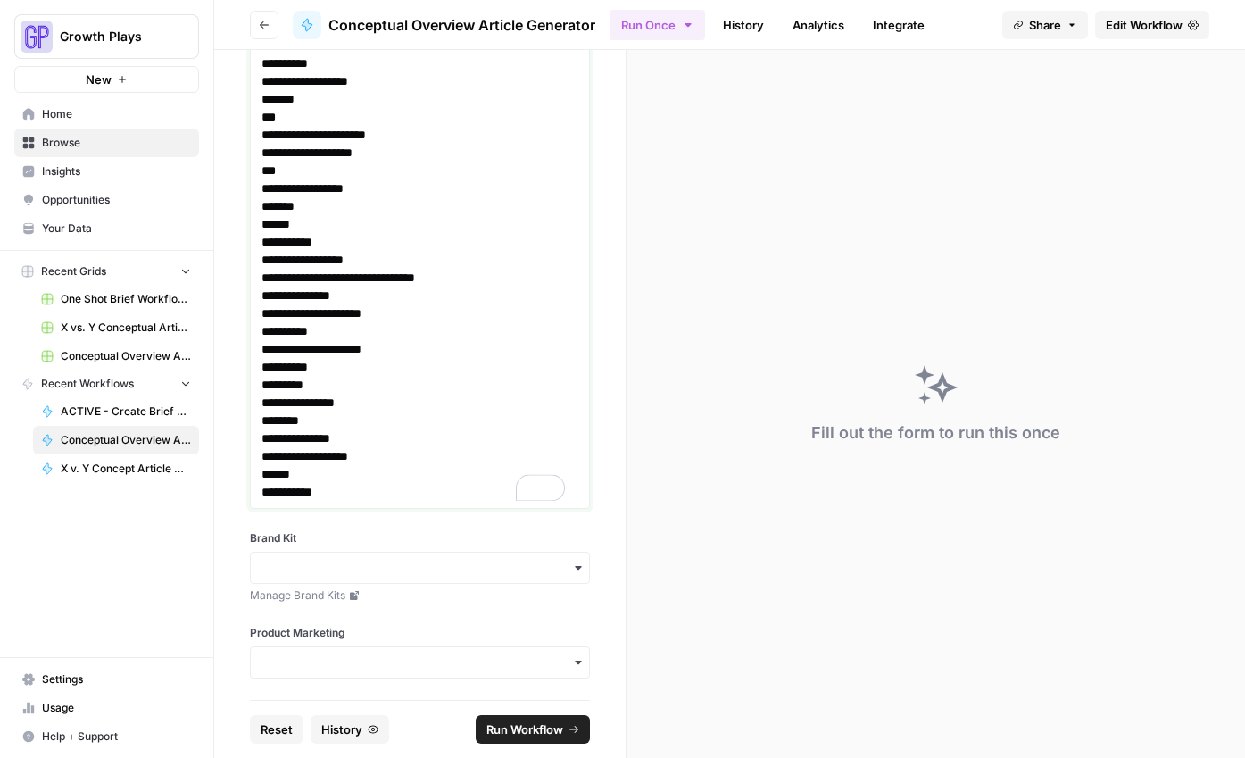
scroll to position [1155, 0]
click at [460, 565] on input "Brand Kit" at bounding box center [419, 568] width 317 height 18
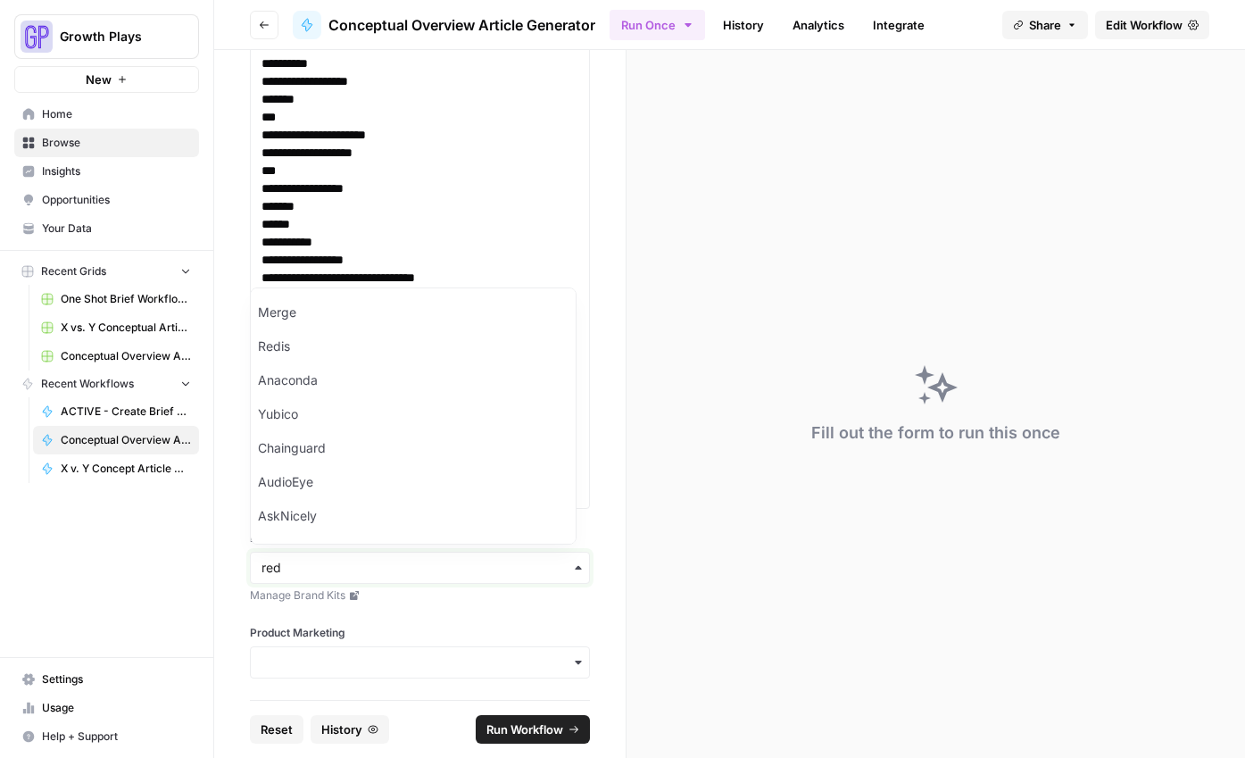
type input "red"
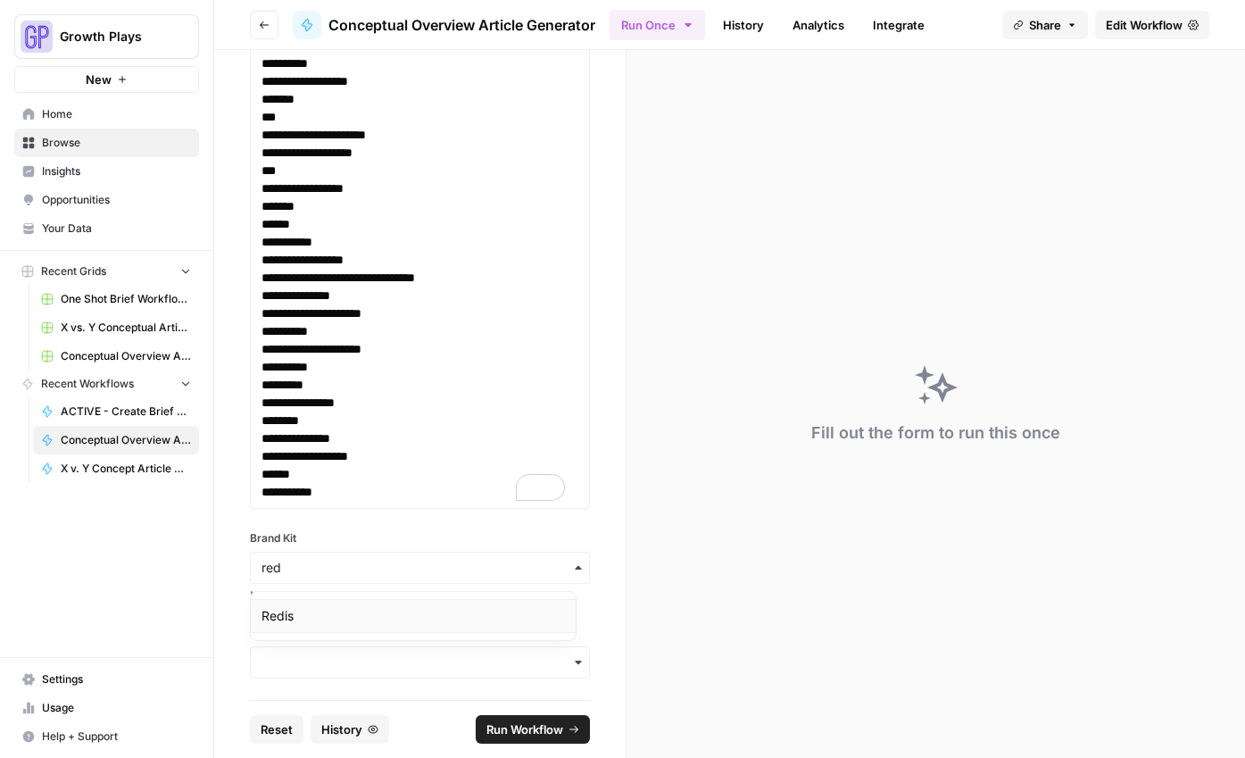
click at [285, 617] on div "Redis" at bounding box center [413, 616] width 325 height 34
click at [286, 660] on input "Product Marketing" at bounding box center [419, 662] width 317 height 18
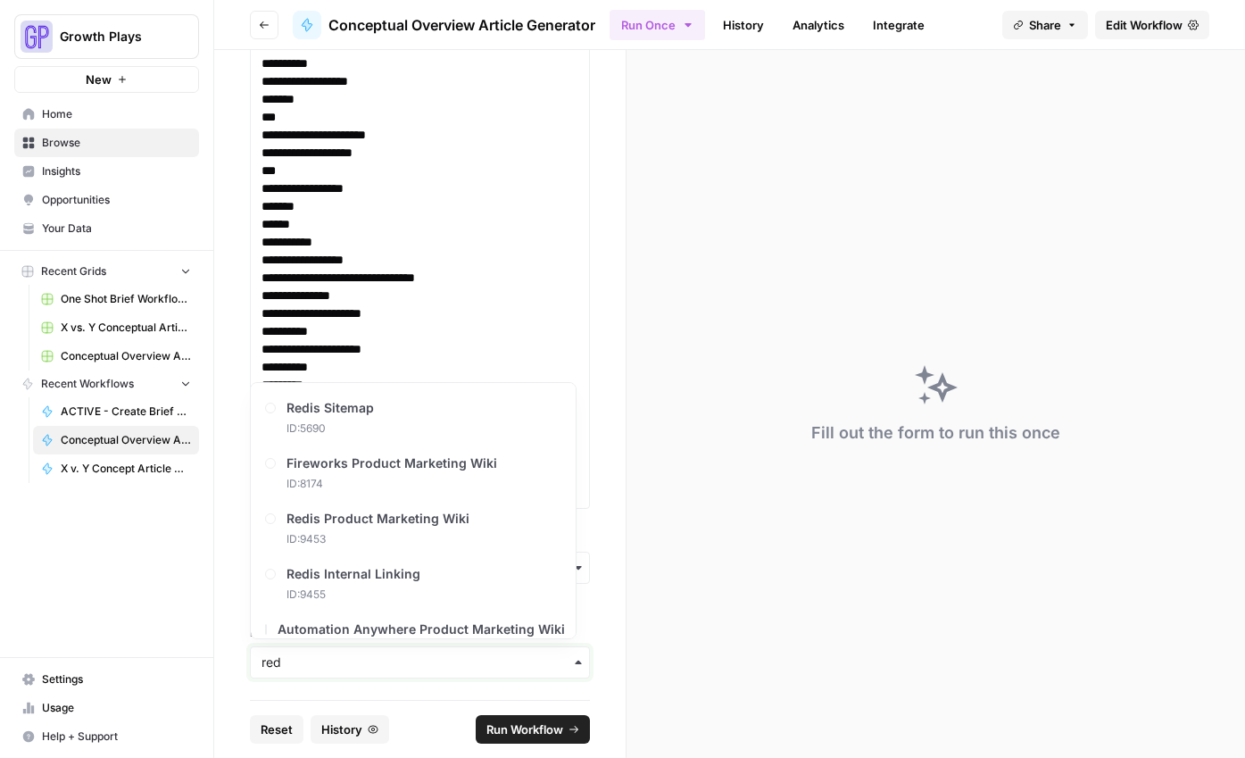
type input "red"
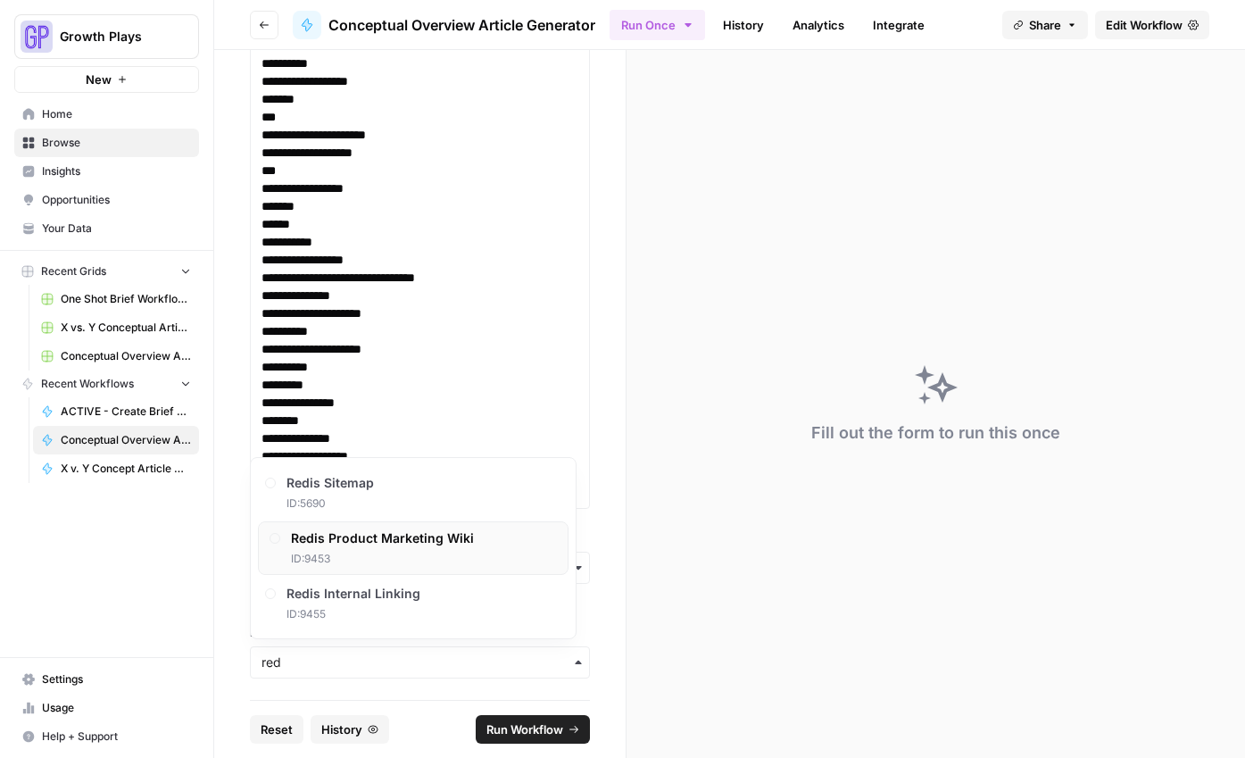
click at [322, 555] on span "ID: 9453" at bounding box center [382, 559] width 183 height 16
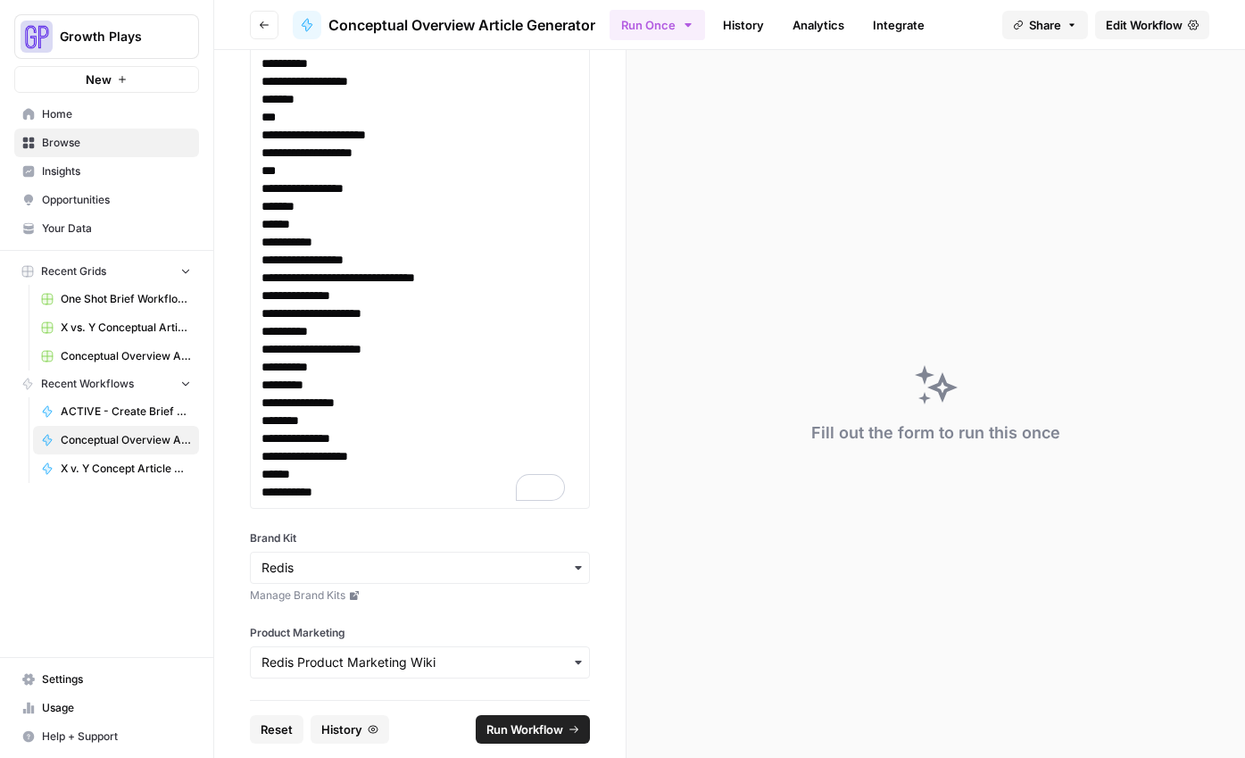
click at [531, 717] on button "Run Workflow" at bounding box center [533, 729] width 114 height 29
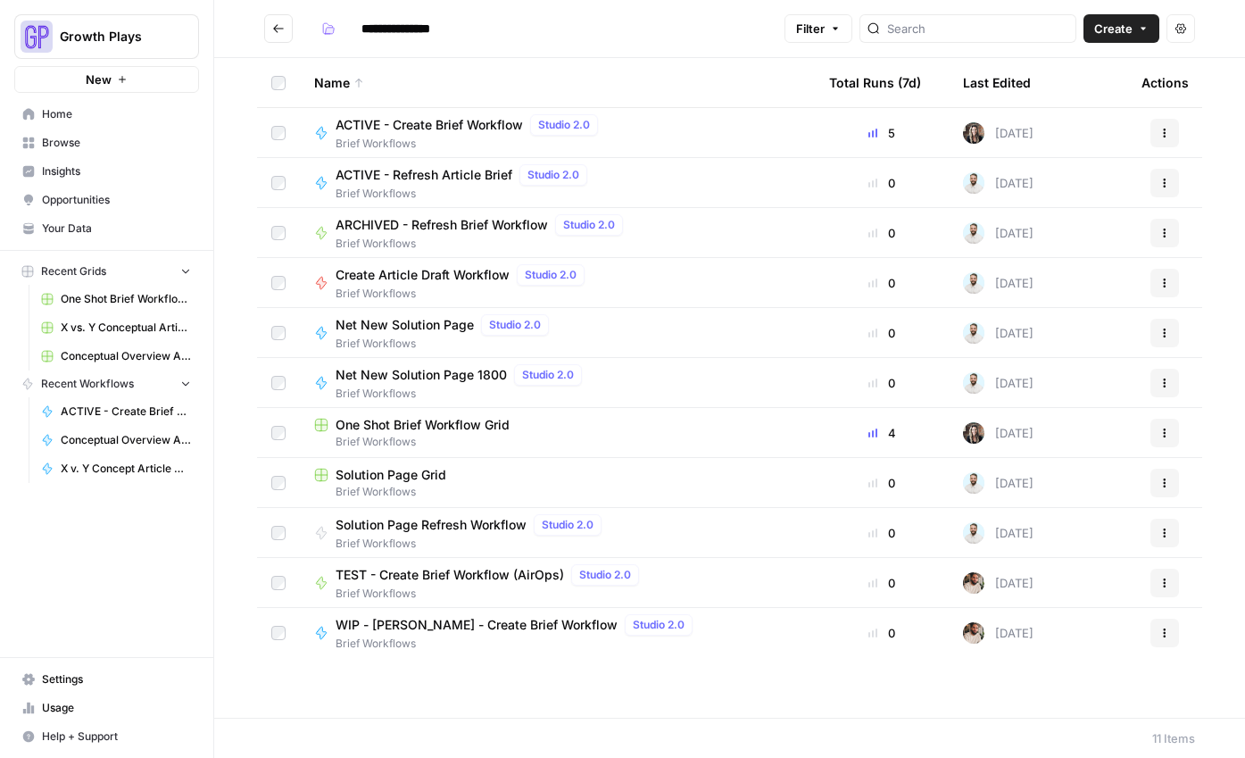
click at [107, 428] on link "Conceptual Overview Article Generator" at bounding box center [116, 440] width 166 height 29
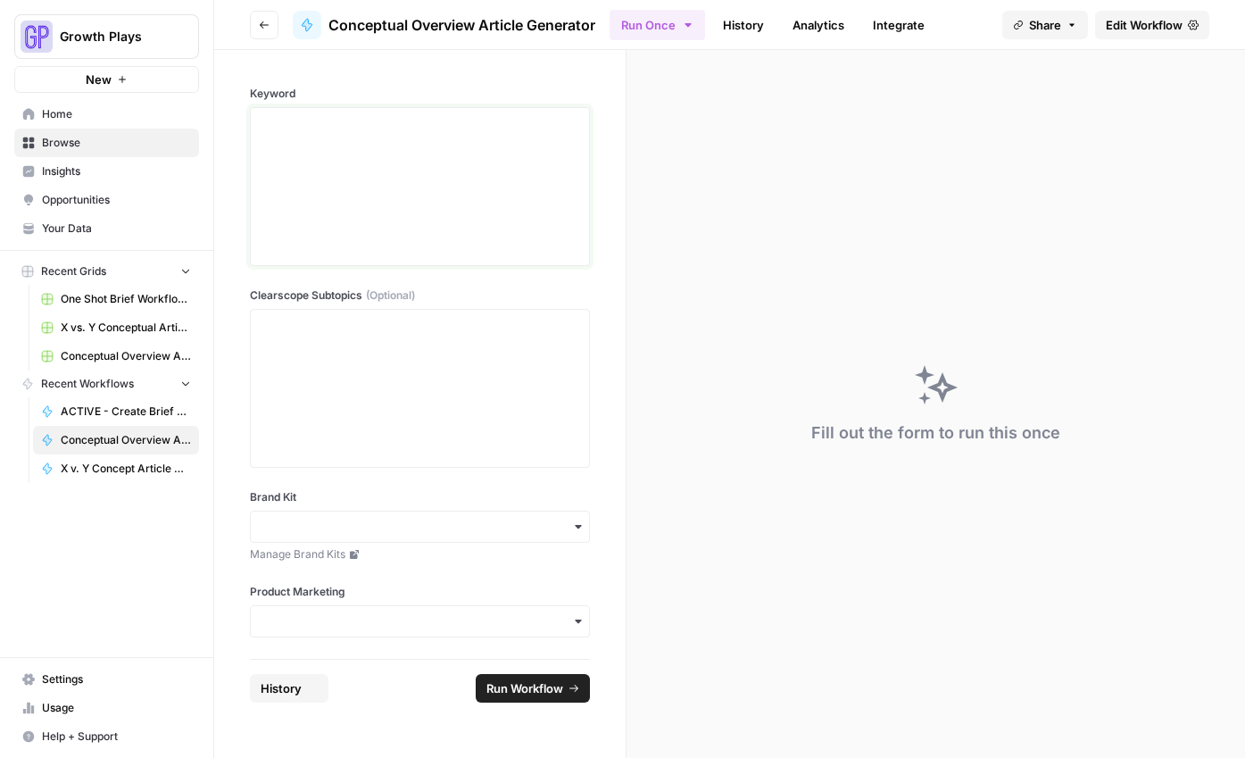
click at [351, 154] on div at bounding box center [419, 186] width 317 height 143
click at [308, 375] on div at bounding box center [419, 388] width 317 height 143
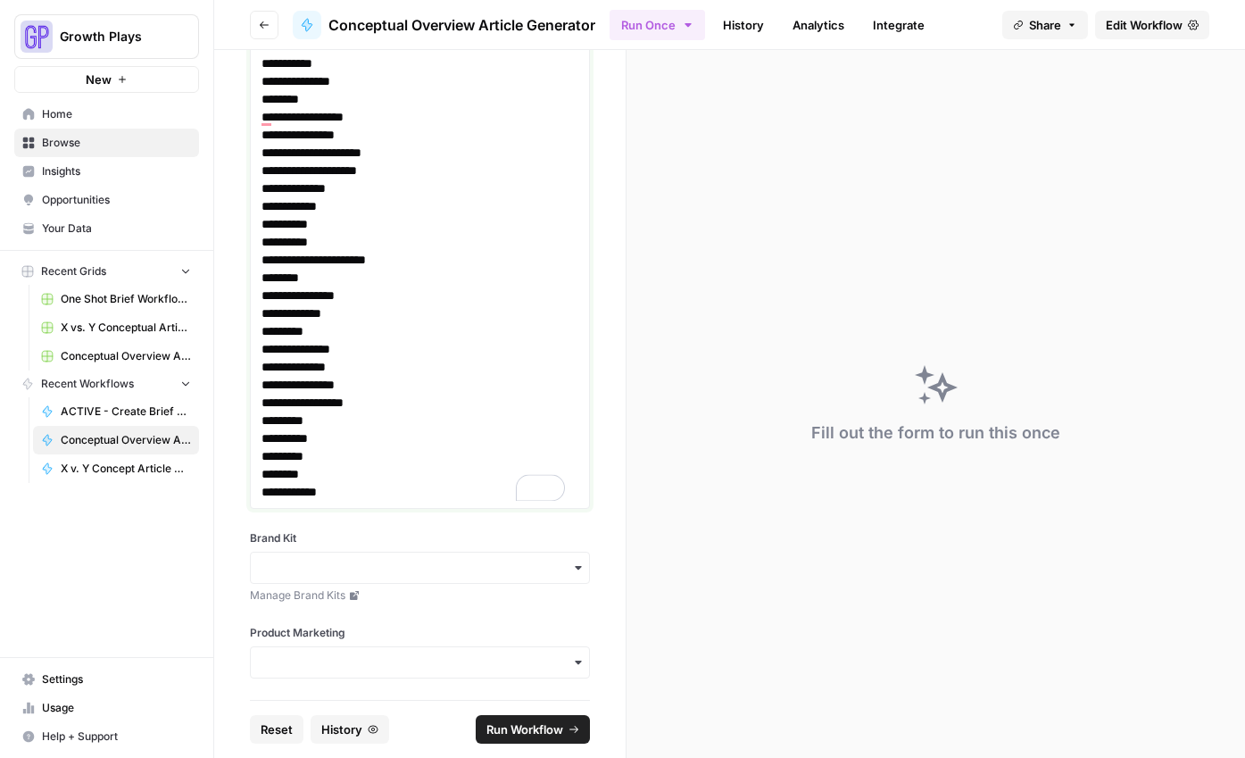
scroll to position [976, 0]
click at [345, 576] on input "Brand Kit" at bounding box center [419, 568] width 317 height 18
type input "red"
click at [310, 508] on div "Redis" at bounding box center [413, 519] width 325 height 34
click at [330, 675] on div "button" at bounding box center [420, 662] width 340 height 32
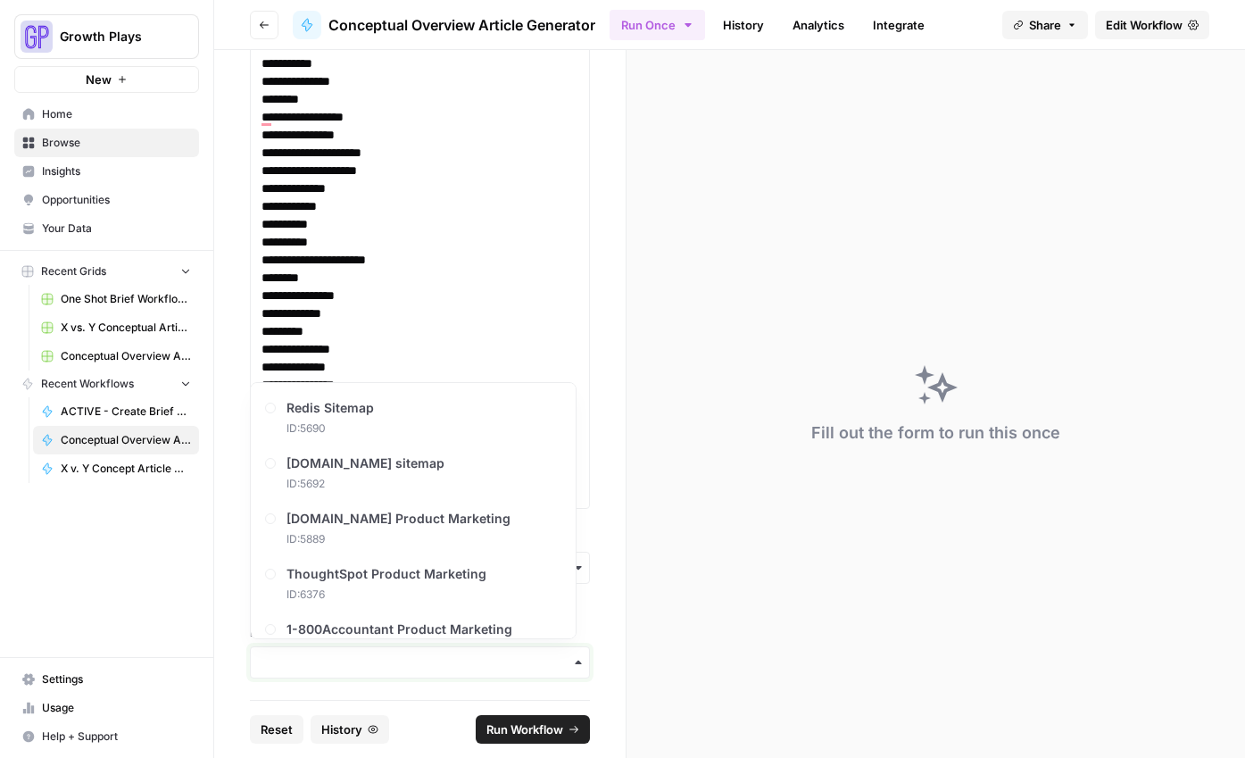
click at [328, 665] on input "Product Marketing" at bounding box center [419, 662] width 317 height 18
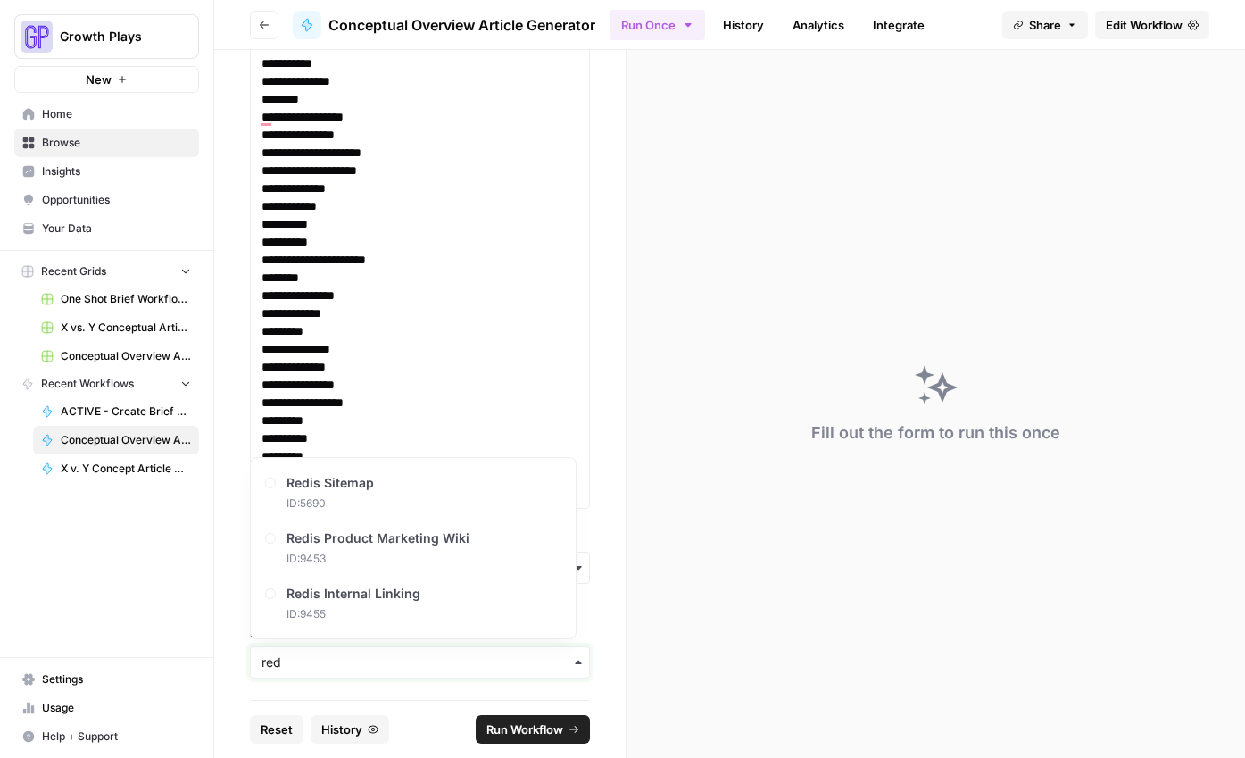
type input "red"
click at [319, 616] on span "ID: 9455" at bounding box center [358, 614] width 134 height 16
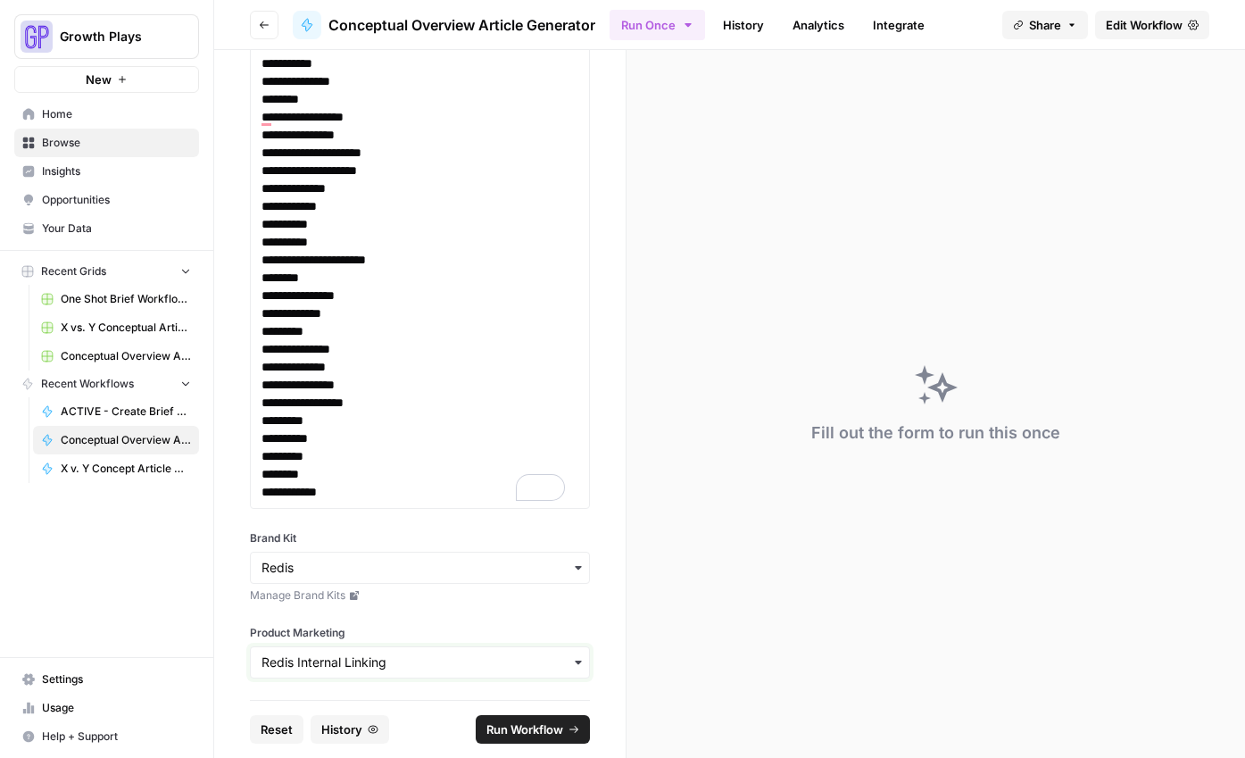
click at [321, 660] on input "Product Marketing" at bounding box center [419, 662] width 317 height 18
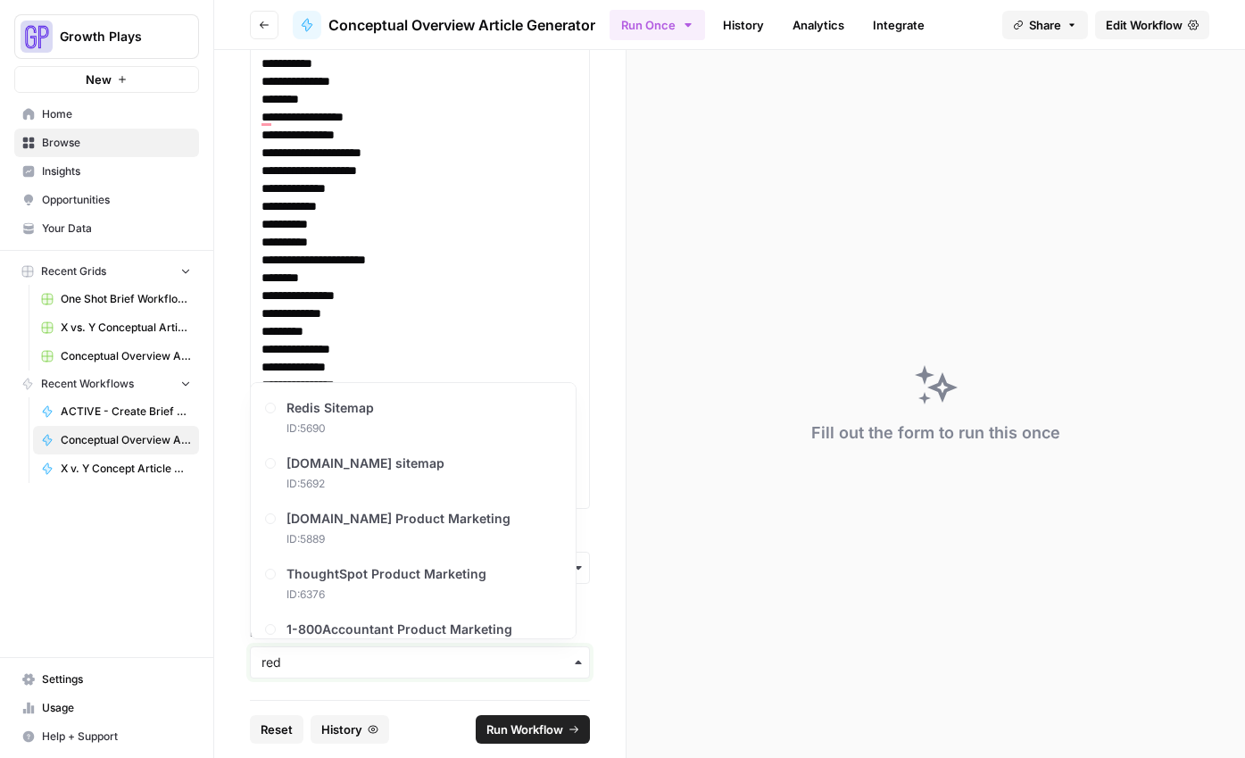
type input "red"
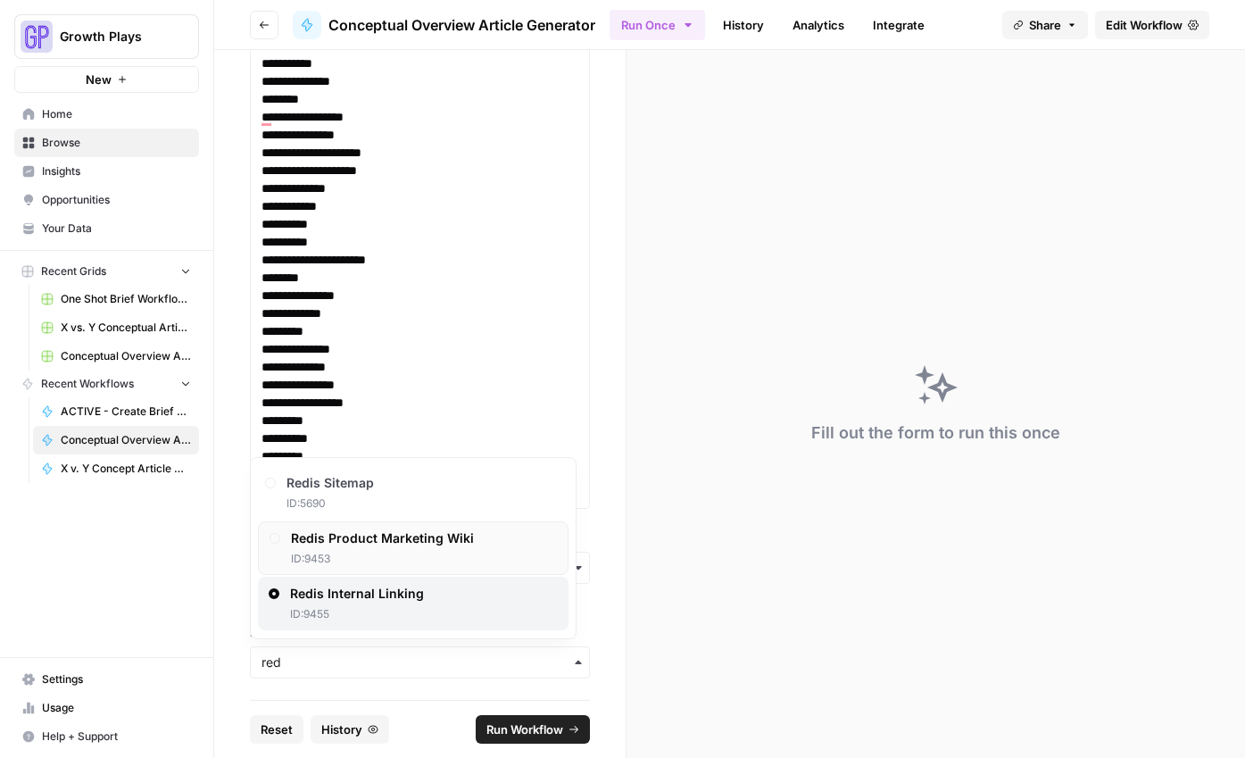
click at [311, 548] on div "Redis Product Marketing Wiki ID: 9453" at bounding box center [382, 547] width 183 height 37
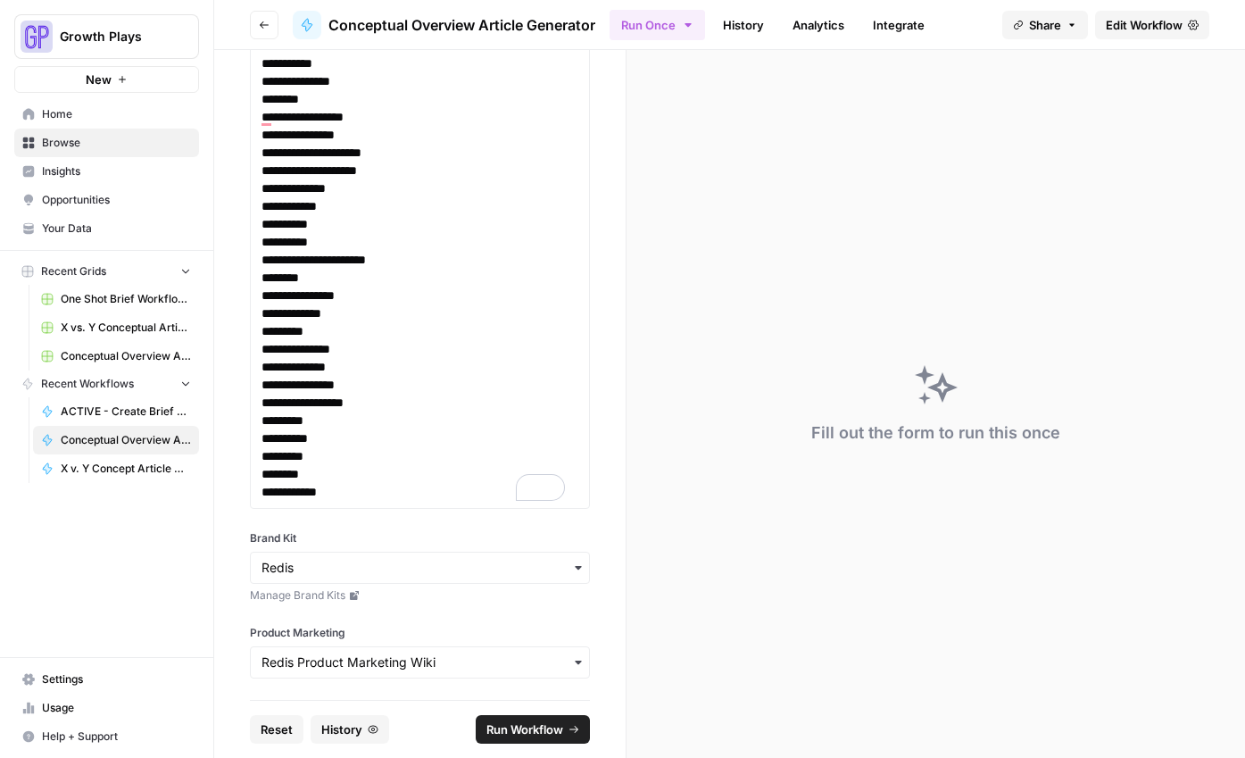
click at [548, 733] on span "Run Workflow" at bounding box center [524, 729] width 77 height 18
